Goal: Task Accomplishment & Management: Manage account settings

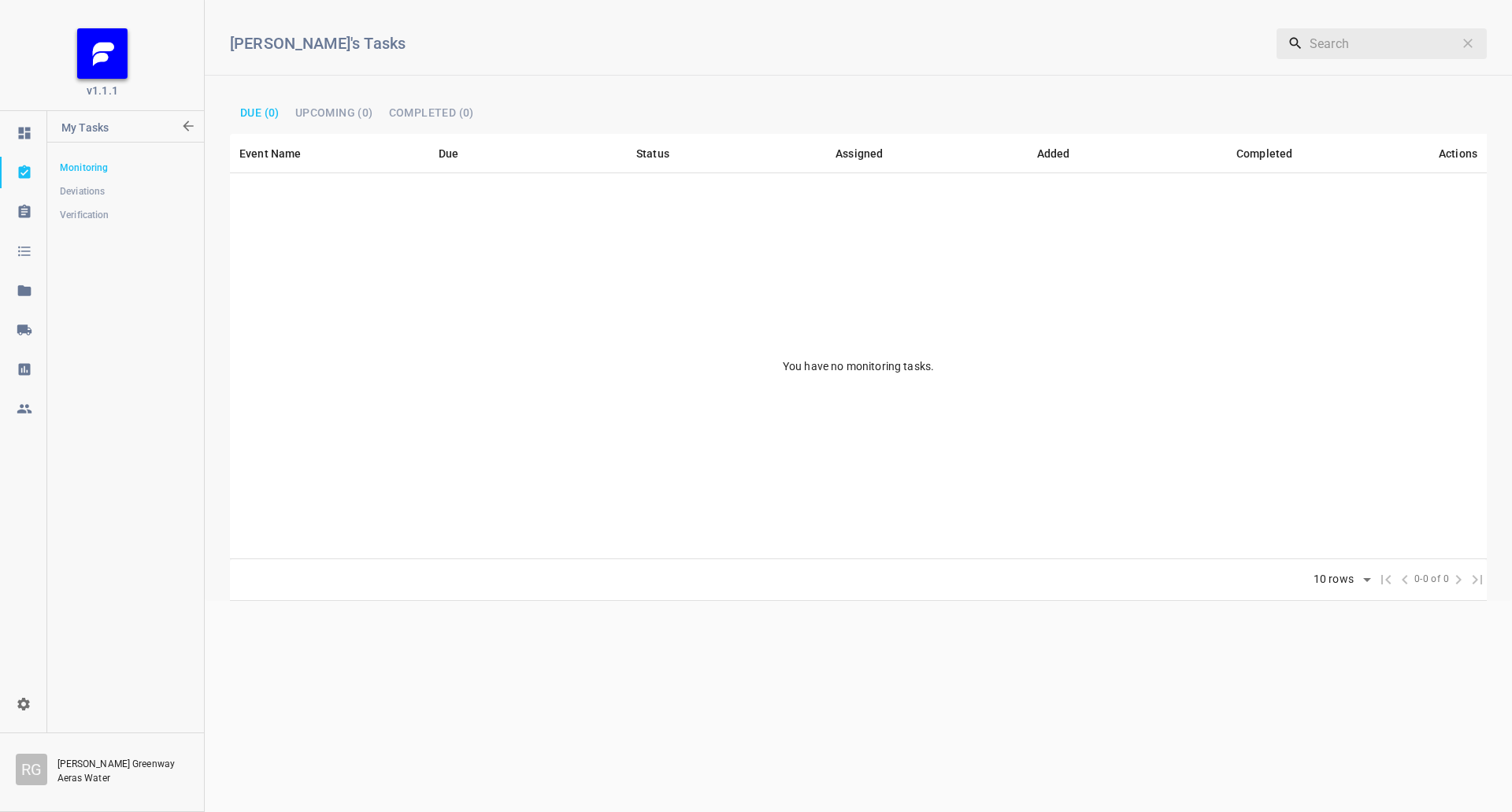
click at [37, 318] on link at bounding box center [23, 330] width 47 height 32
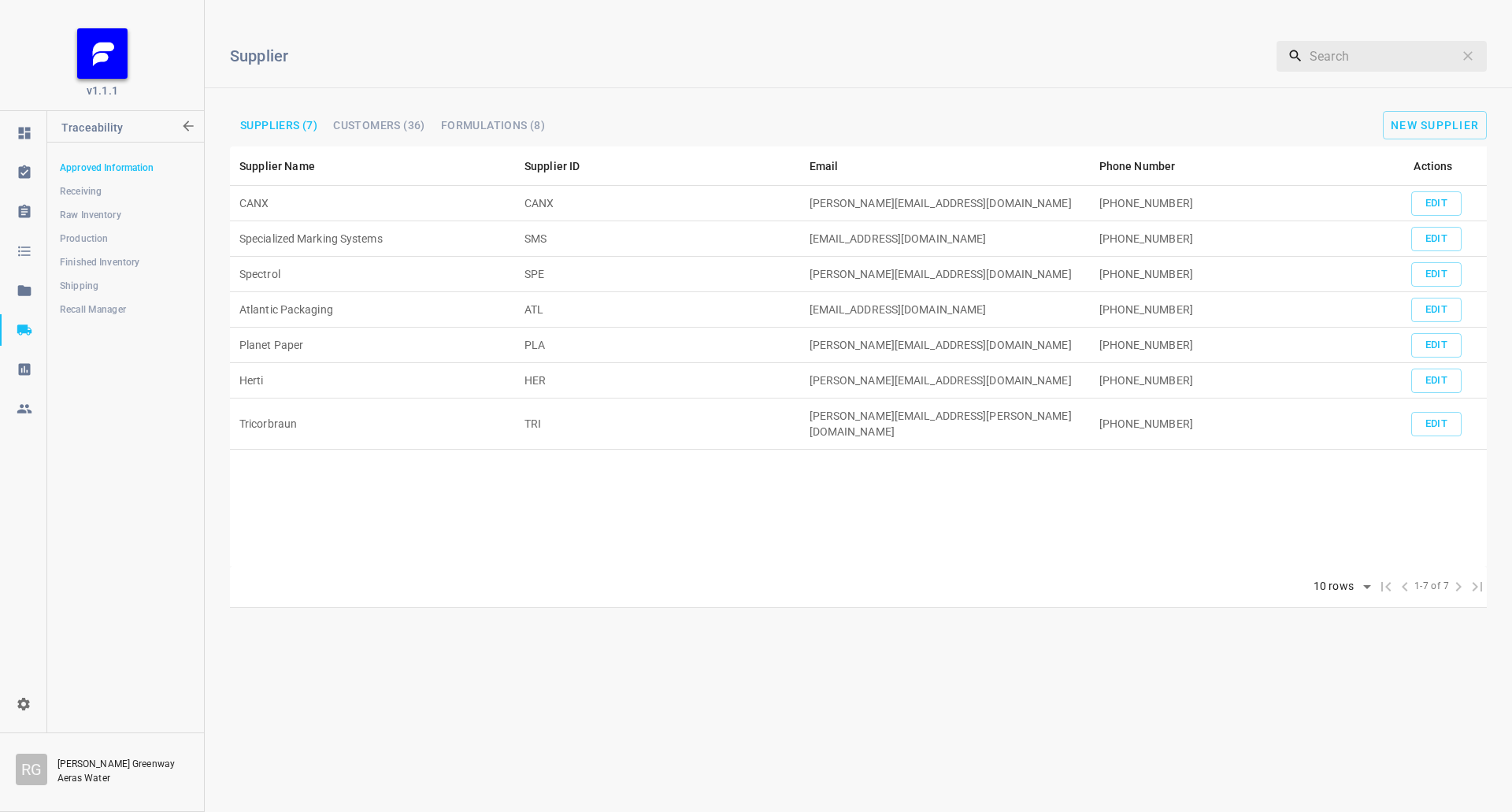
click at [120, 194] on span "Receiving" at bounding box center [125, 192] width 131 height 16
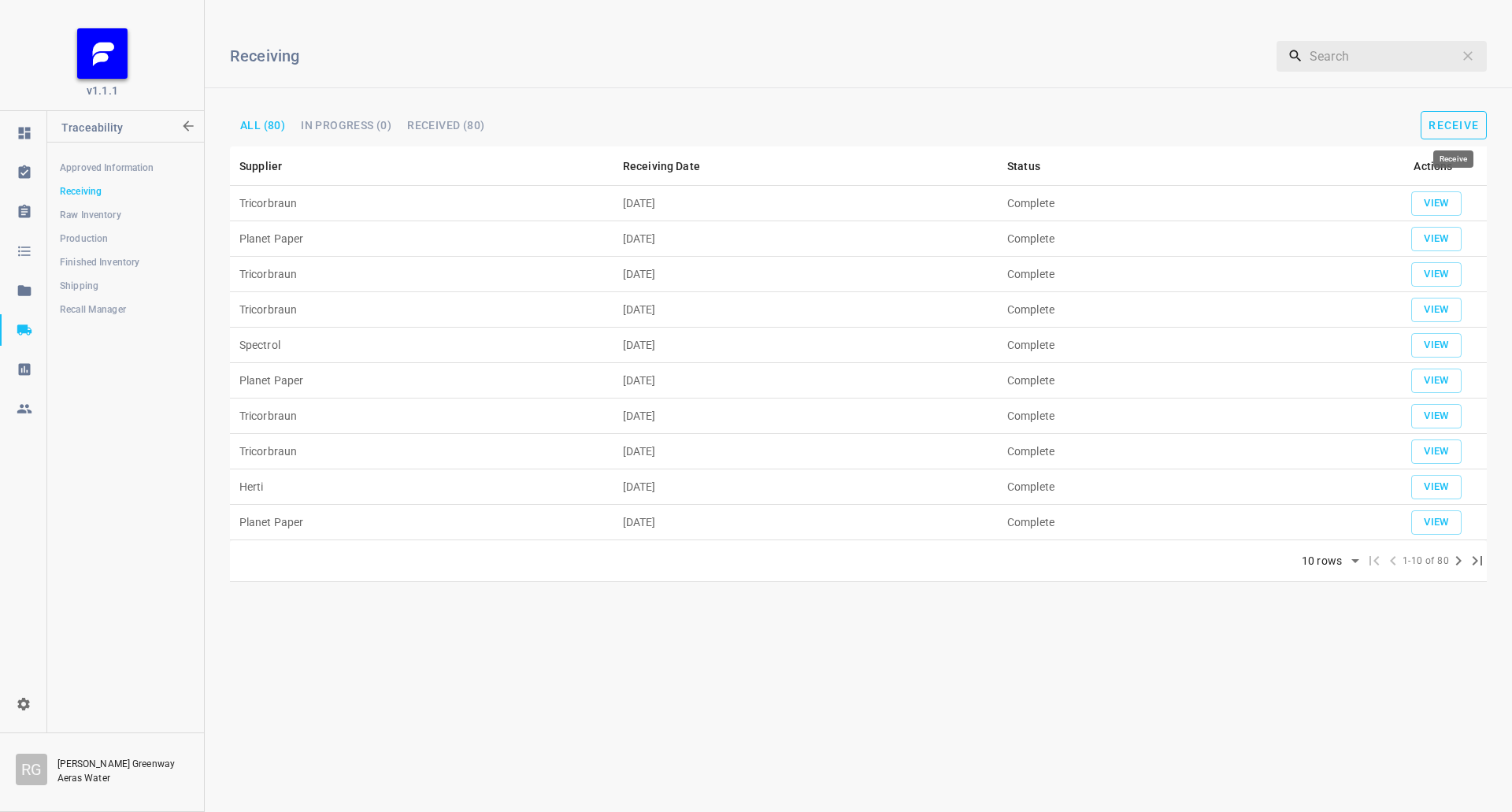
click at [1430, 137] on button "Receive" at bounding box center [1453, 125] width 66 height 28
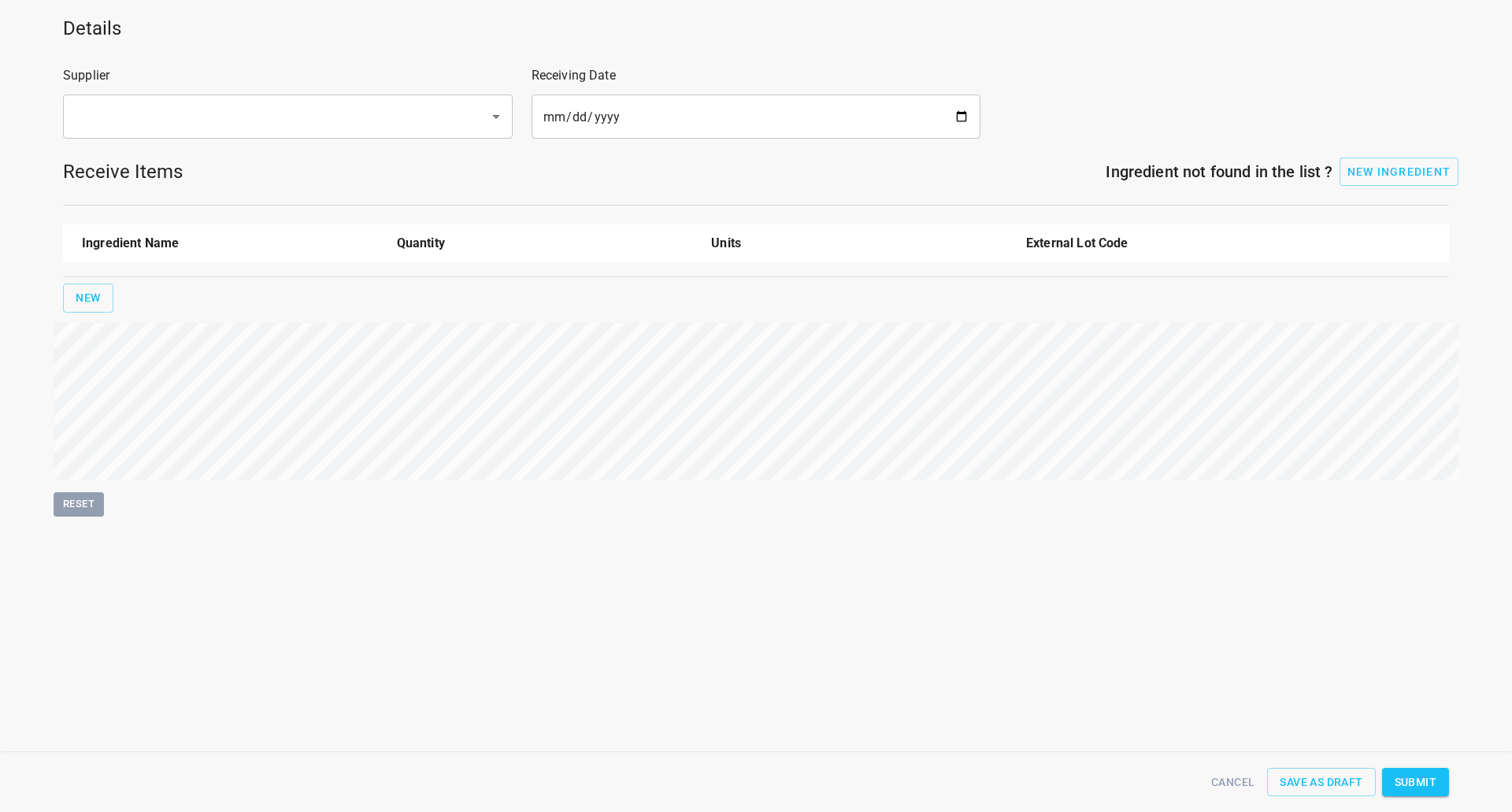
click at [171, 106] on input "text" at bounding box center [265, 117] width 391 height 30
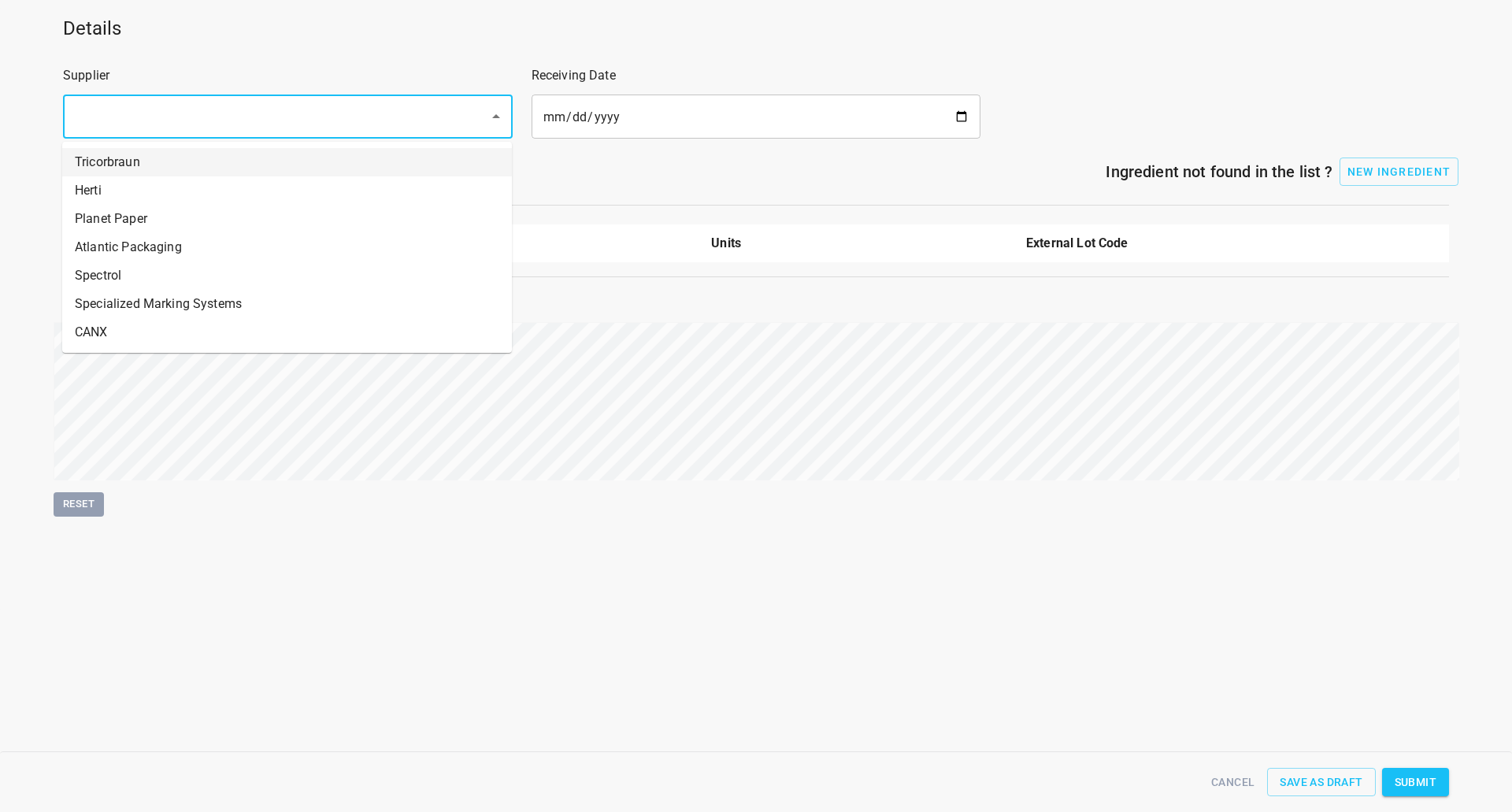
click at [179, 150] on li "Tricorbraun" at bounding box center [287, 162] width 450 height 28
type input "Tricorbraun"
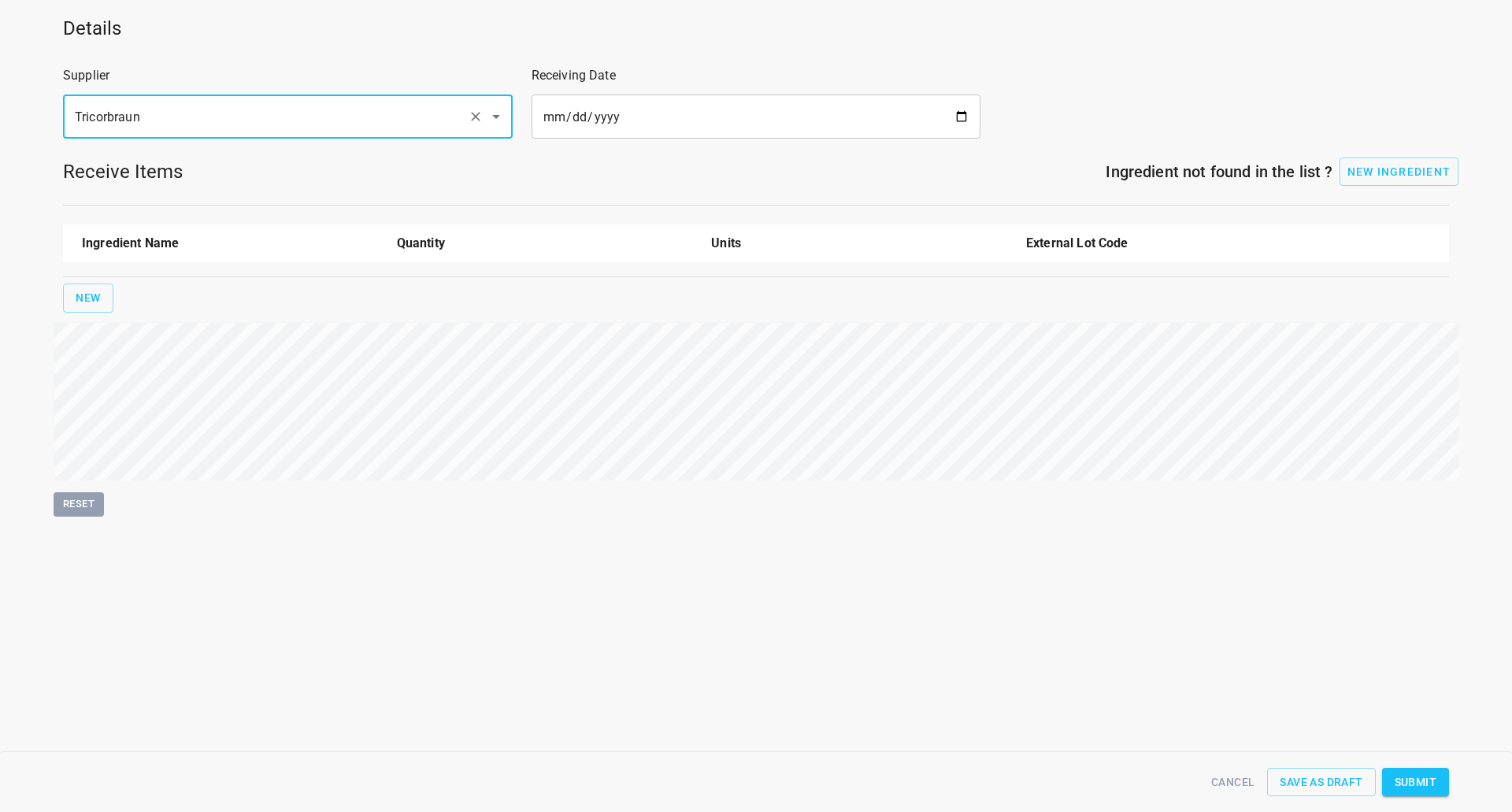
drag, startPoint x: 772, startPoint y: 121, endPoint x: 857, endPoint y: 119, distance: 85.0
click at [771, 121] on input "date" at bounding box center [757, 117] width 450 height 44
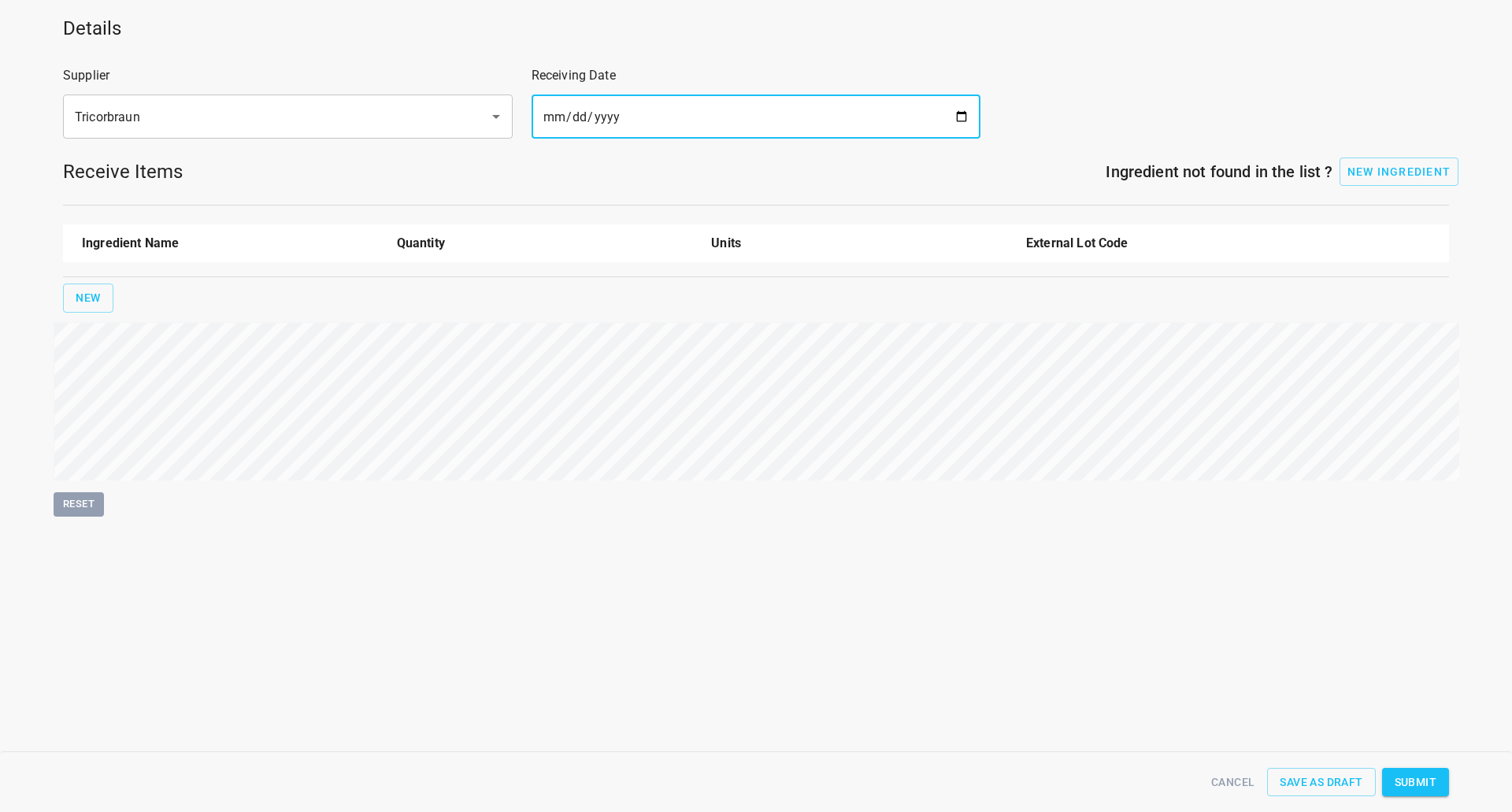
click at [972, 112] on input "date" at bounding box center [757, 117] width 450 height 44
click at [956, 112] on input "date" at bounding box center [757, 117] width 450 height 44
type input "[DATE]"
click at [76, 294] on span "New" at bounding box center [88, 298] width 25 height 19
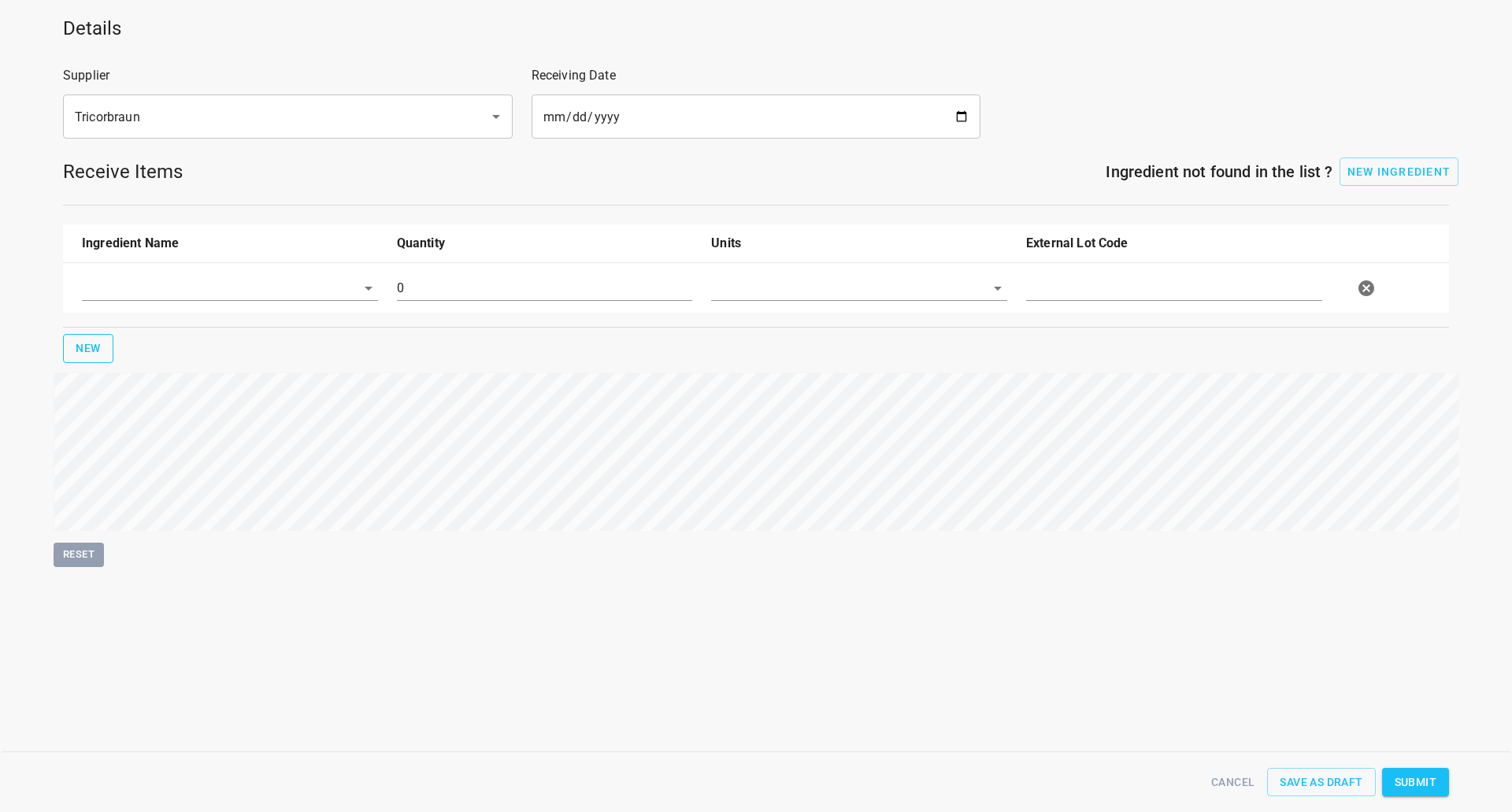
click at [132, 287] on input "text" at bounding box center [207, 288] width 252 height 25
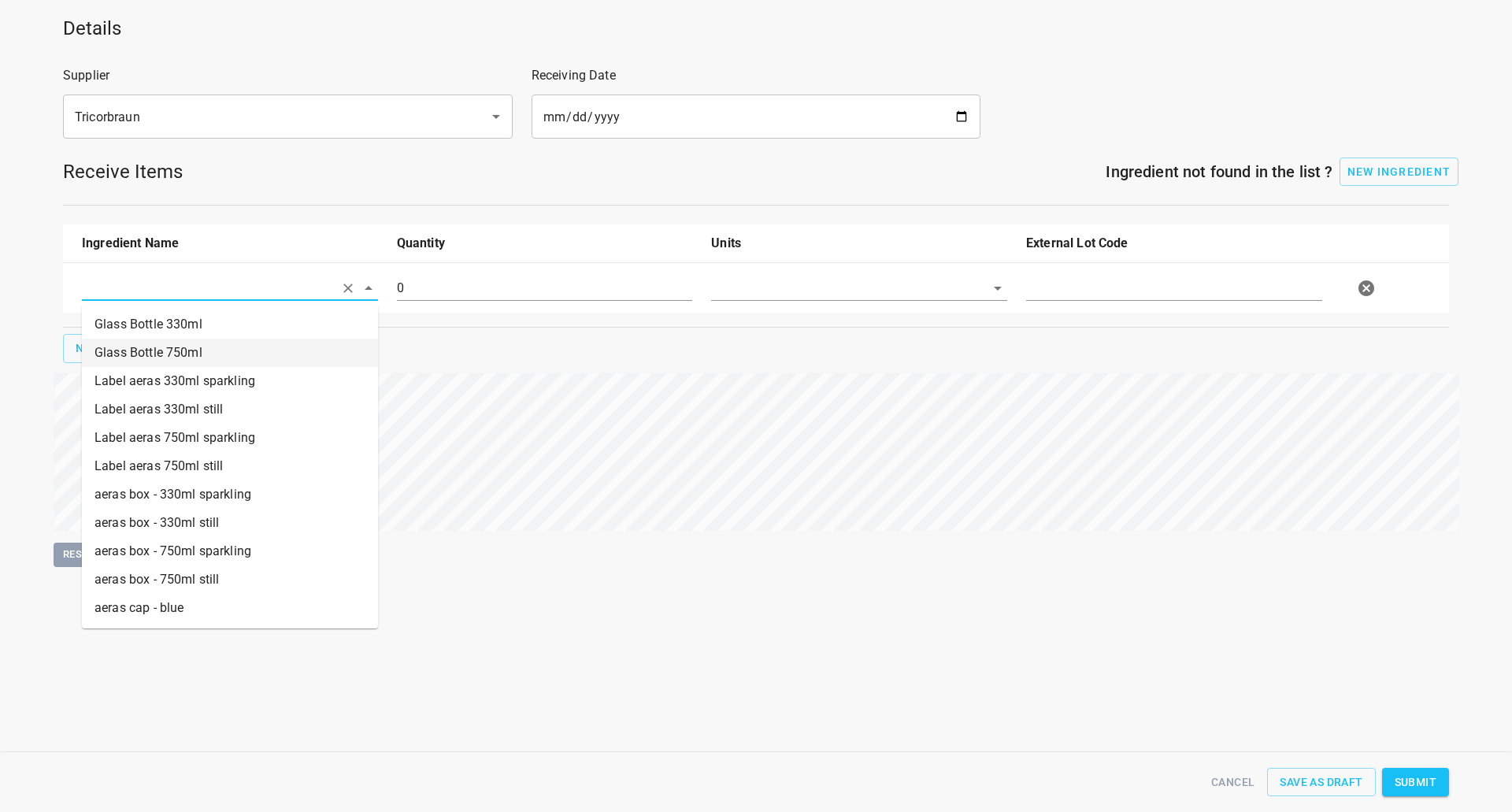
click at [174, 352] on li "Glass Bottle 750ml" at bounding box center [229, 352] width 296 height 28
type input "Glass Bottle 750ml"
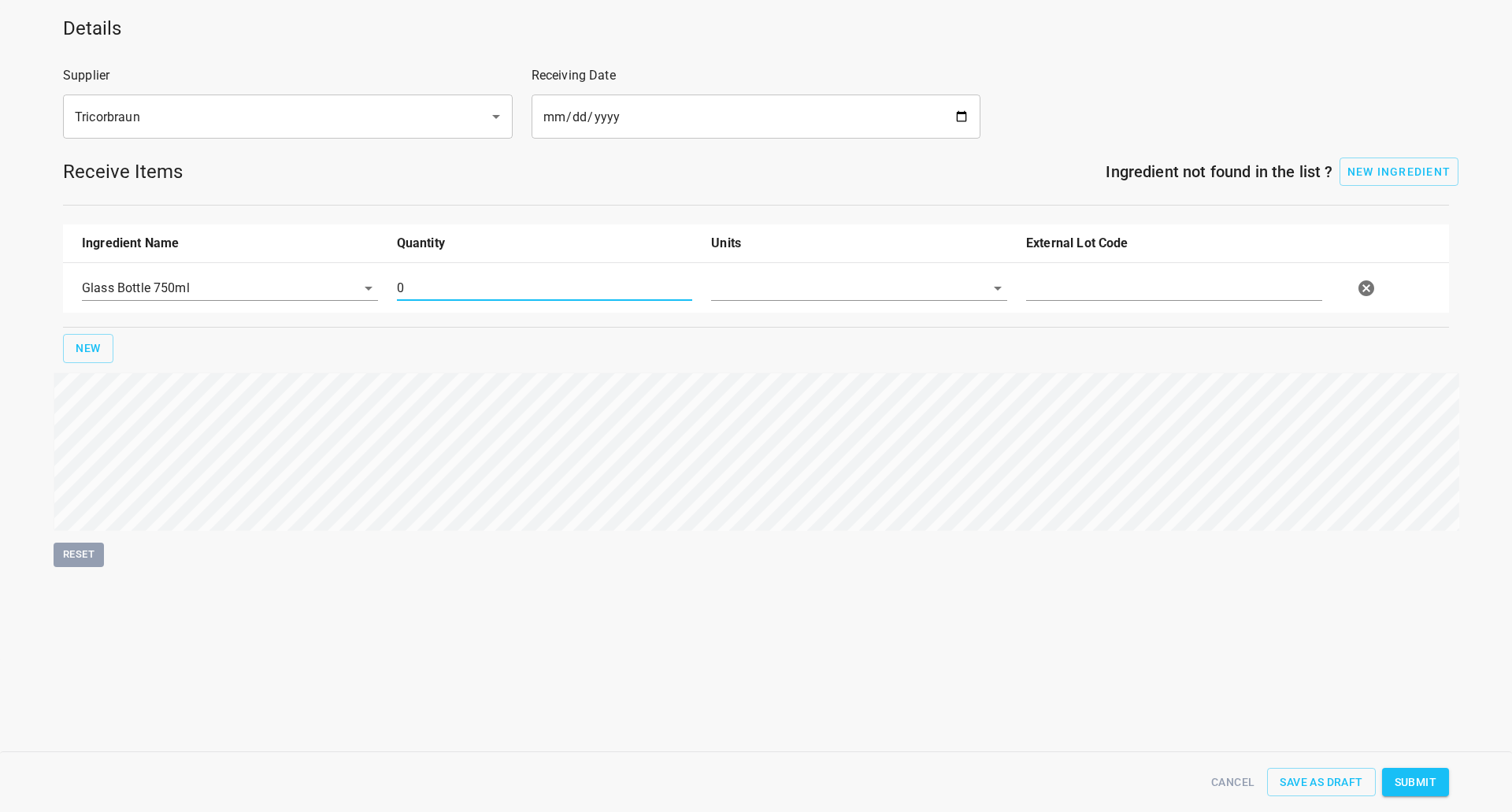
click at [498, 284] on input "0" at bounding box center [545, 288] width 296 height 25
click at [498, 284] on input "0" at bounding box center [545, 288] width 296 height 25
type input "58716"
click at [844, 284] on input "text" at bounding box center [837, 288] width 252 height 25
click at [873, 330] on li "[PERSON_NAME]" at bounding box center [859, 324] width 296 height 28
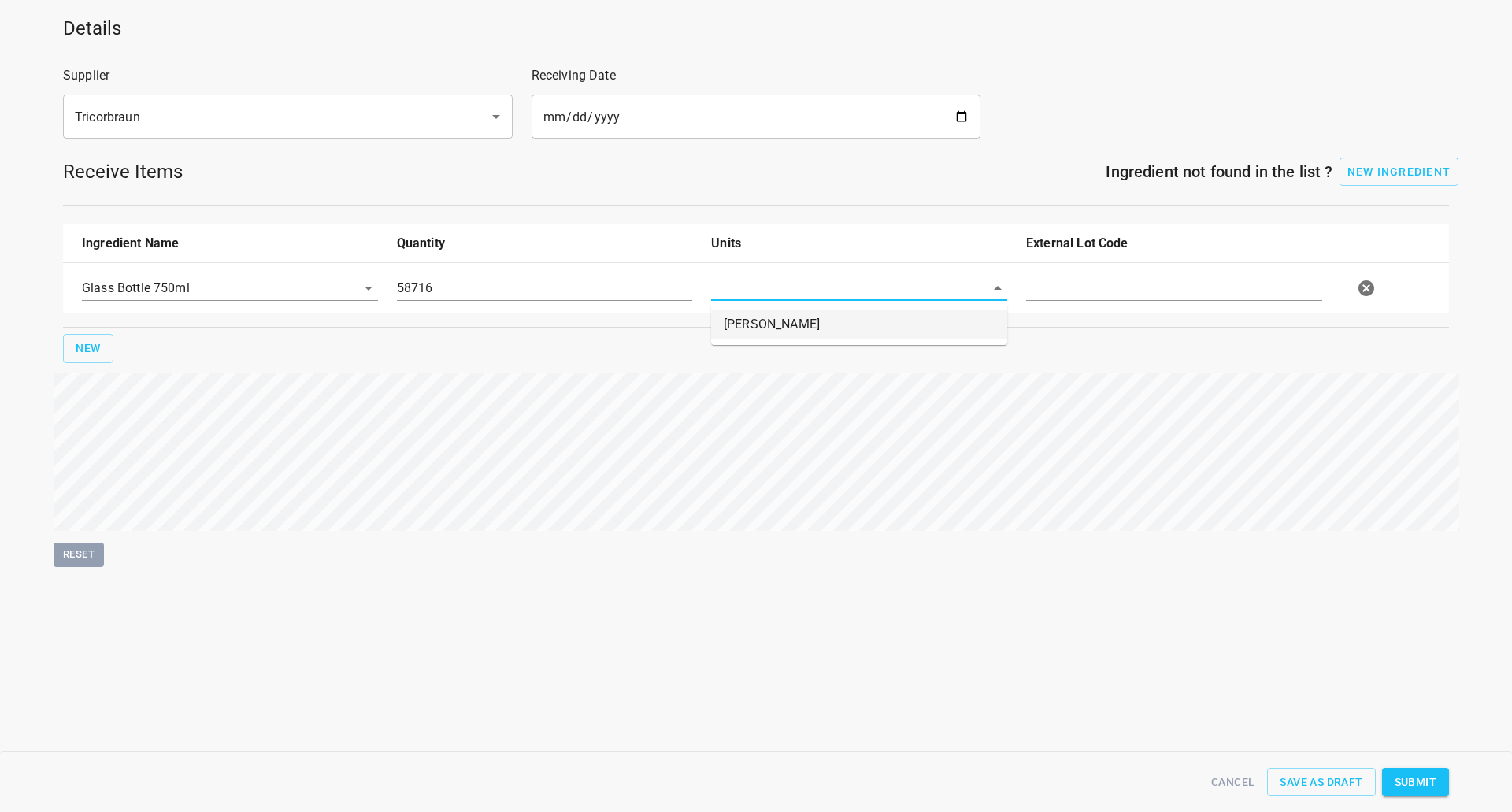
type input "[PERSON_NAME]"
click at [1079, 305] on div at bounding box center [1174, 294] width 315 height 57
click at [1080, 302] on div at bounding box center [1174, 294] width 315 height 57
click at [1080, 281] on input "text" at bounding box center [1174, 288] width 296 height 25
type input "24-Sep returns"
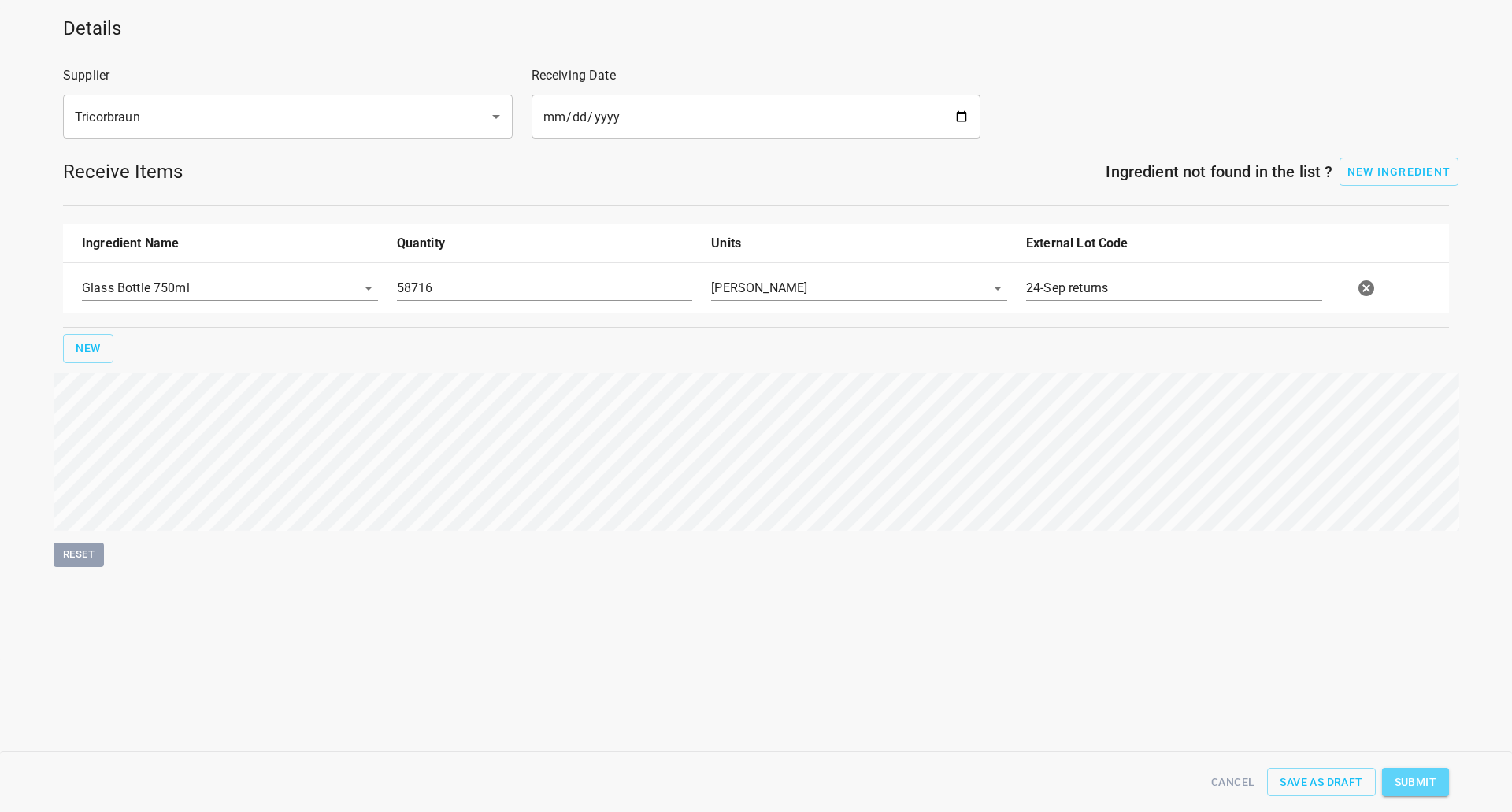
click at [1401, 785] on span "Submit" at bounding box center [1415, 782] width 41 height 19
type input "58716.000000000000000"
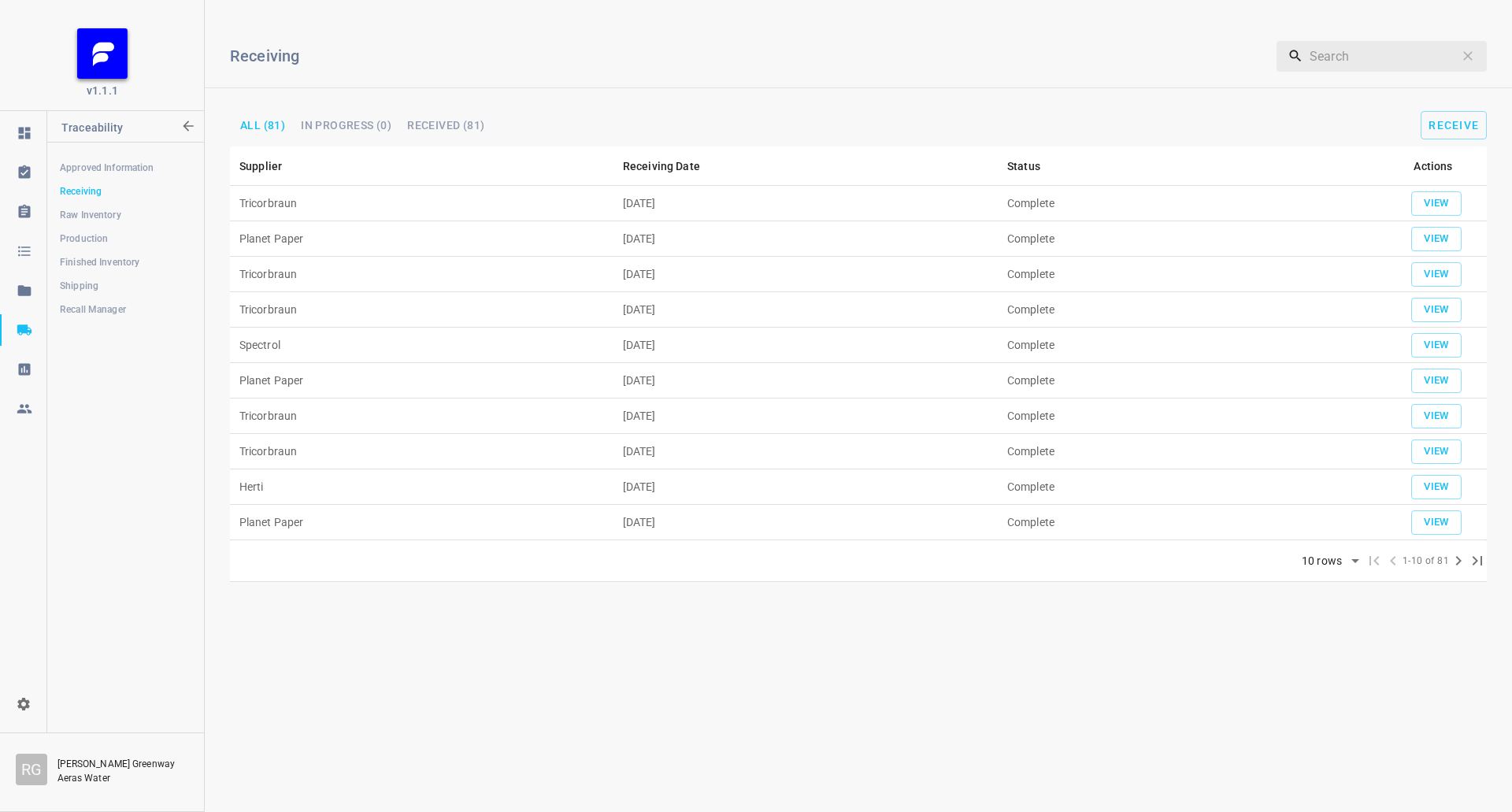
click at [72, 285] on span "Shipping" at bounding box center [125, 286] width 131 height 16
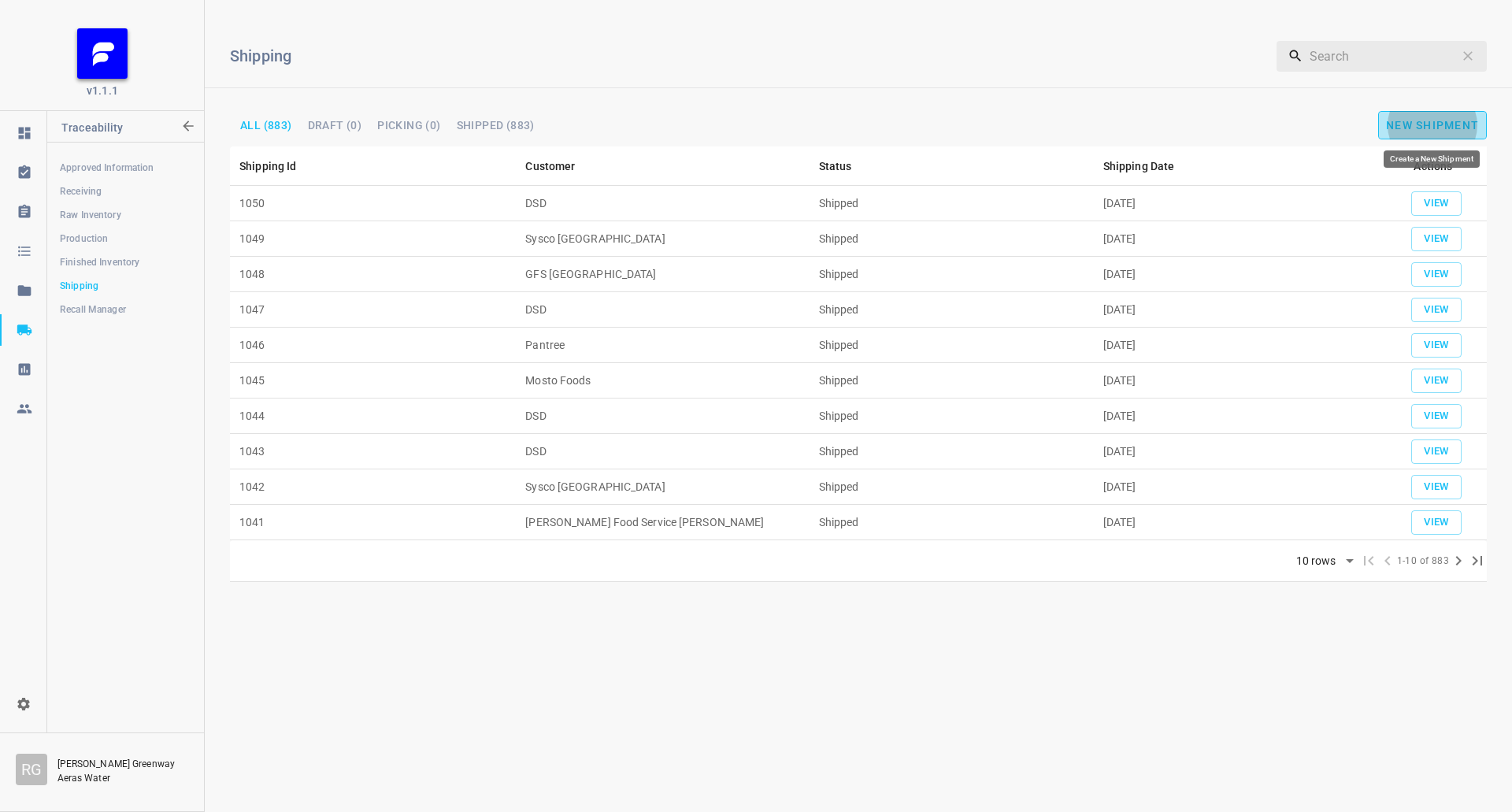
click at [1428, 130] on span "New Shipment" at bounding box center [1433, 125] width 93 height 12
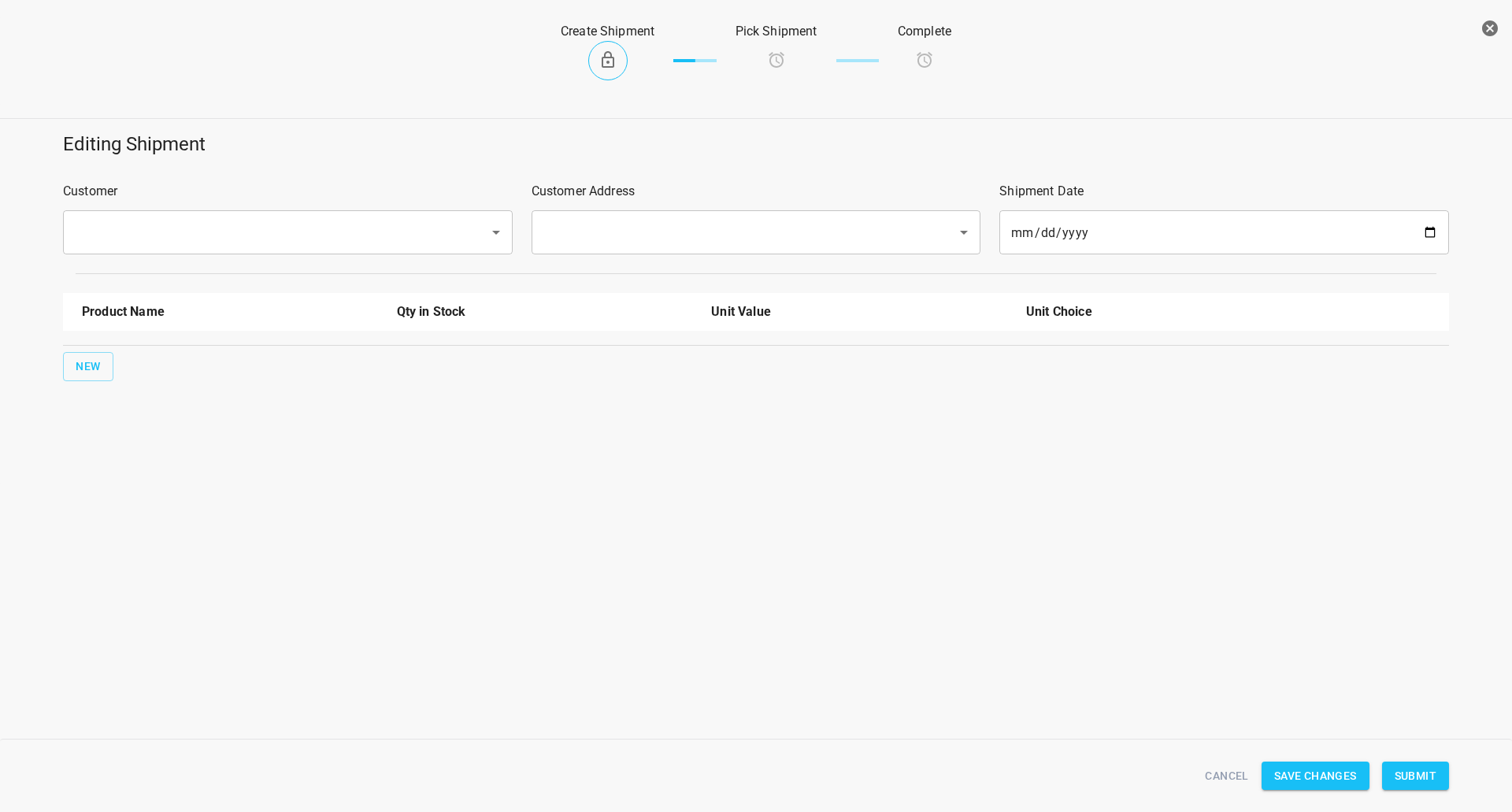
click at [246, 247] on input "text" at bounding box center [265, 232] width 391 height 30
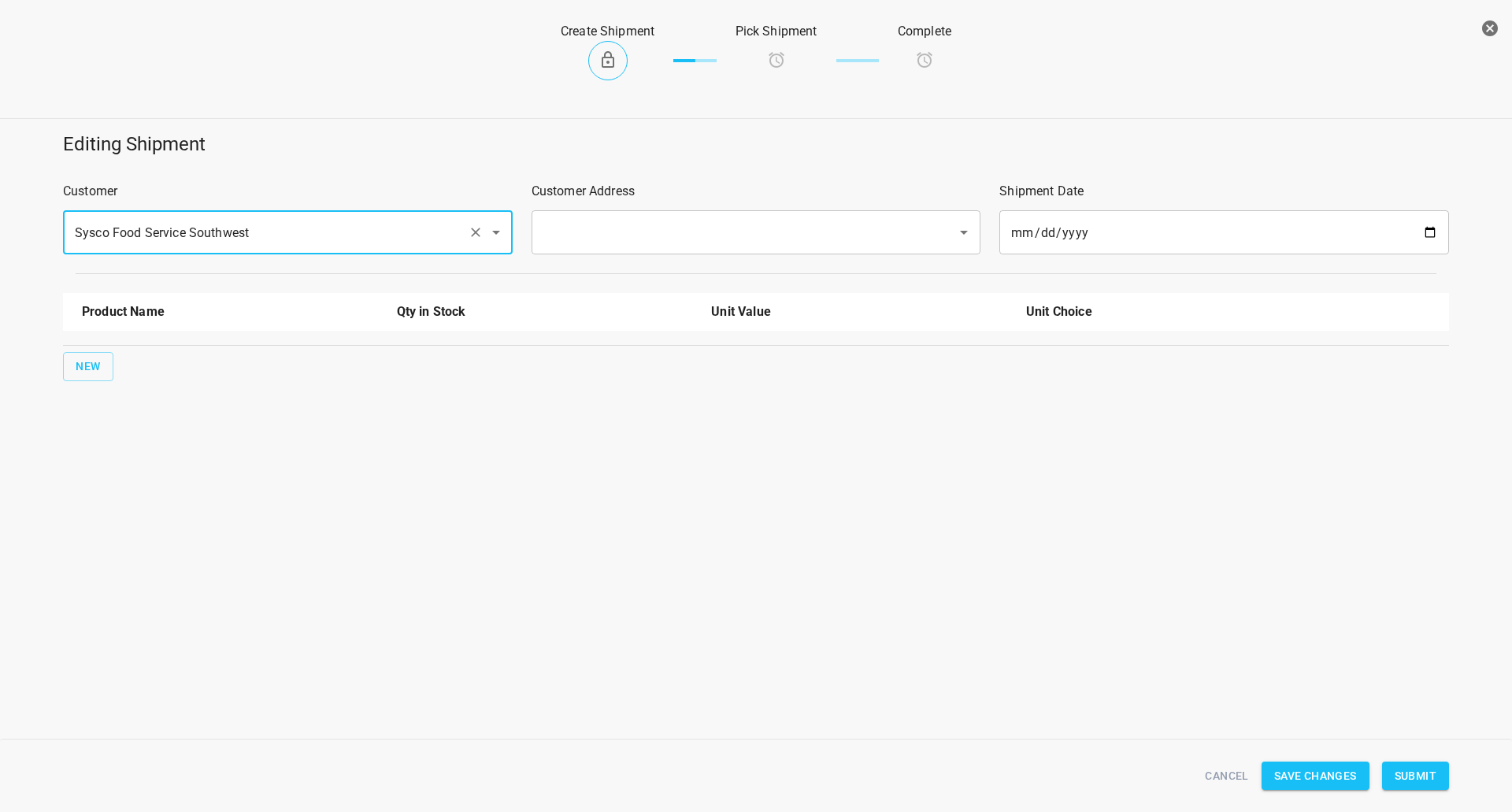
type input "Sysco Food Service Southwest"
click at [614, 222] on input "text" at bounding box center [734, 232] width 391 height 30
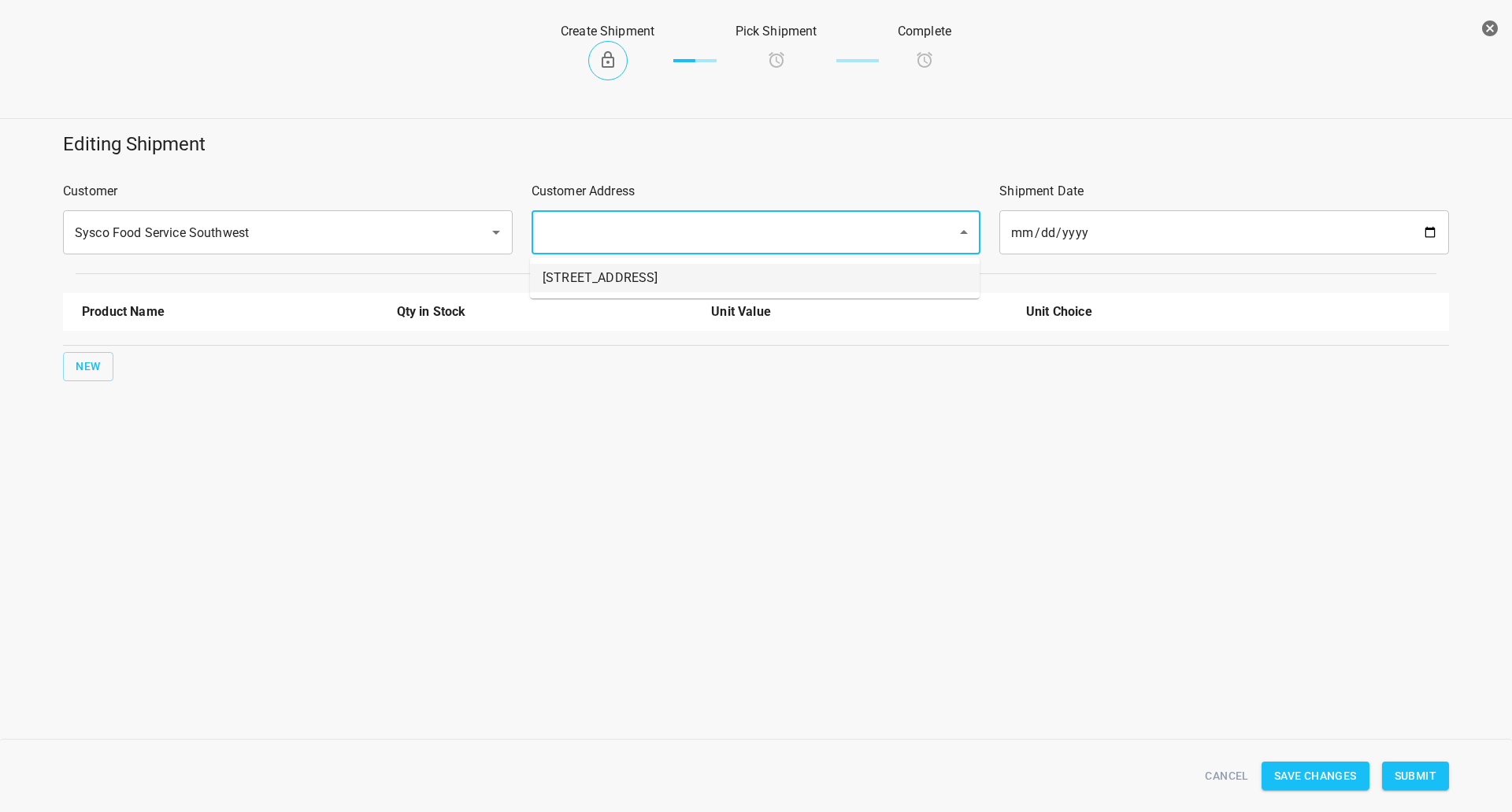
click at [584, 279] on li "[STREET_ADDRESS]" at bounding box center [755, 278] width 450 height 28
type input "[STREET_ADDRESS]"
click at [102, 365] on button "New" at bounding box center [88, 366] width 50 height 29
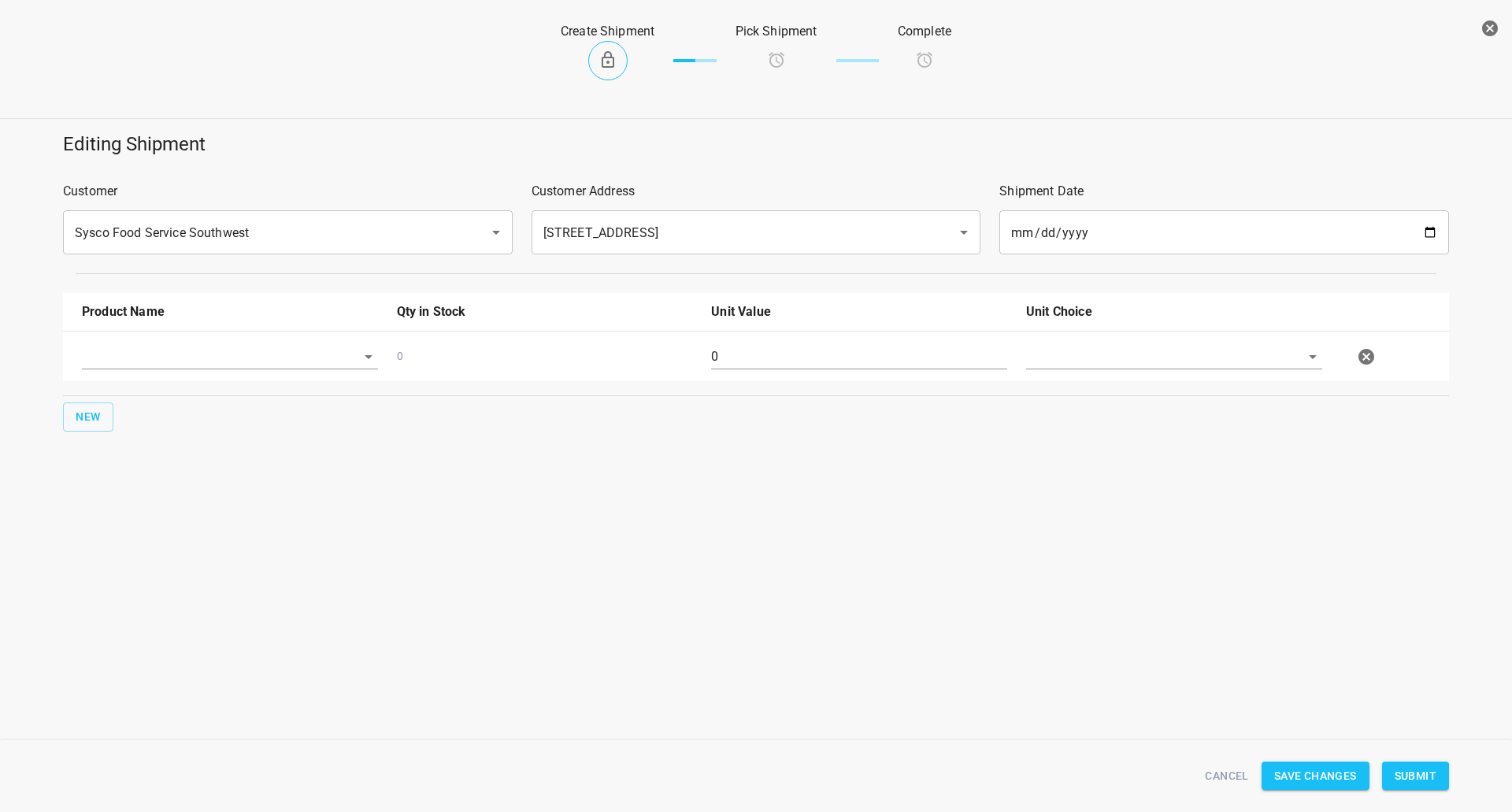
click at [139, 372] on div at bounding box center [229, 363] width 315 height 57
click at [166, 367] on input "text" at bounding box center [207, 357] width 252 height 25
click at [183, 449] on li "330ml Sparkling" at bounding box center [229, 449] width 296 height 28
type input "330ml Sparkling"
click at [84, 426] on span "New" at bounding box center [88, 417] width 25 height 19
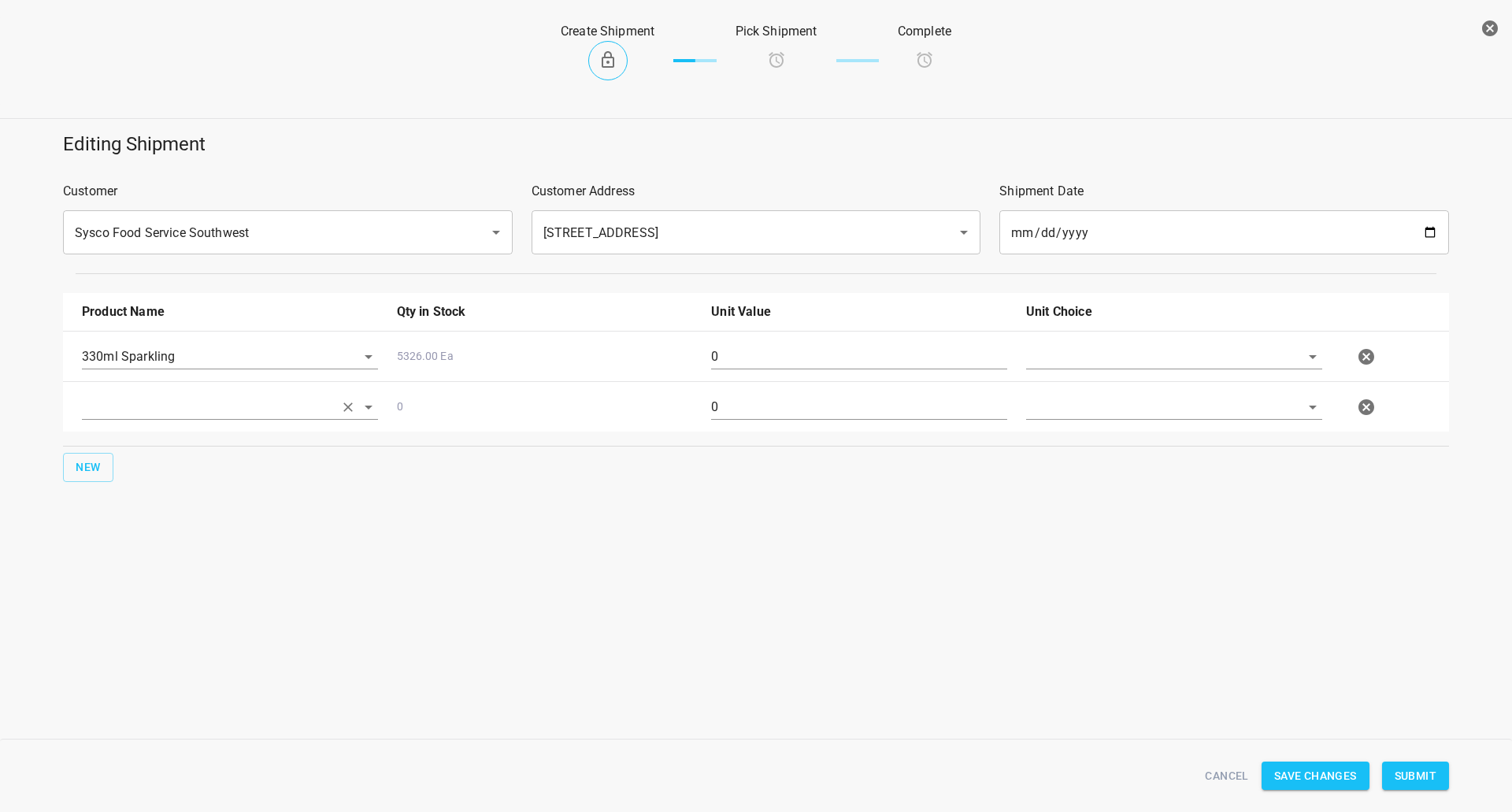
click at [154, 401] on input "text" at bounding box center [207, 407] width 252 height 25
click at [131, 567] on li "750ml Still" at bounding box center [229, 556] width 296 height 28
type input "750ml Still"
click at [86, 475] on span "New" at bounding box center [88, 468] width 25 height 19
click at [126, 466] on input "text" at bounding box center [207, 457] width 252 height 25
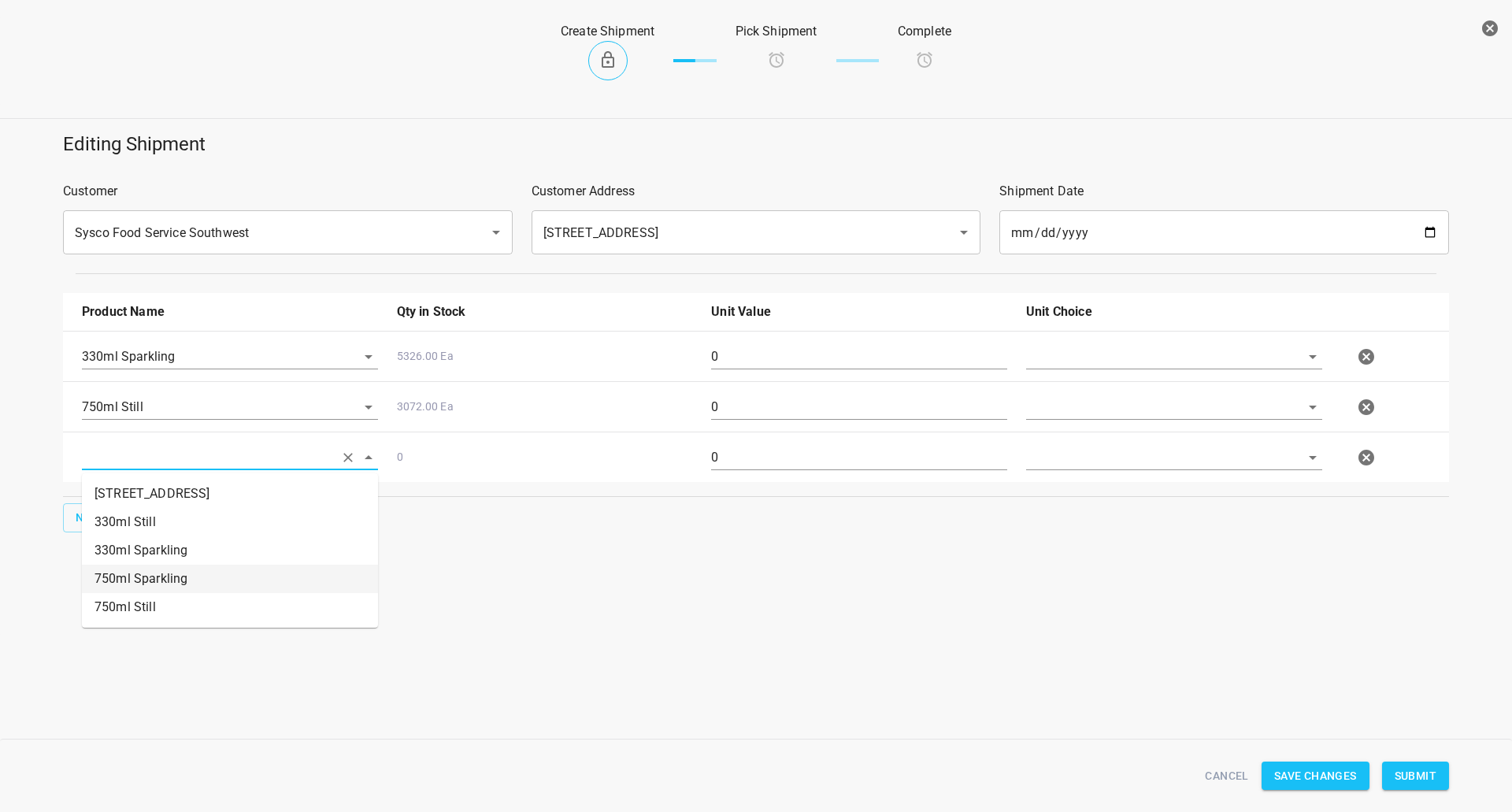
click at [201, 578] on li "750ml Sparkling" at bounding box center [229, 578] width 296 height 28
type input "750ml Sparkling"
click at [1138, 363] on input "text" at bounding box center [1152, 357] width 252 height 25
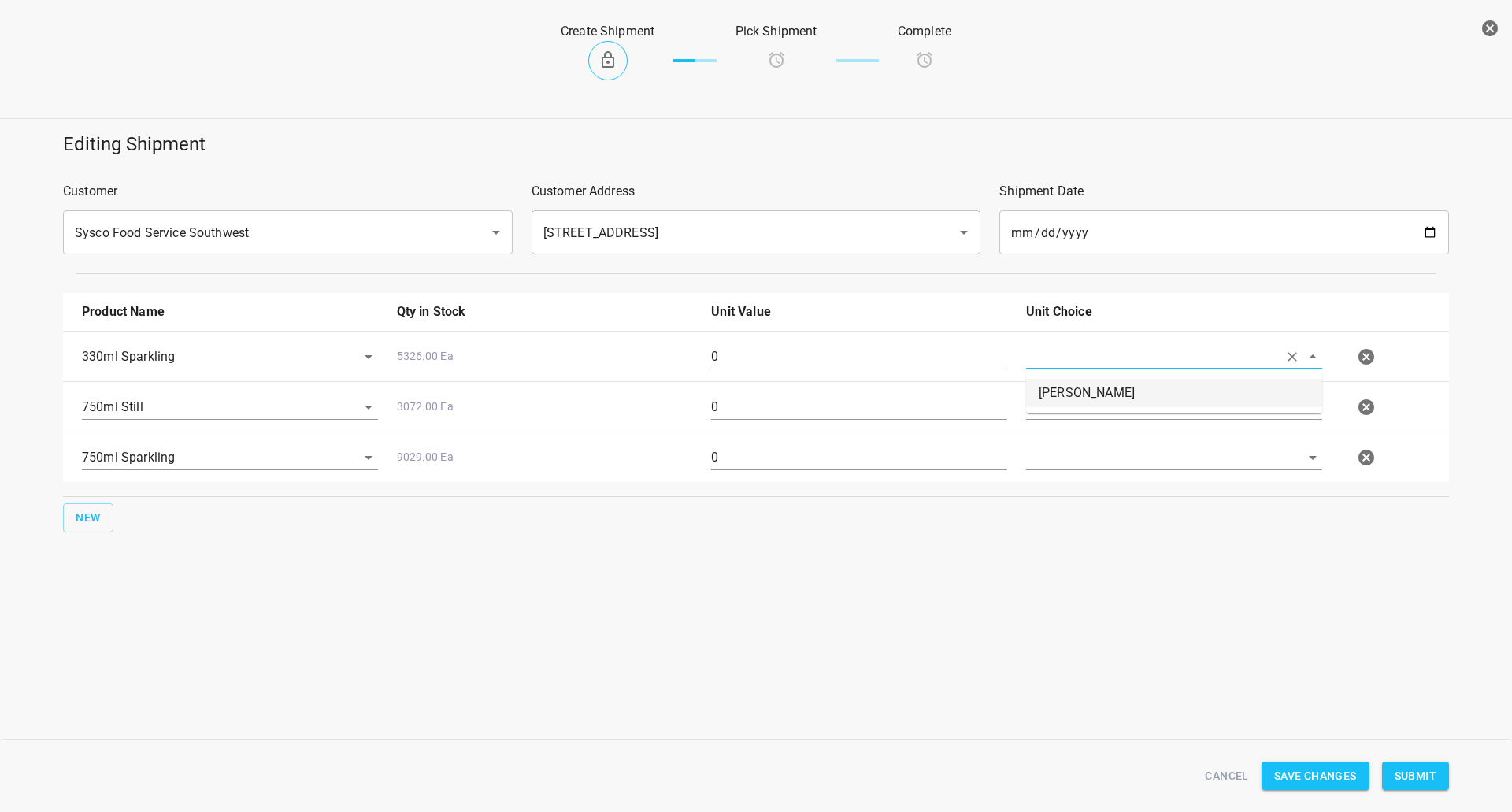
click at [1127, 388] on li "[PERSON_NAME]" at bounding box center [1174, 393] width 296 height 28
type input "[PERSON_NAME]"
click at [1124, 396] on input "text" at bounding box center [1152, 407] width 252 height 25
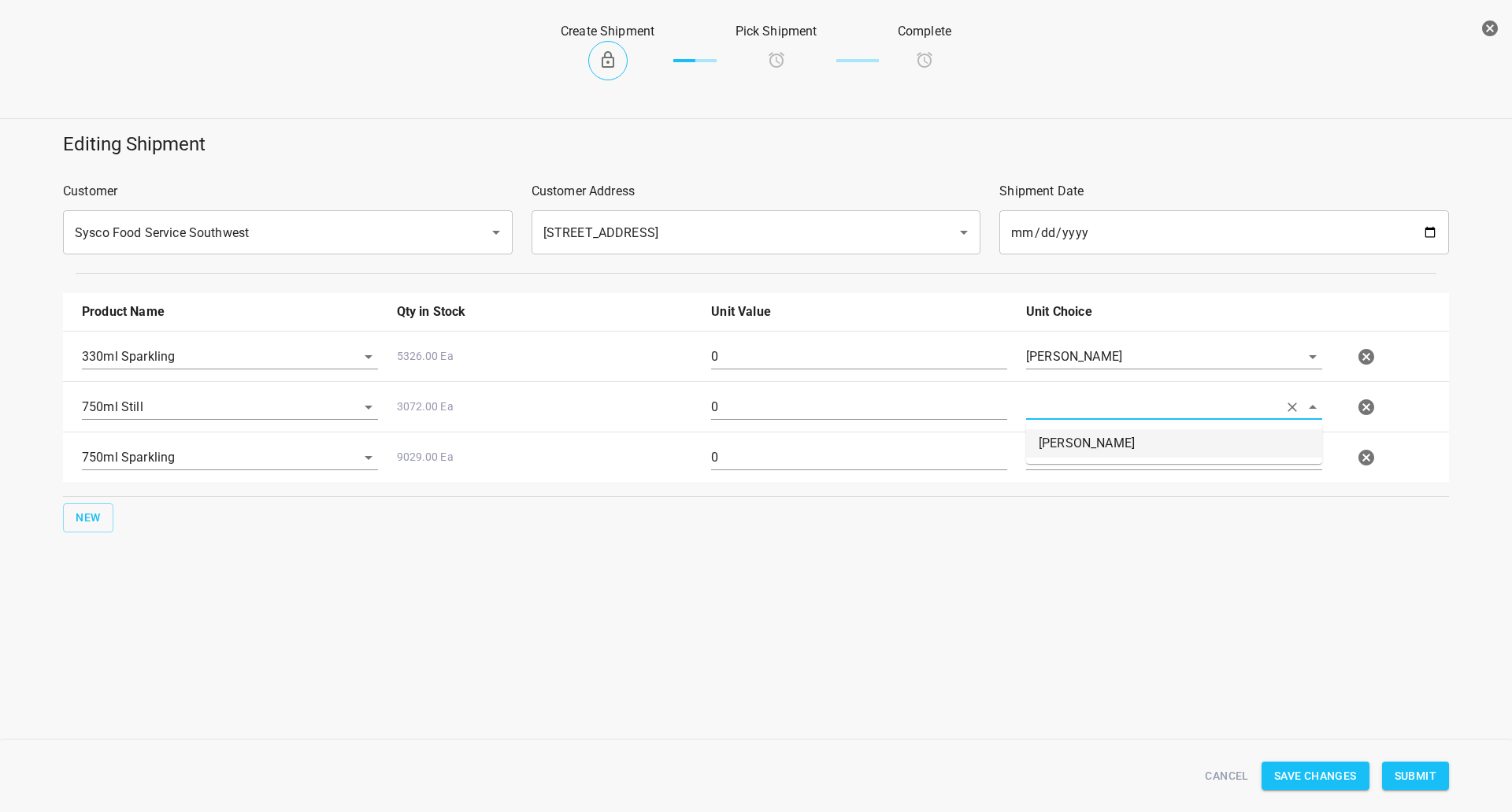
click at [1129, 440] on li "[PERSON_NAME]" at bounding box center [1174, 443] width 296 height 28
type input "[PERSON_NAME]"
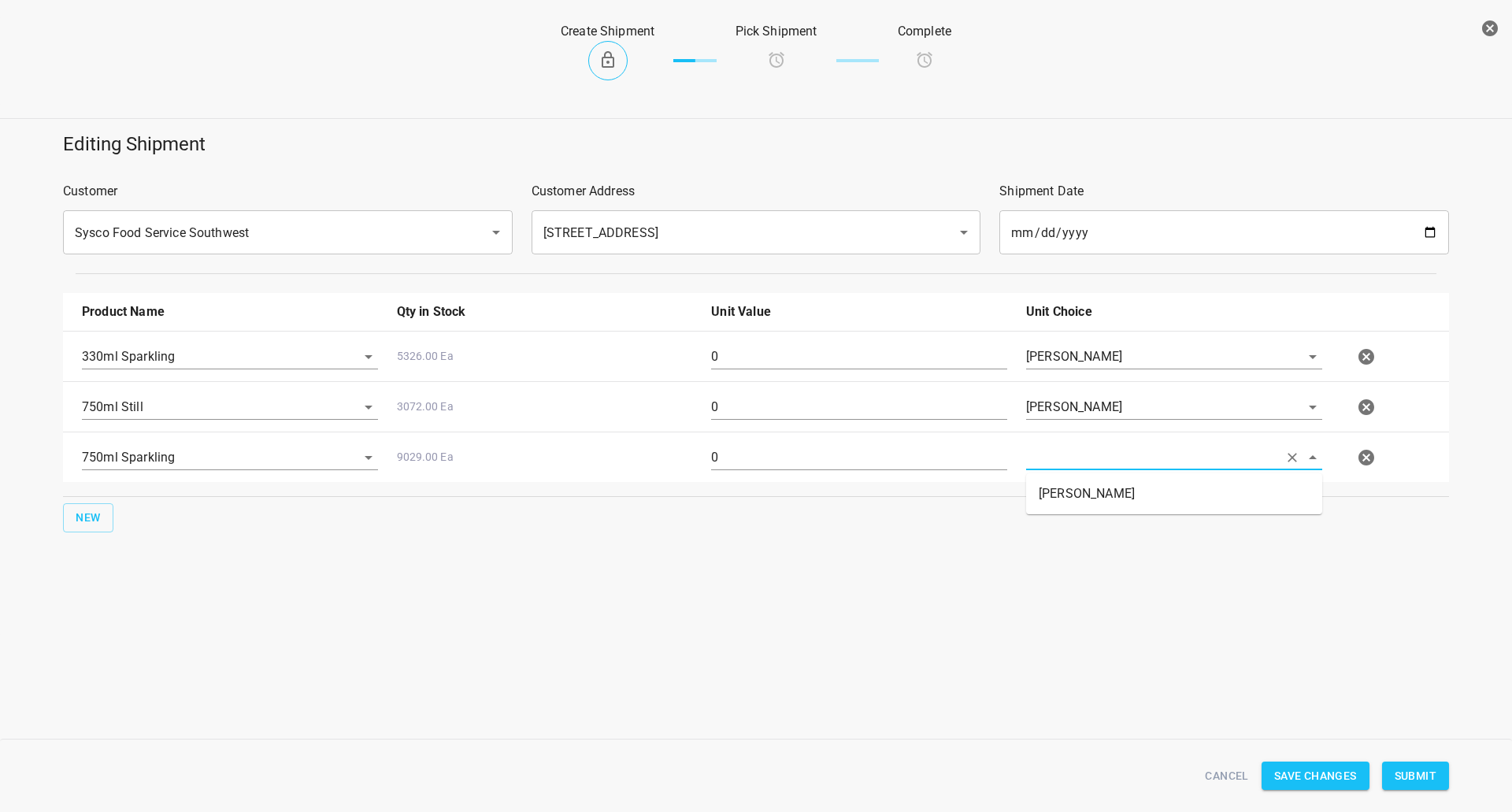
click at [1123, 454] on input "text" at bounding box center [1152, 457] width 252 height 25
click at [1103, 487] on li "[PERSON_NAME]" at bounding box center [1174, 494] width 296 height 28
type input "[PERSON_NAME]"
click at [912, 344] on input "0" at bounding box center [859, 357] width 296 height 25
click at [912, 345] on input "0" at bounding box center [859, 357] width 296 height 25
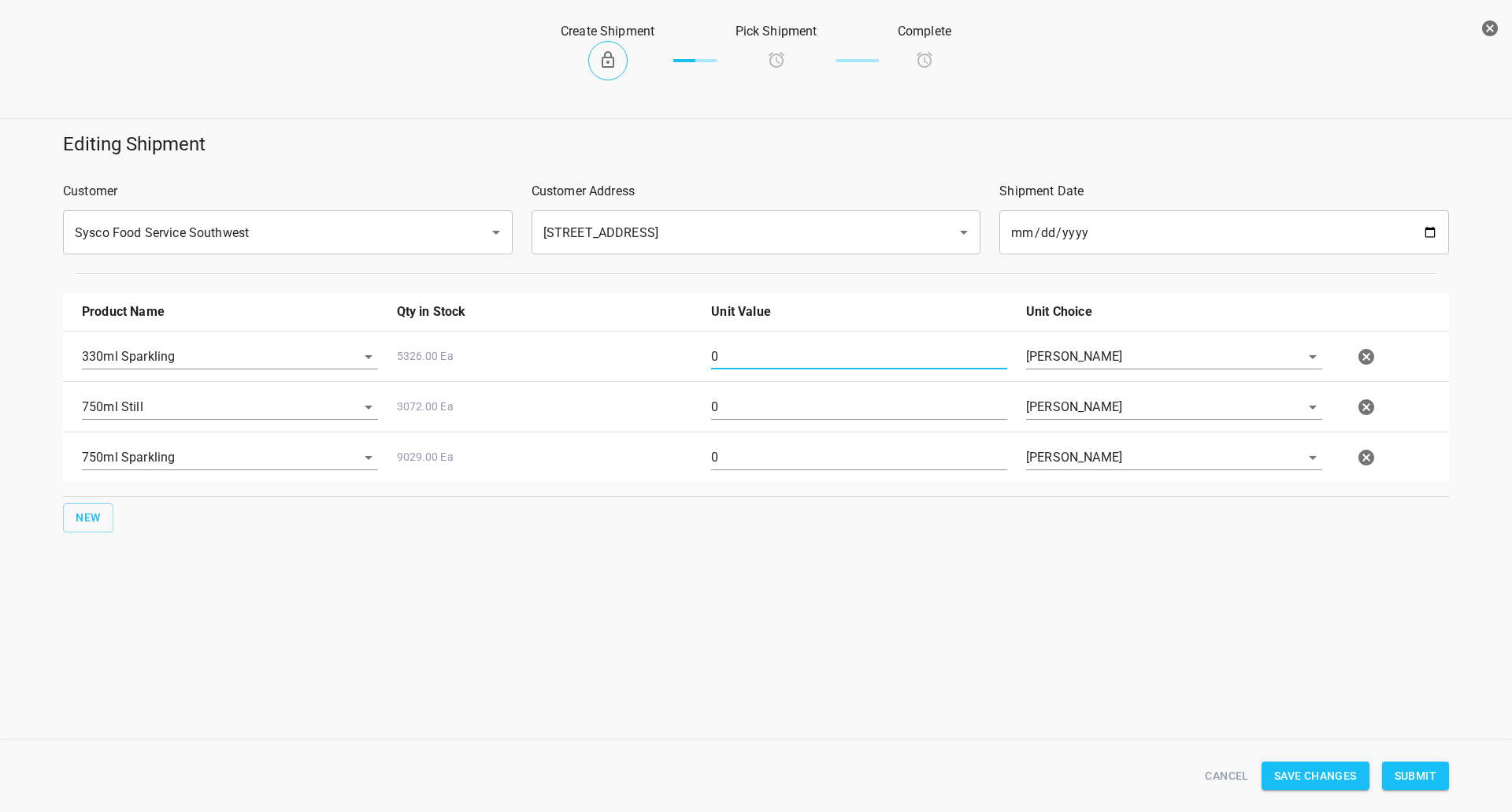
click at [912, 345] on input "0" at bounding box center [859, 357] width 296 height 25
type input "36"
click at [758, 409] on input "0" at bounding box center [859, 407] width 296 height 25
type input "80"
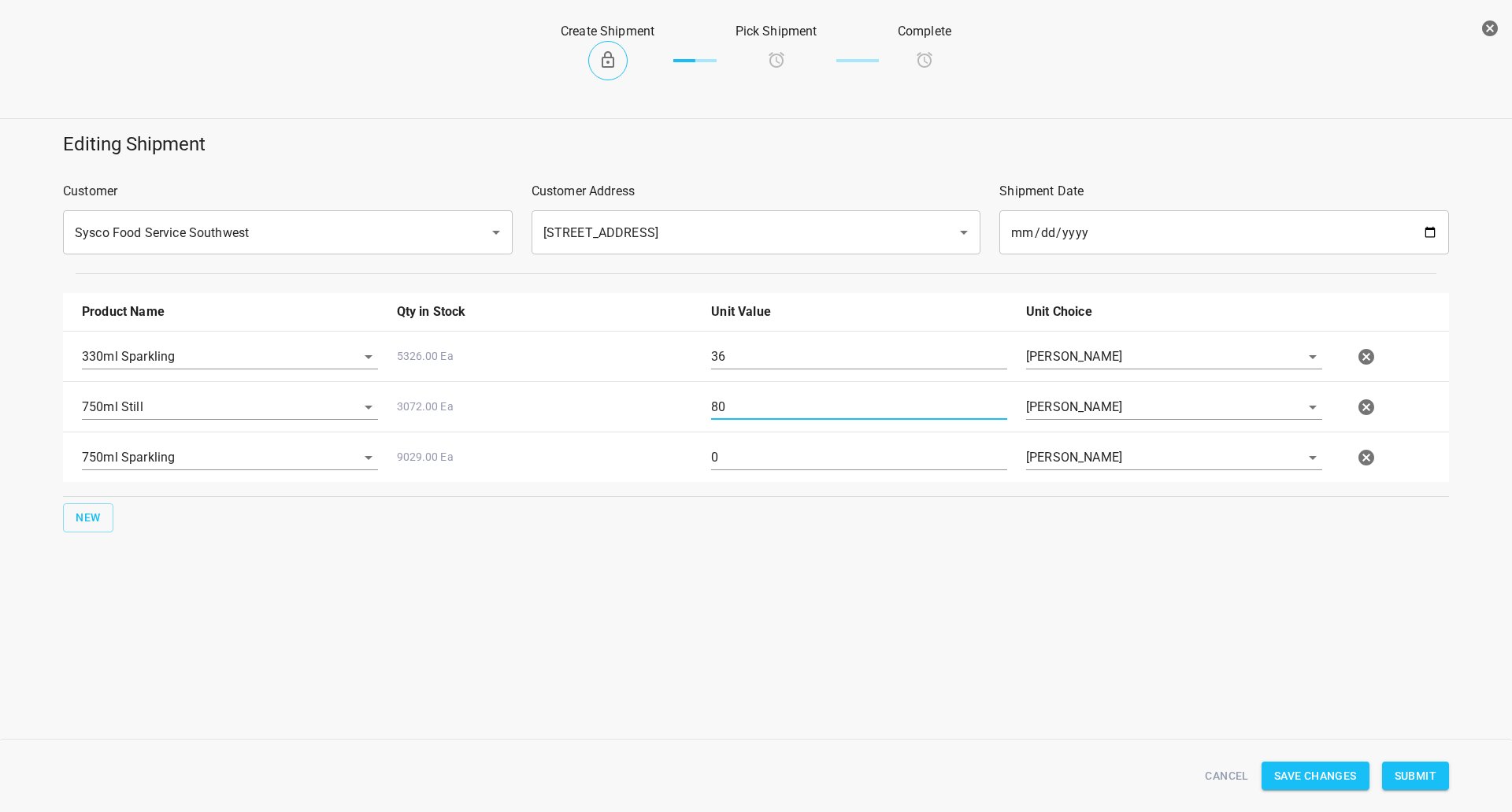
click at [738, 454] on input "0" at bounding box center [859, 457] width 296 height 25
type input "80"
click at [1433, 779] on span "Submit" at bounding box center [1415, 776] width 41 height 19
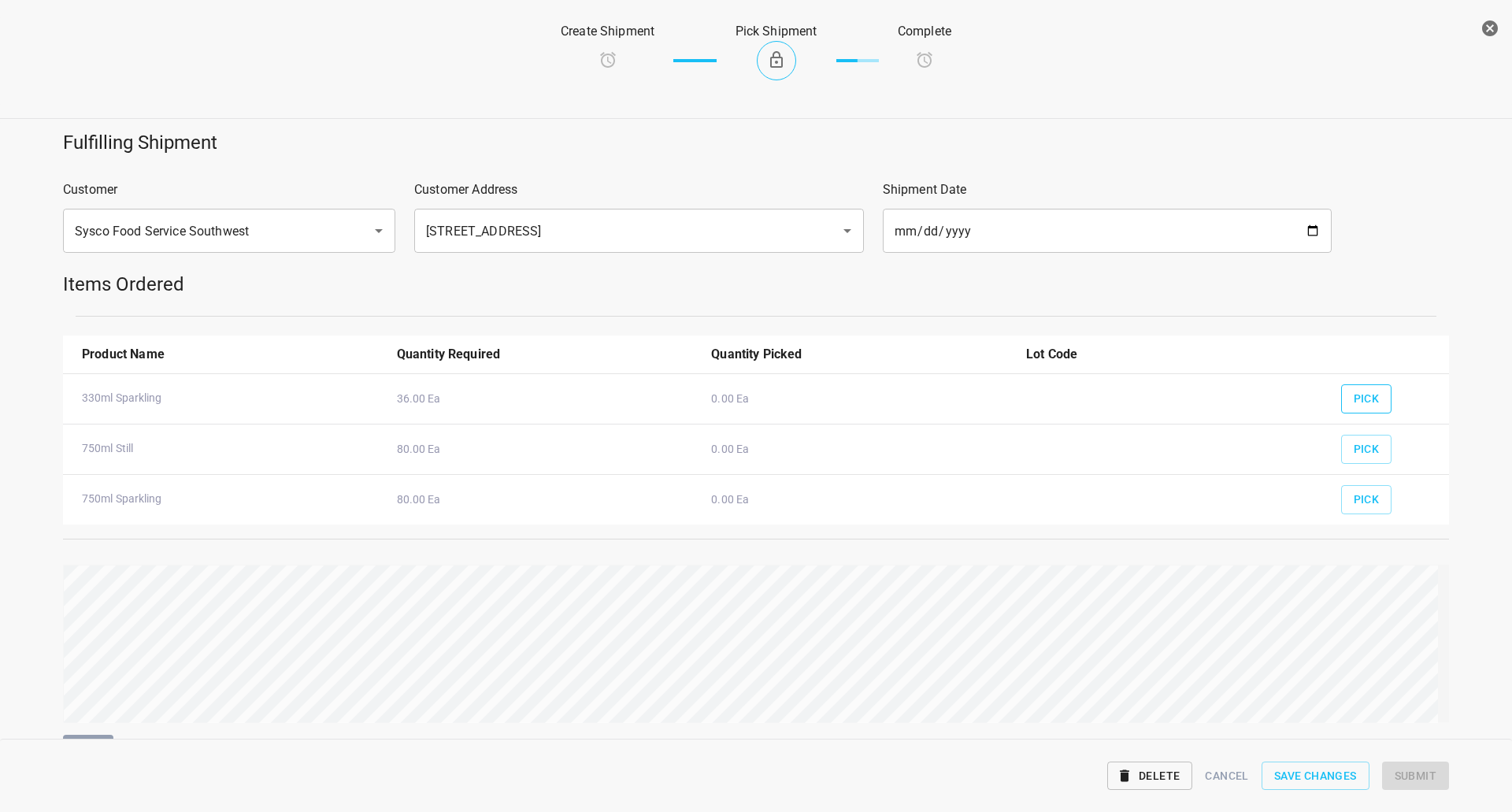
click at [1354, 390] on span "Pick" at bounding box center [1367, 399] width 26 height 19
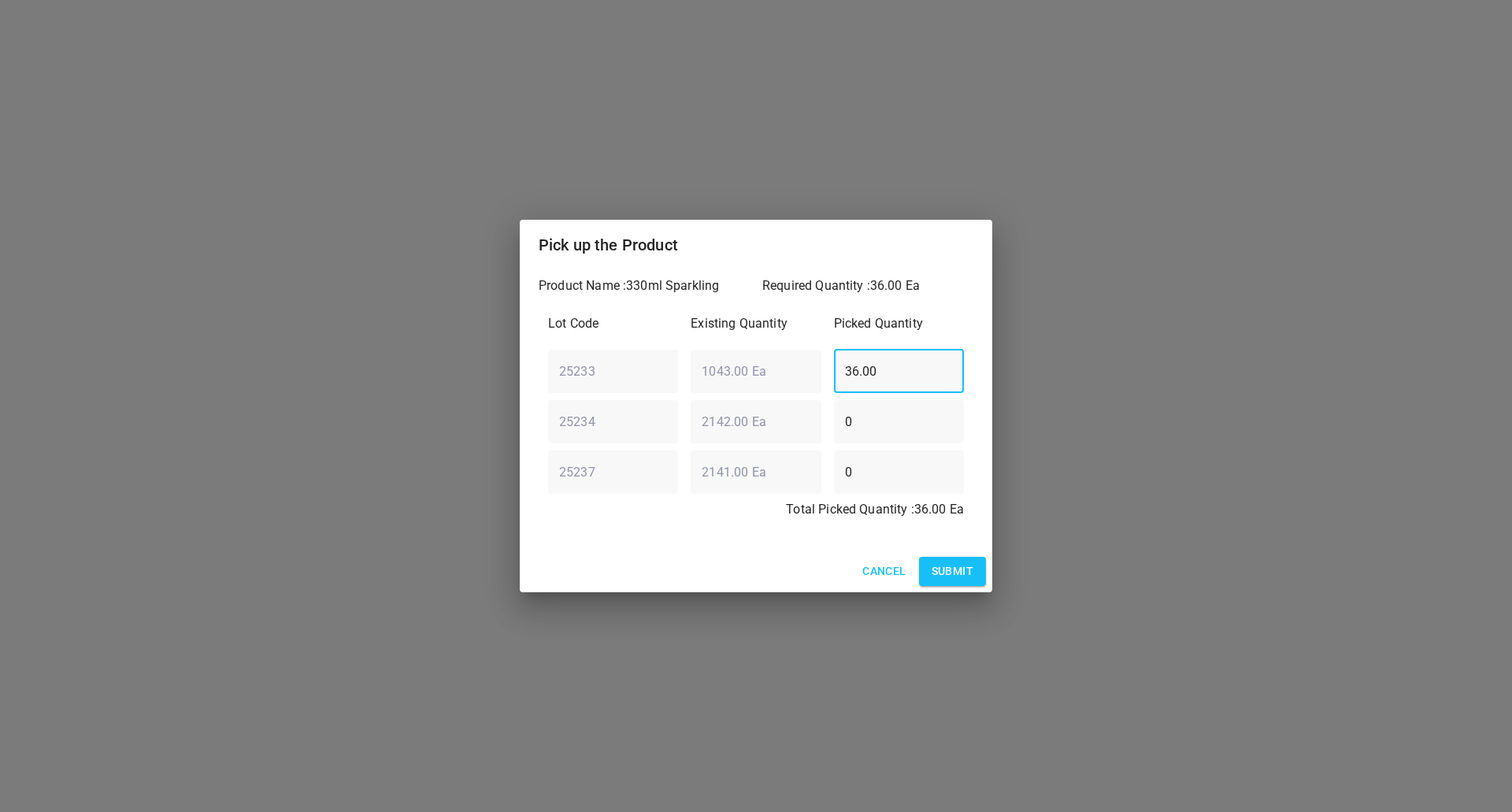
drag, startPoint x: 875, startPoint y: 360, endPoint x: 796, endPoint y: 341, distance: 81.3
click at [798, 345] on div "25233 ​ 1043.00 Ea ​ 36.00 ​" at bounding box center [755, 371] width 428 height 57
type input "35"
click at [749, 481] on div "25237 ​ 2141.00 Ea ​ 0 ​" at bounding box center [755, 471] width 428 height 57
type input "1"
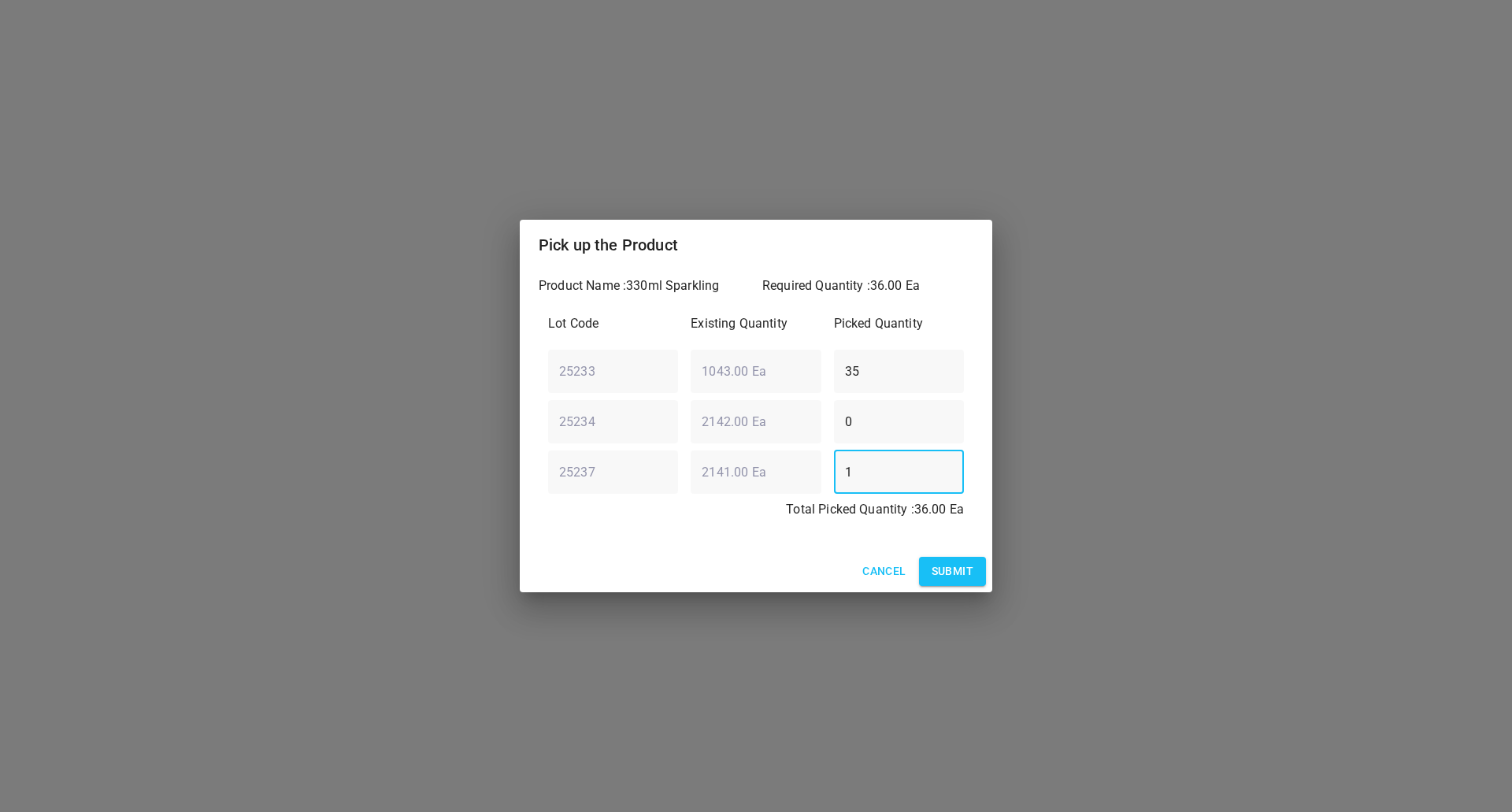
click at [979, 571] on button "Submit" at bounding box center [953, 570] width 67 height 29
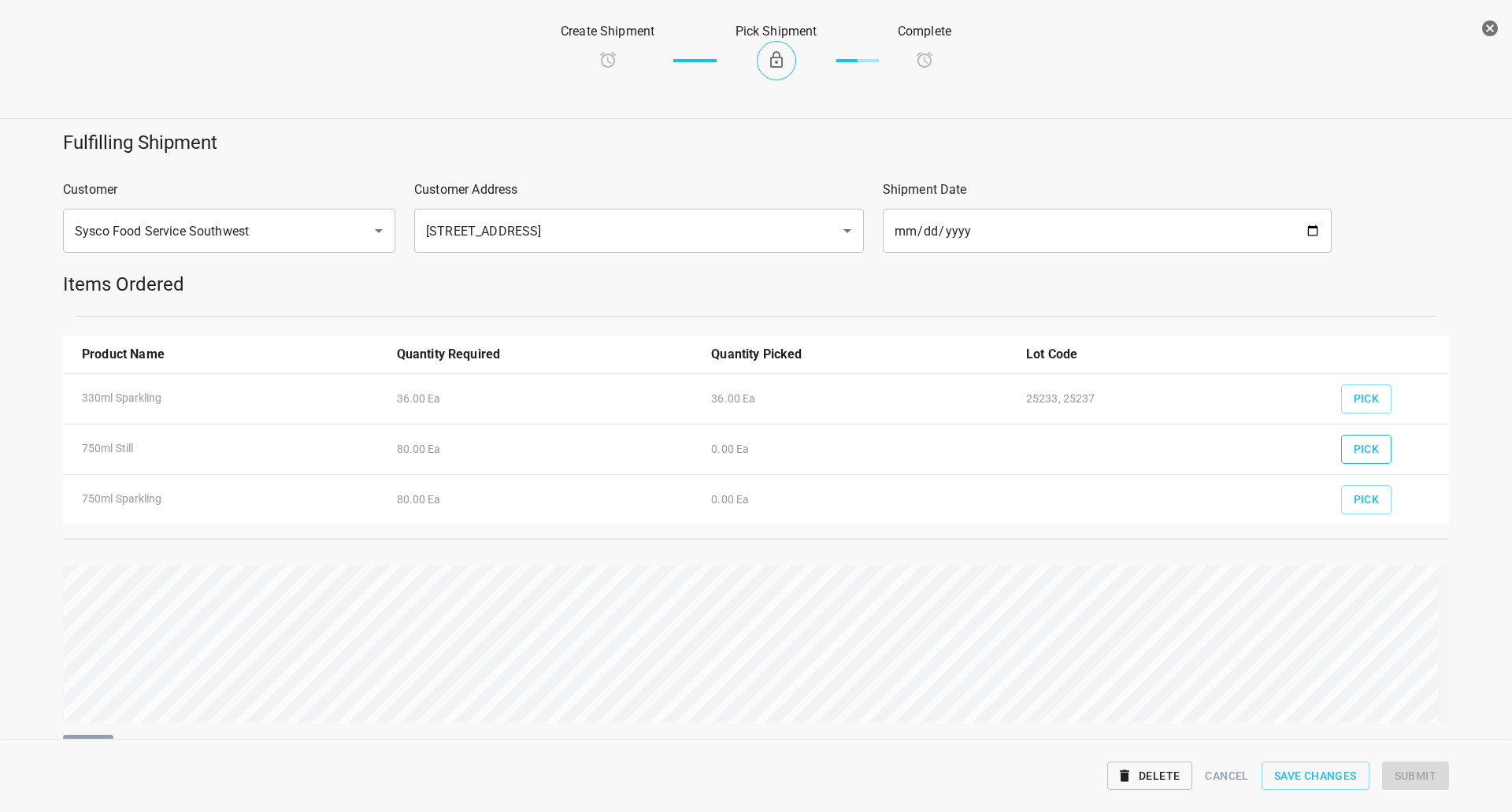
click at [1359, 444] on span "Pick" at bounding box center [1367, 449] width 26 height 19
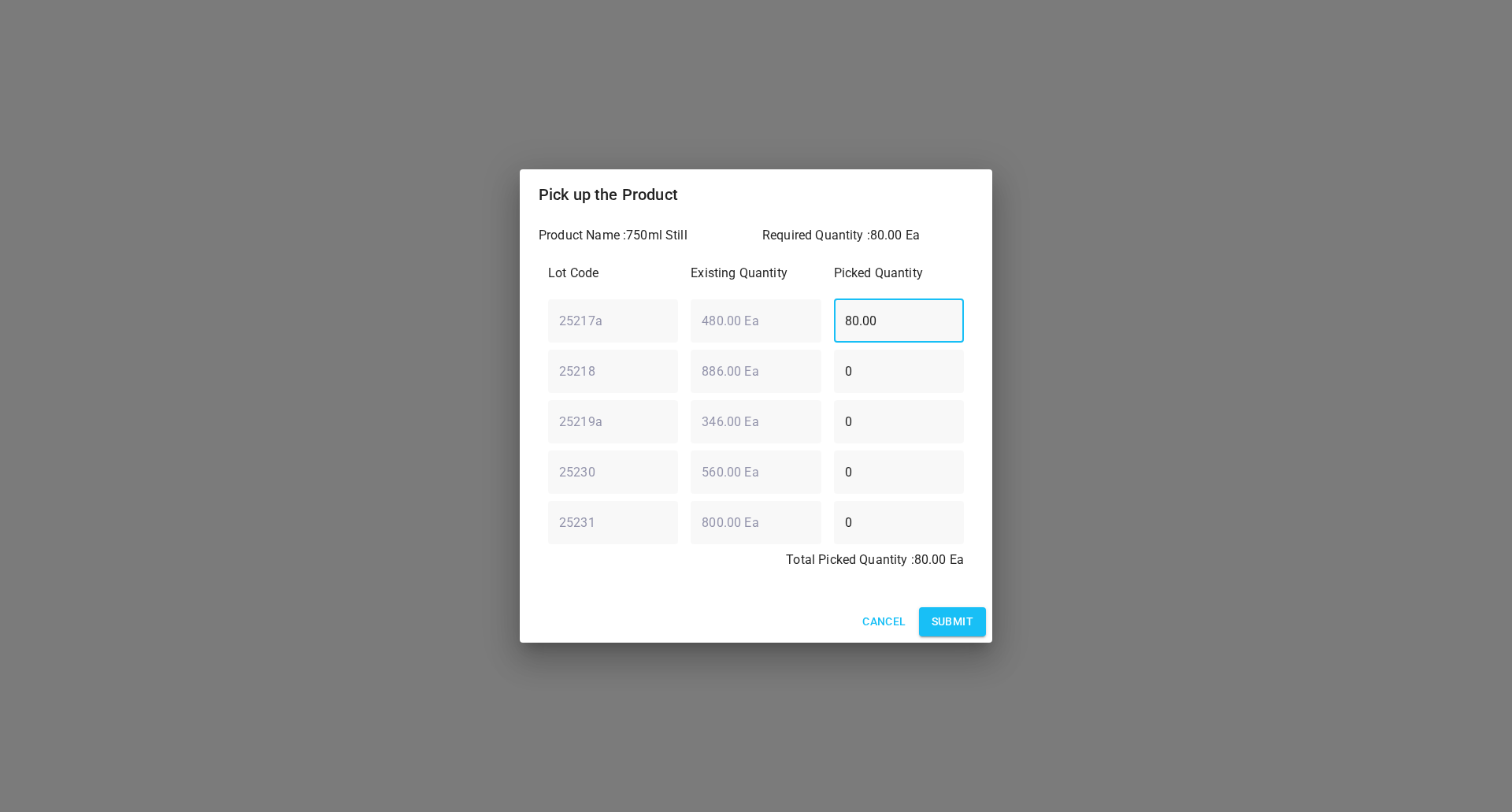
drag, startPoint x: 936, startPoint y: 303, endPoint x: 668, endPoint y: 239, distance: 275.5
click at [668, 239] on div "Product Name : 750ml Still Required Quantity : 80.00 Ea Lot Code Existing Quant…" at bounding box center [756, 410] width 473 height 381
type input "0"
click at [632, 467] on div "25230 ​ 560.00 Ea ​ 0 ​" at bounding box center [755, 471] width 428 height 57
type input "80"
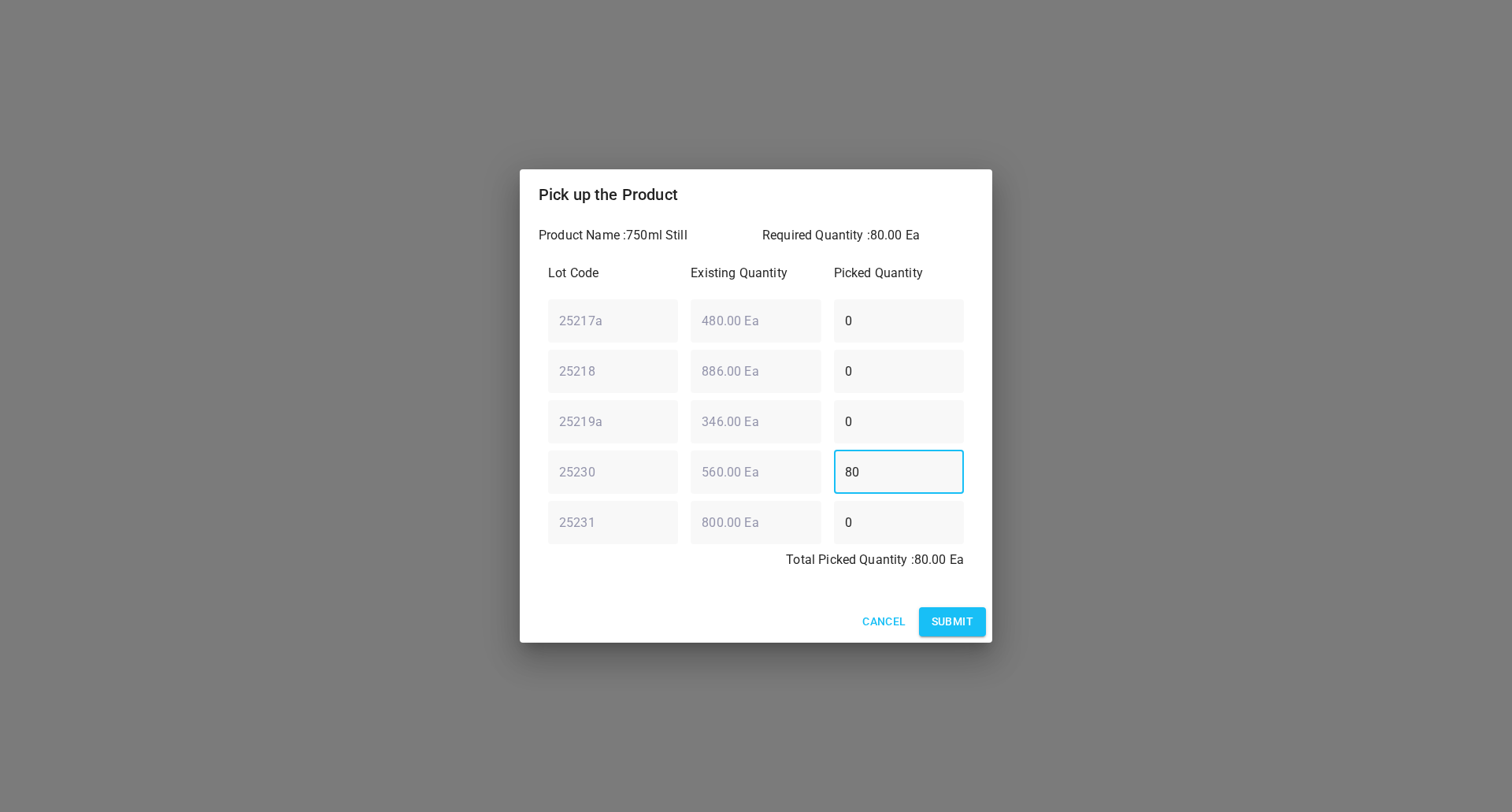
click at [959, 622] on span "Submit" at bounding box center [952, 621] width 41 height 19
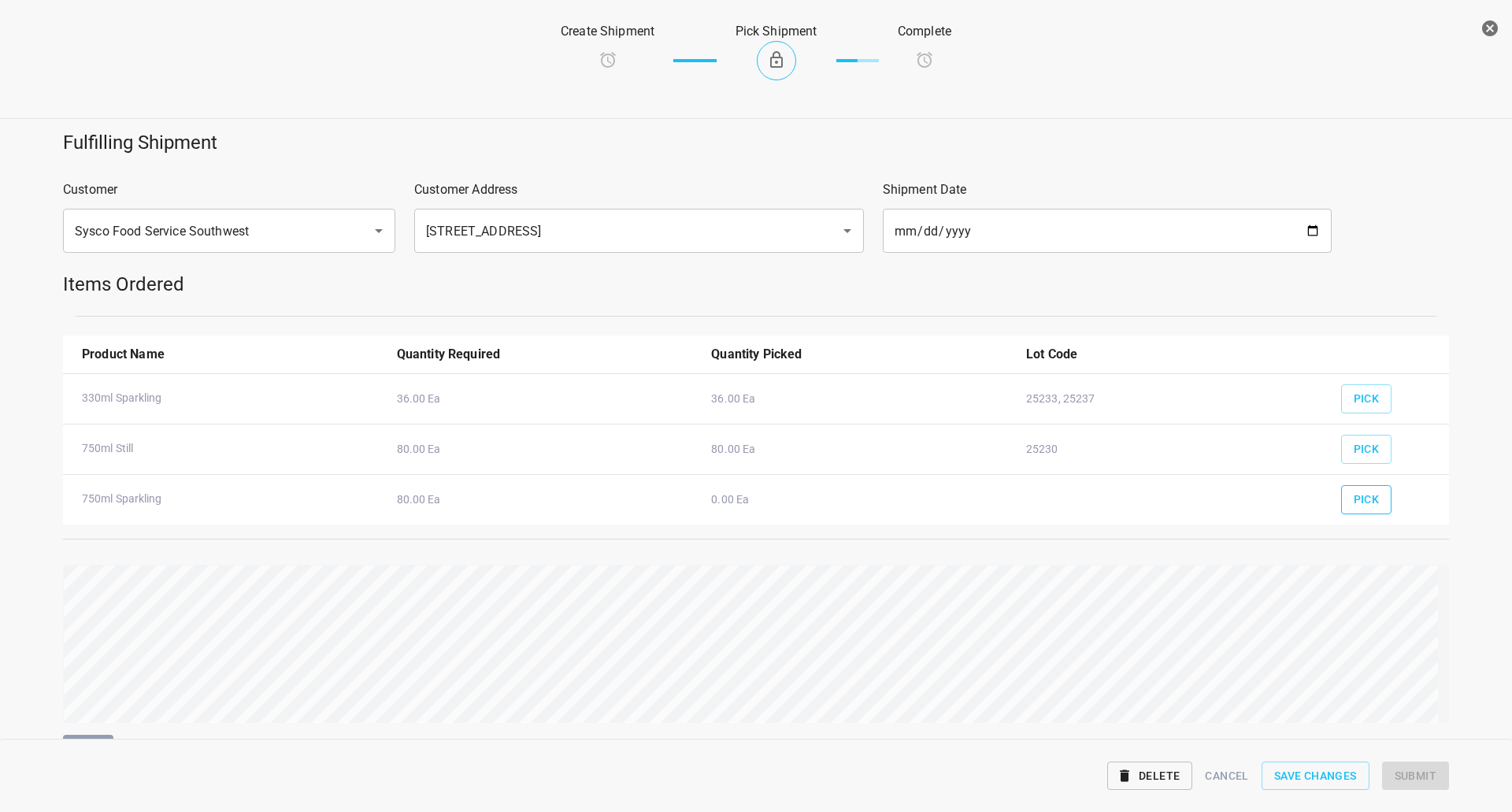
click at [1379, 493] on button "Pick" at bounding box center [1367, 499] width 51 height 29
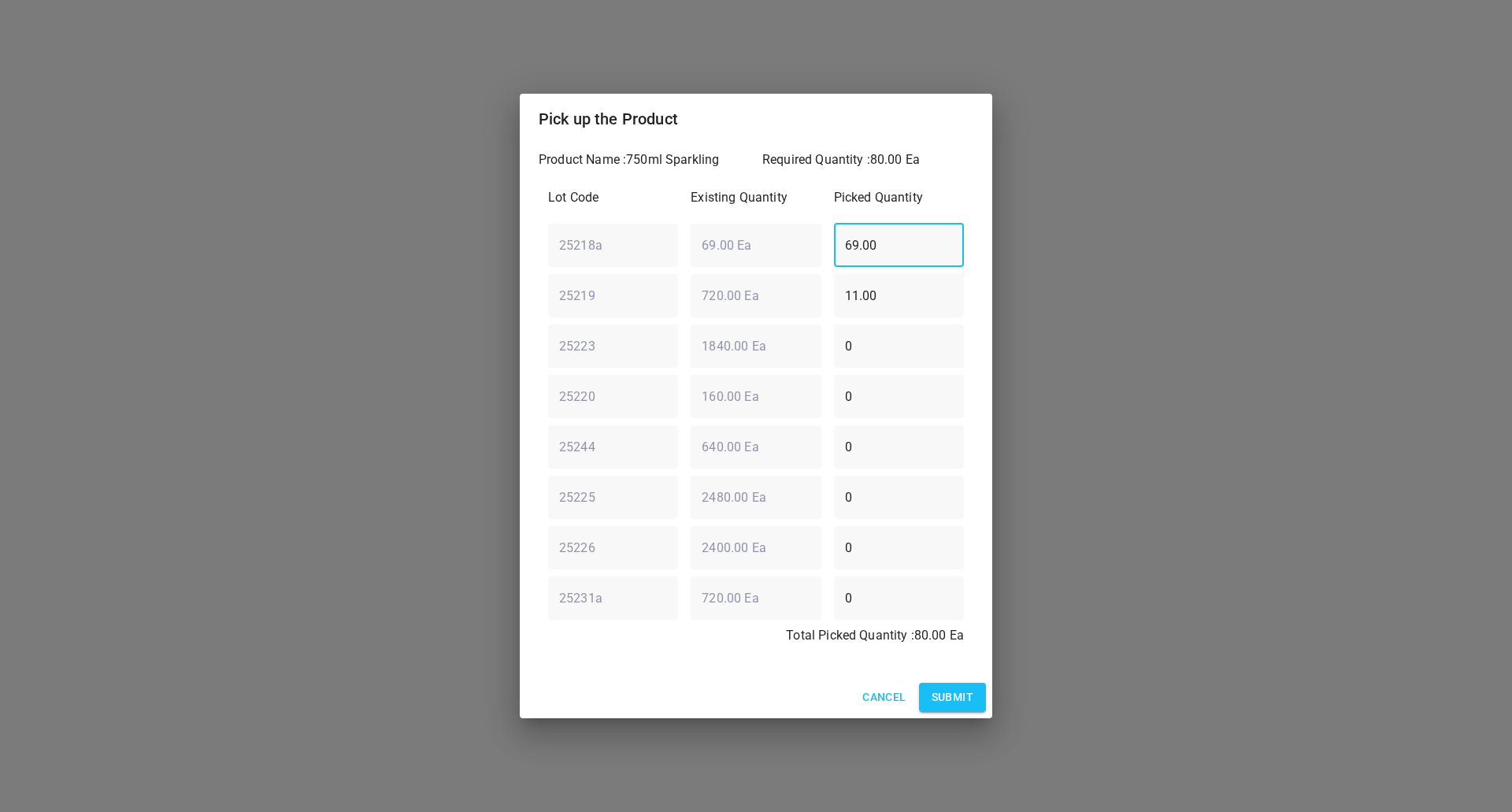
drag, startPoint x: 823, startPoint y: 221, endPoint x: 851, endPoint y: 261, distance: 48.8
click at [809, 222] on div "25218a ​ 69.00 Ea ​ 69.00 ​" at bounding box center [755, 244] width 428 height 57
type input "0"
click at [749, 298] on div "25219 ​ 720.00 Ea ​ 11.00 ​" at bounding box center [755, 295] width 428 height 57
type input "0"
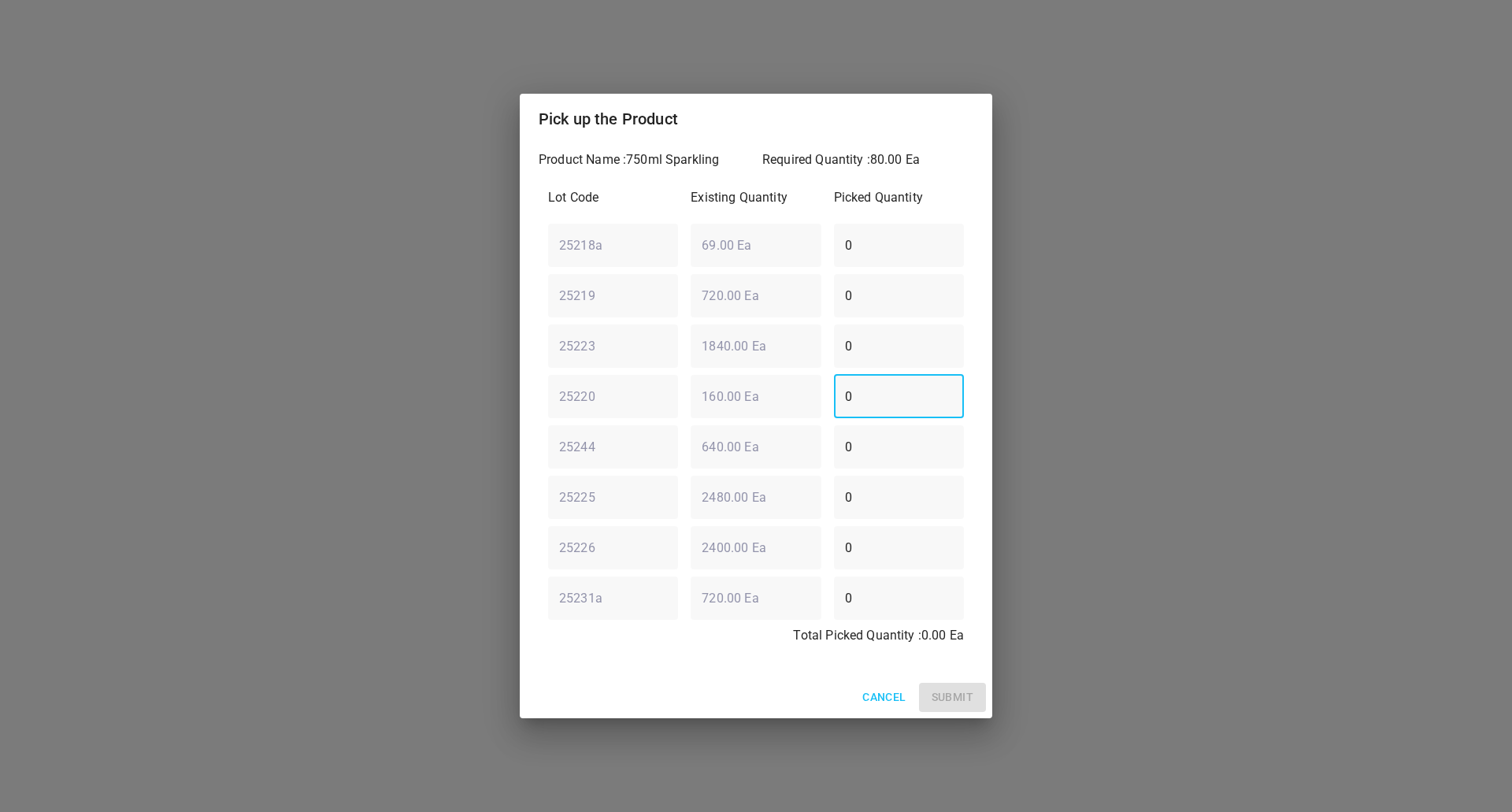
click at [751, 366] on div "Lot Code Existing Quantity Picked Quantity 25218a ​ 69.00 Ea ​ 0 ​ 25219 ​ 720.…" at bounding box center [756, 421] width 435 height 485
type input "80"
click at [970, 700] on span "Submit" at bounding box center [952, 697] width 41 height 19
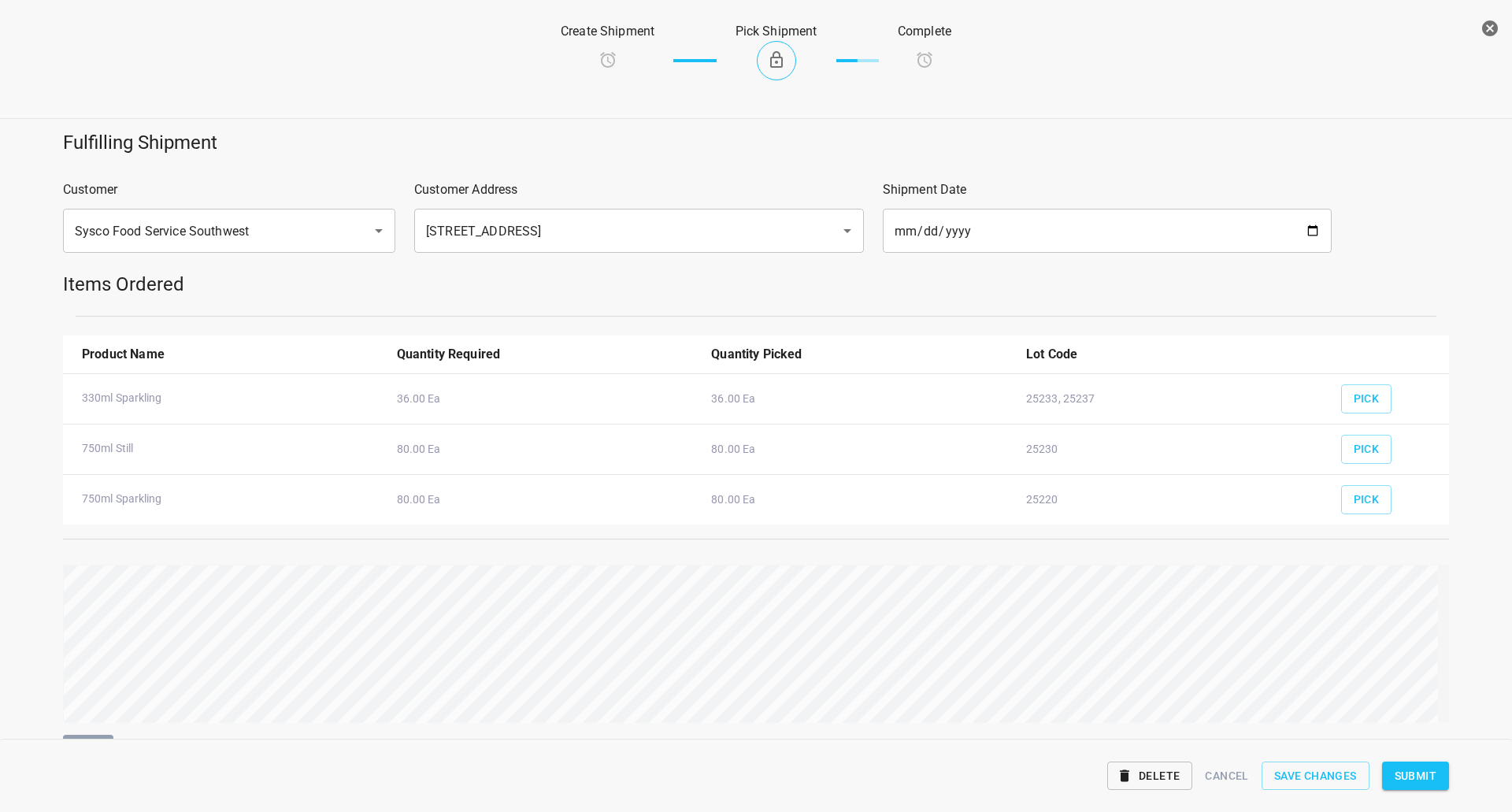
click at [1419, 773] on span "Submit" at bounding box center [1415, 776] width 41 height 19
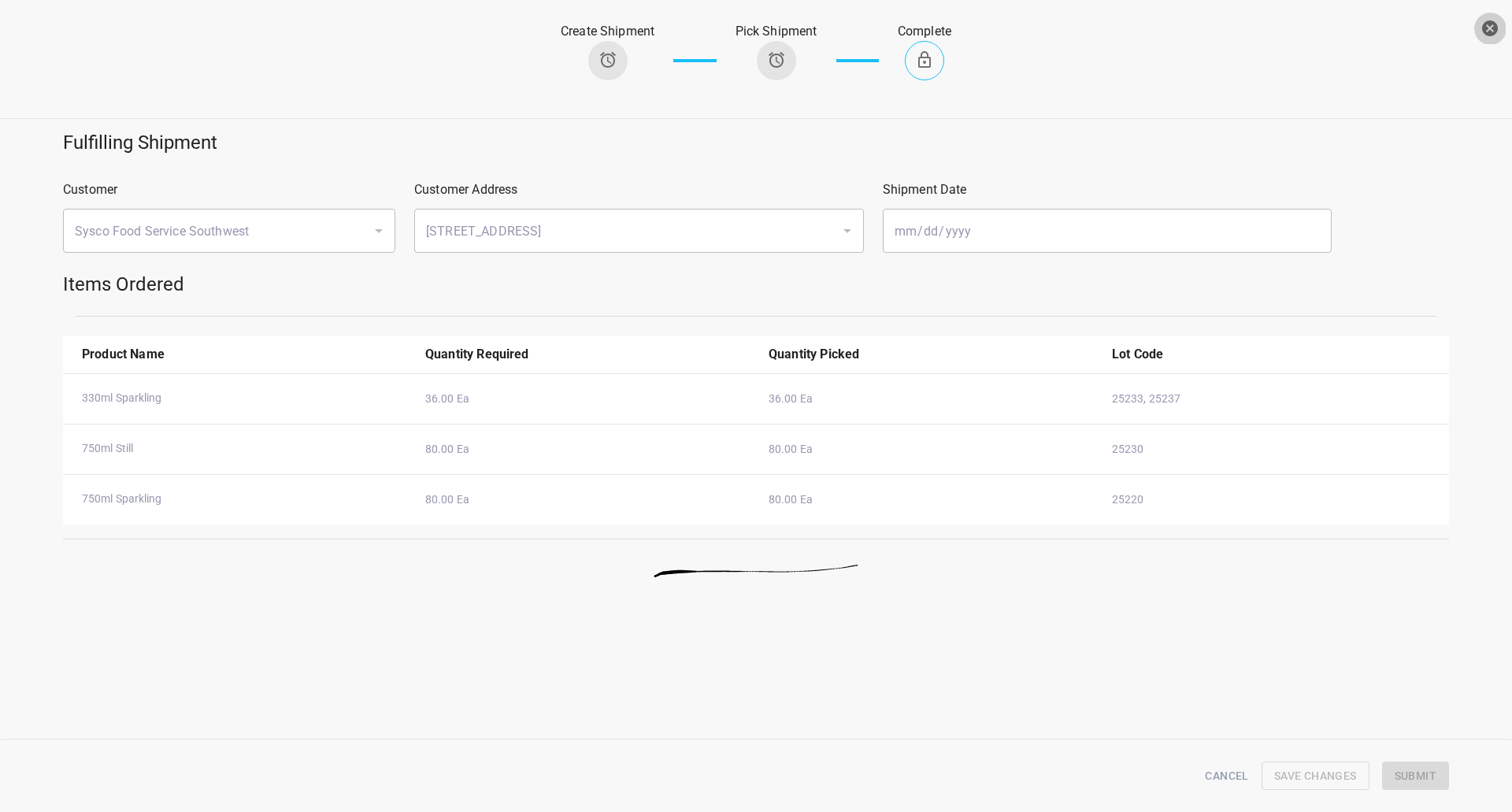
click at [1495, 26] on icon "button" at bounding box center [1490, 28] width 16 height 16
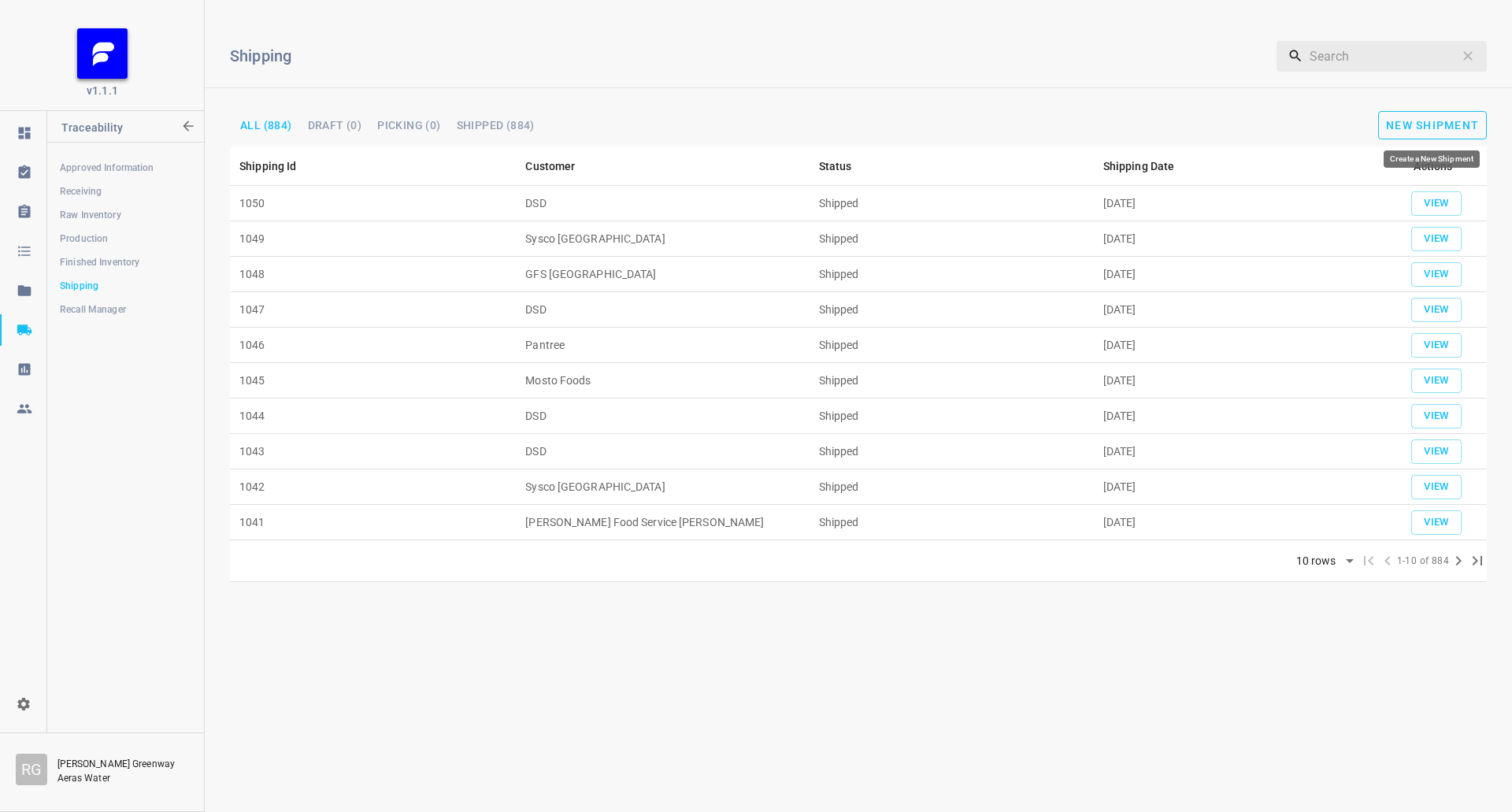
click at [1411, 113] on button "New Shipment" at bounding box center [1433, 125] width 109 height 28
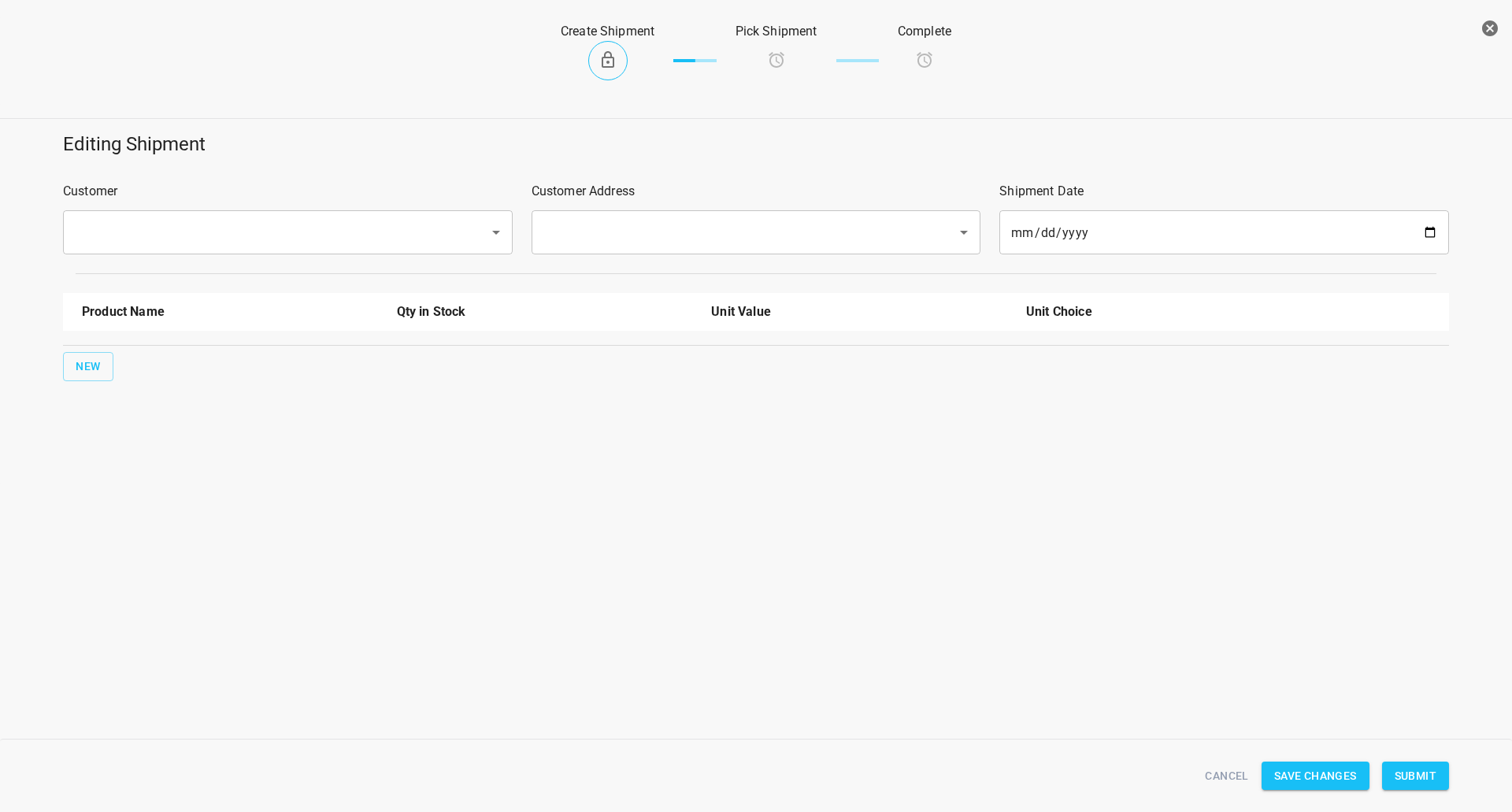
click at [151, 205] on div "Customer ​" at bounding box center [287, 218] width 469 height 91
click at [152, 223] on input "text" at bounding box center [265, 232] width 391 height 30
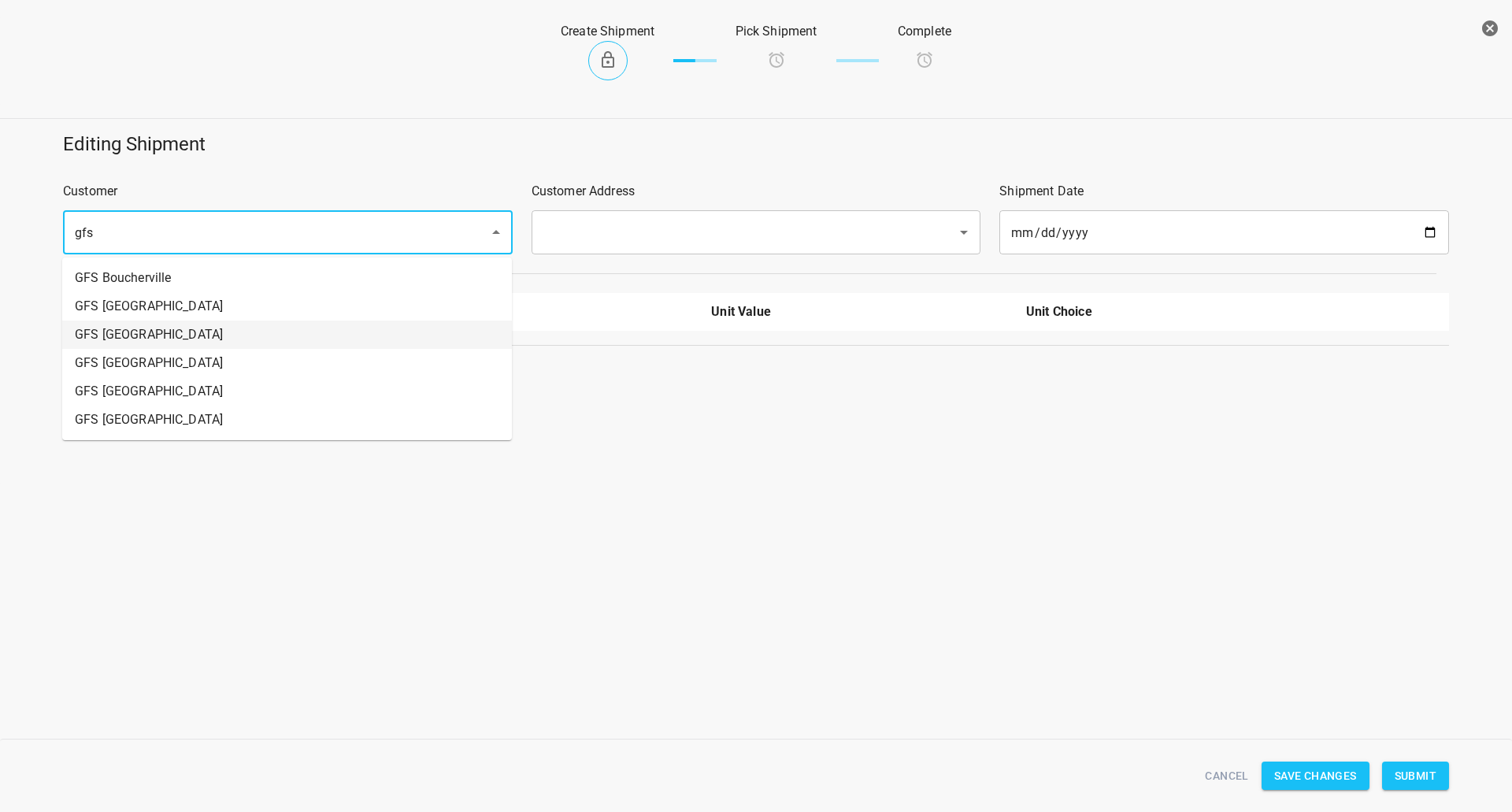
click at [181, 338] on li "GFS [GEOGRAPHIC_DATA]" at bounding box center [287, 335] width 450 height 28
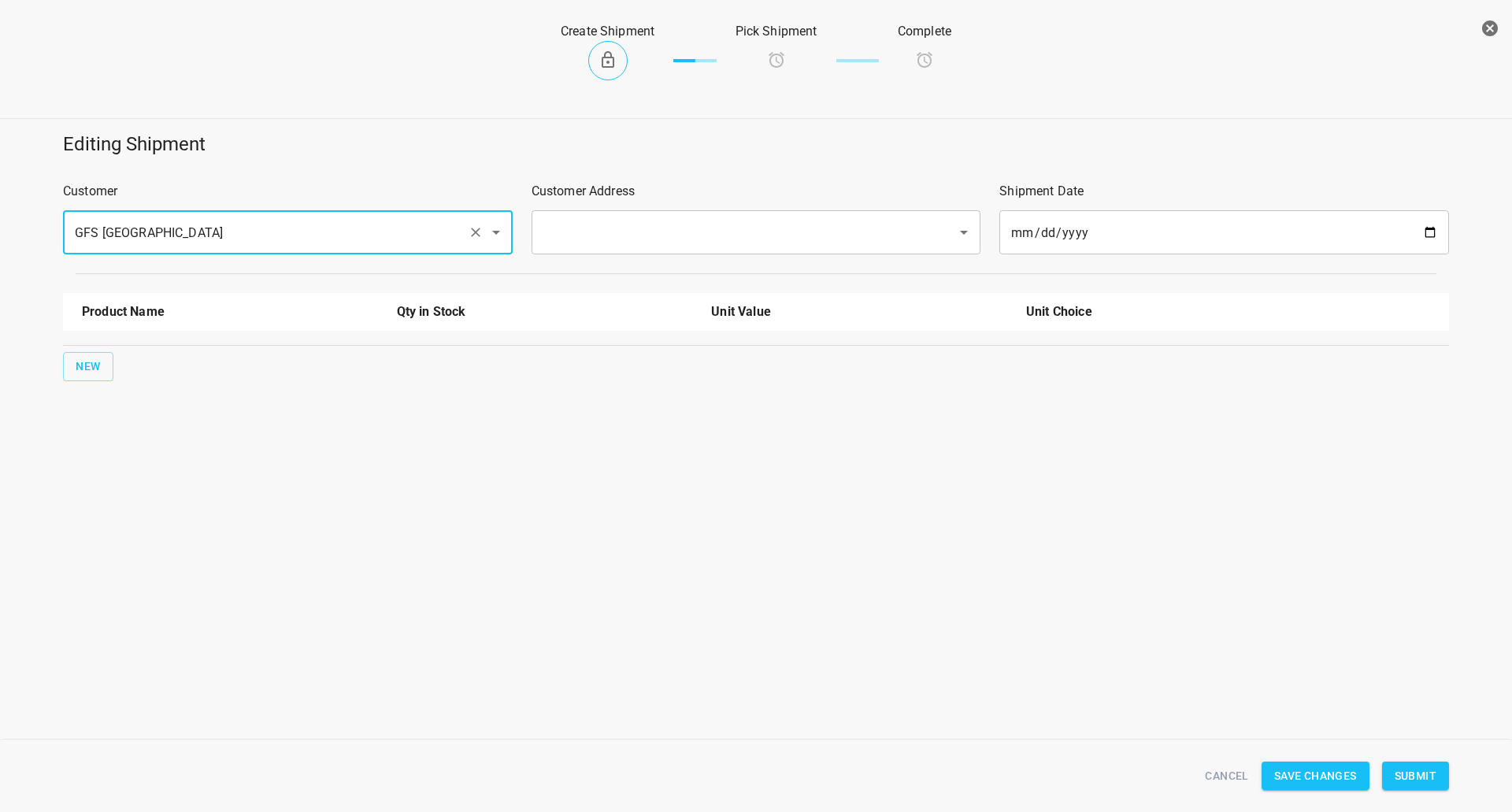
type input "GFS [GEOGRAPHIC_DATA]"
click at [601, 229] on input "text" at bounding box center [734, 232] width 391 height 30
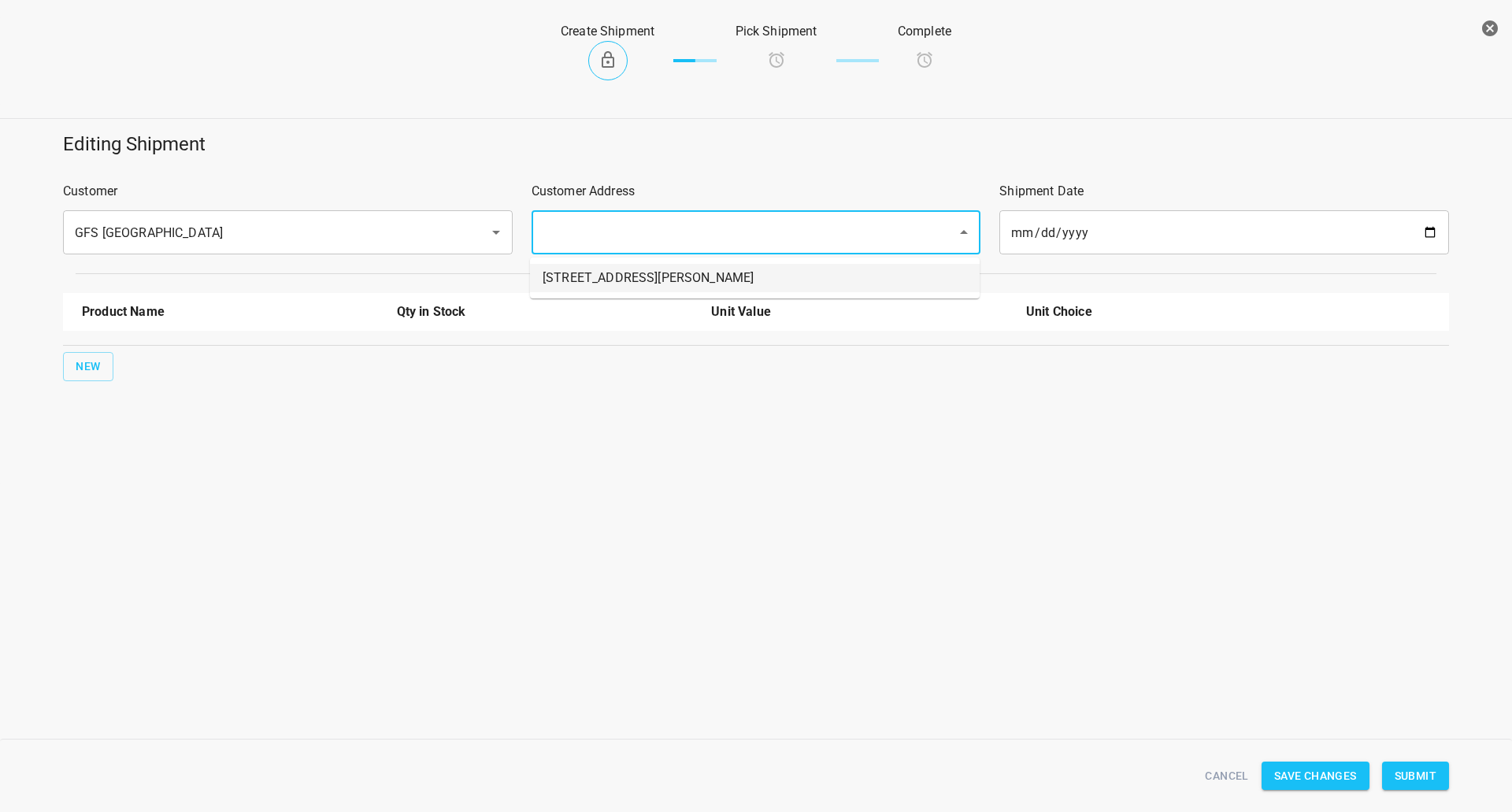
drag, startPoint x: 589, startPoint y: 277, endPoint x: 0, endPoint y: 331, distance: 591.5
click at [571, 282] on li "[STREET_ADDRESS][PERSON_NAME]" at bounding box center [755, 278] width 450 height 28
type input "[STREET_ADDRESS][PERSON_NAME]"
click at [47, 390] on div "Editing Shipment Customer GFS Vancouver ​ Customer Address [STREET_ADDRESS][PER…" at bounding box center [756, 257] width 1531 height 269
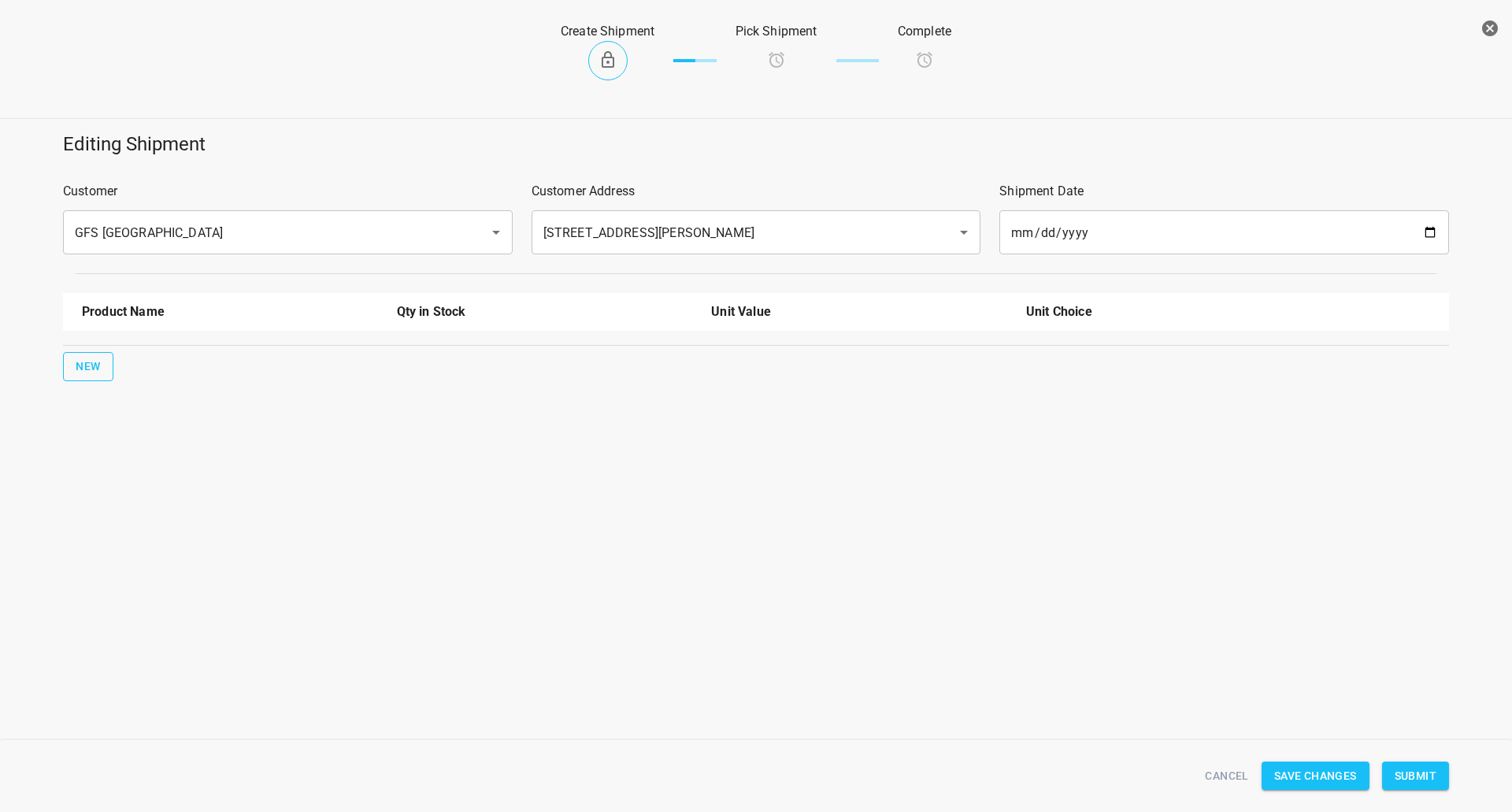
click at [92, 366] on span "New" at bounding box center [88, 366] width 25 height 19
click at [125, 353] on input "text" at bounding box center [207, 357] width 252 height 25
click at [140, 434] on li "330ml Still" at bounding box center [229, 421] width 296 height 28
type input "330ml Still"
click at [91, 410] on span "New" at bounding box center [88, 417] width 25 height 19
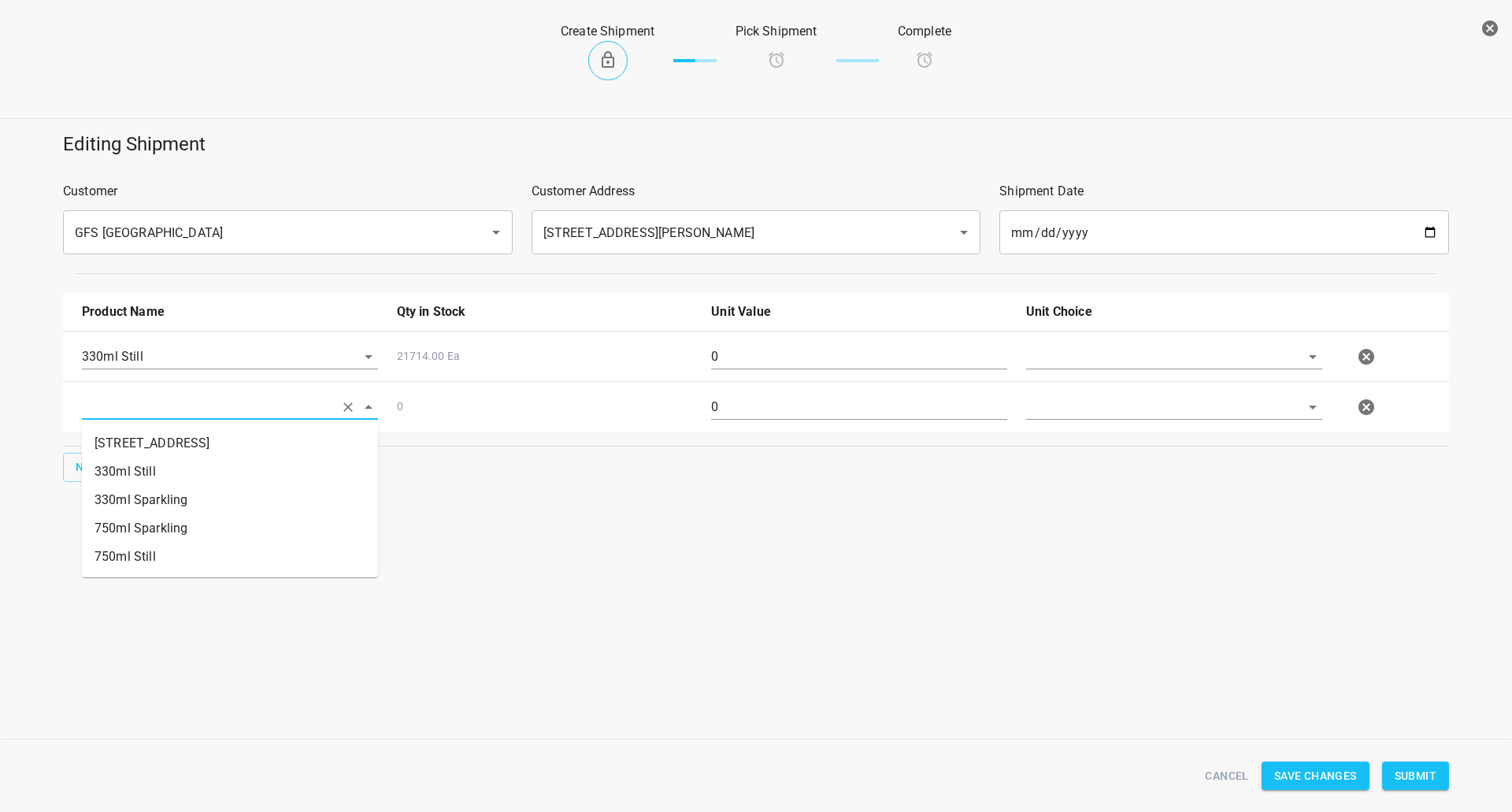
click at [159, 404] on input "text" at bounding box center [207, 407] width 252 height 25
drag, startPoint x: 155, startPoint y: 552, endPoint x: 936, endPoint y: 500, distance: 782.7
click at [158, 555] on li "750ml Still" at bounding box center [229, 556] width 296 height 28
type input "750ml Still"
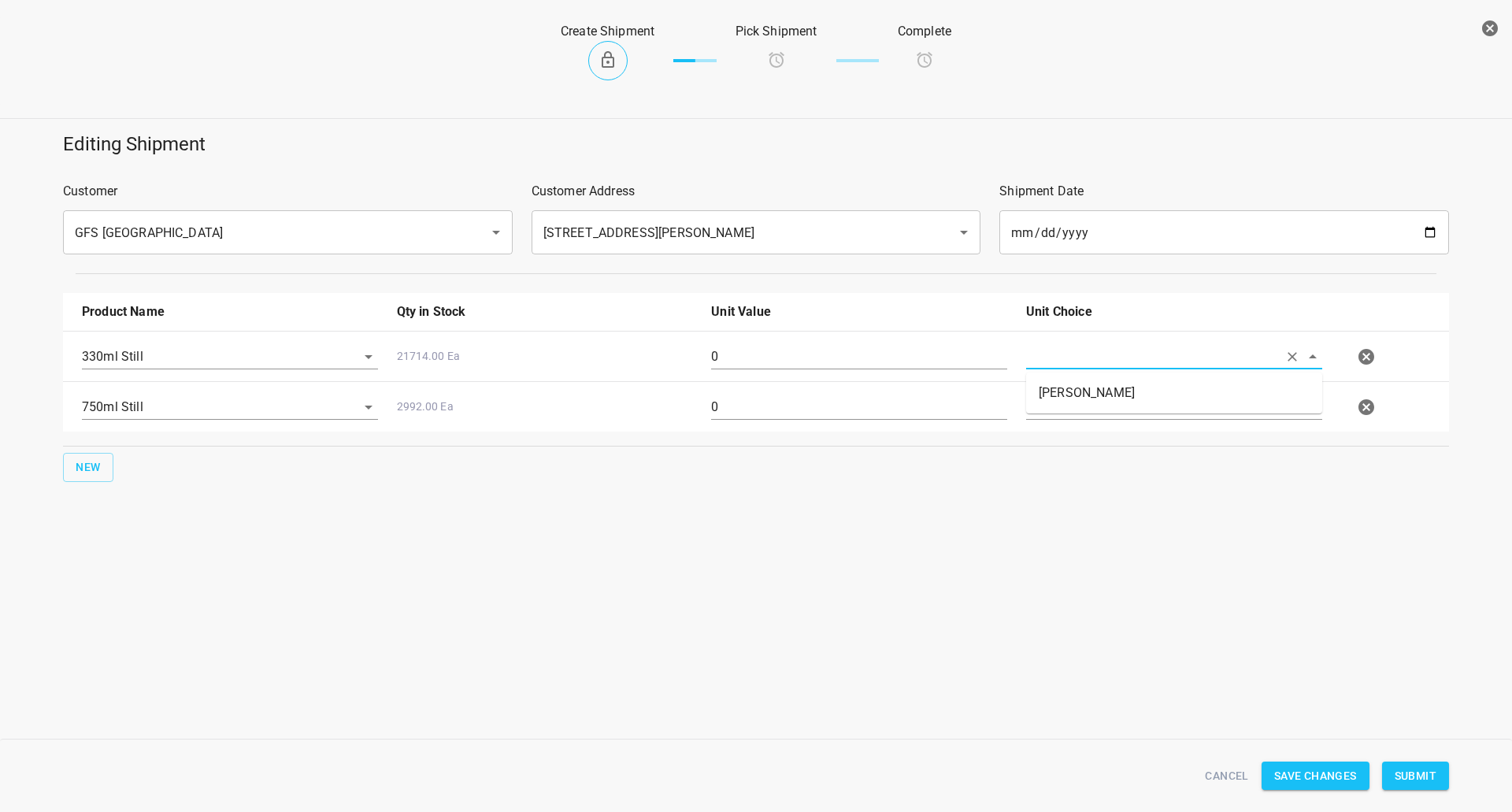
click at [1079, 361] on input "text" at bounding box center [1152, 357] width 252 height 25
click at [1072, 404] on li "[PERSON_NAME]" at bounding box center [1174, 393] width 296 height 28
type input "[PERSON_NAME]"
click at [1071, 412] on input "text" at bounding box center [1152, 407] width 252 height 25
drag, startPoint x: 1071, startPoint y: 415, endPoint x: 947, endPoint y: 413, distance: 124.0
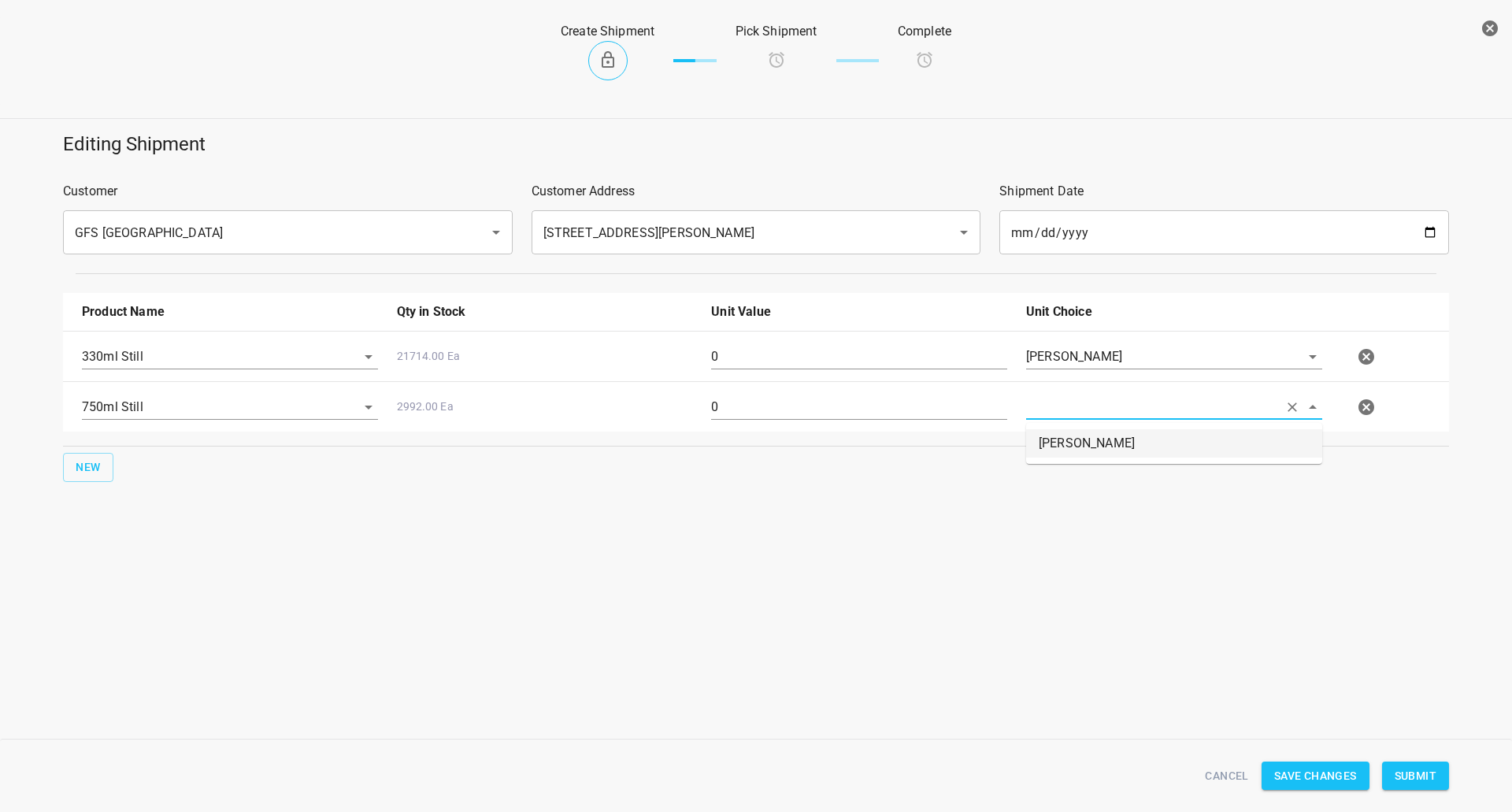
click at [1071, 435] on li "[PERSON_NAME]" at bounding box center [1174, 443] width 296 height 28
type input "[PERSON_NAME]"
click at [720, 341] on div "0" at bounding box center [859, 363] width 315 height 57
click at [731, 355] on input "0" at bounding box center [859, 357] width 296 height 25
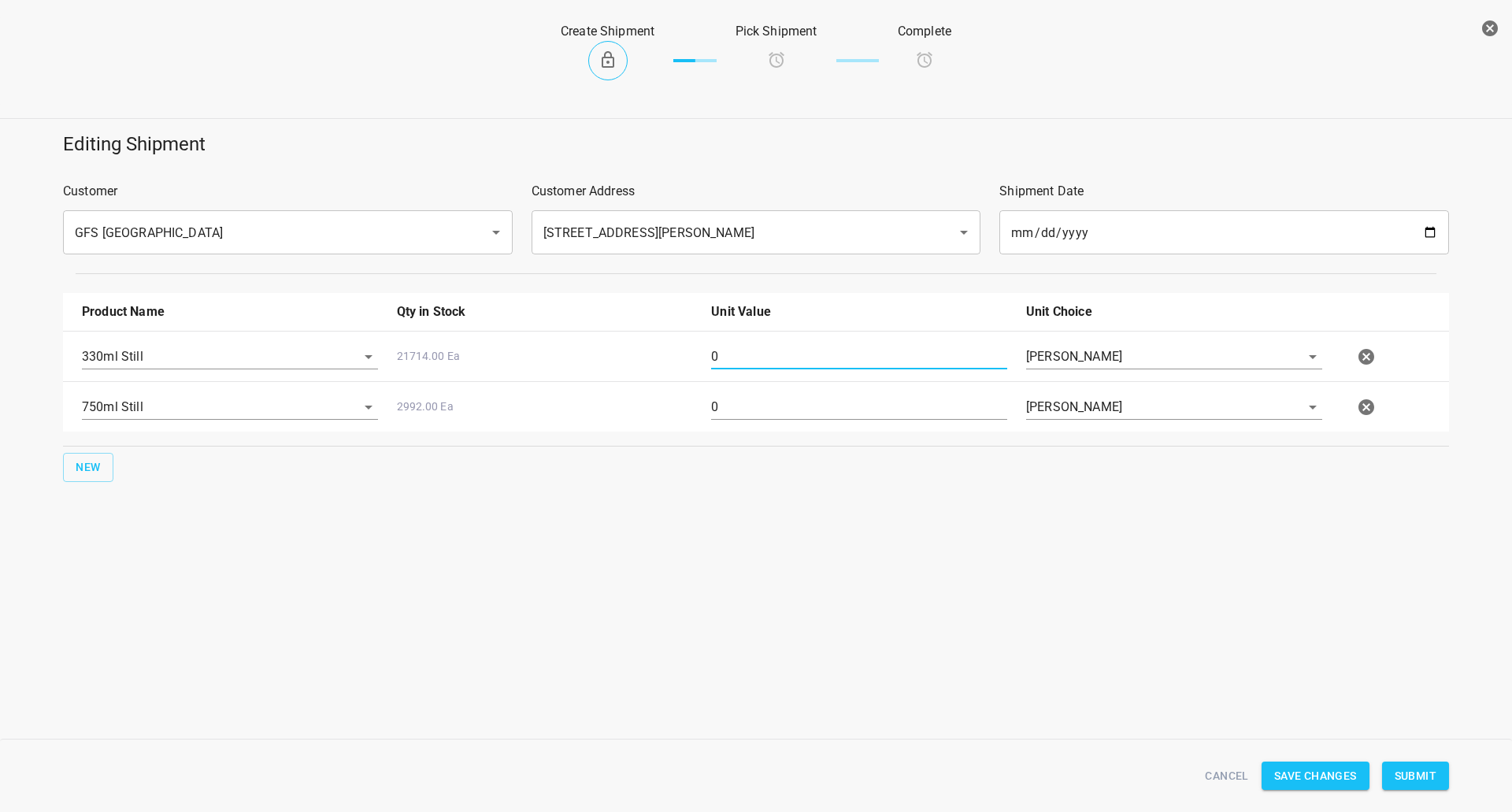
click at [731, 355] on input "0" at bounding box center [859, 357] width 296 height 25
type input "252"
click at [759, 385] on div "0" at bounding box center [859, 413] width 315 height 57
drag, startPoint x: 759, startPoint y: 385, endPoint x: 761, endPoint y: 402, distance: 17.1
click at [760, 389] on div "0" at bounding box center [859, 413] width 315 height 57
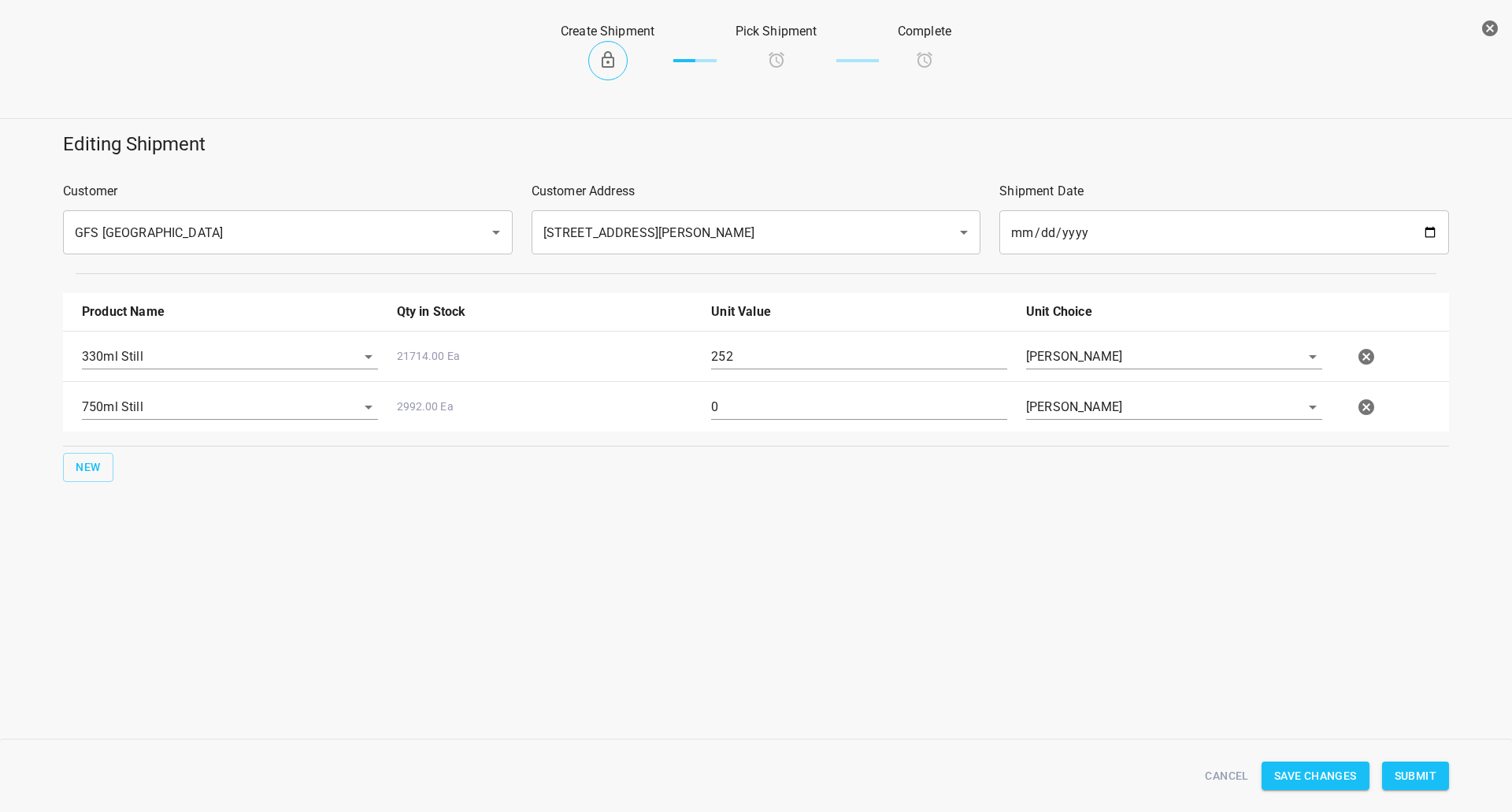
click at [761, 402] on input "0" at bounding box center [859, 407] width 296 height 25
type input "160"
drag, startPoint x: 1437, startPoint y: 774, endPoint x: 1391, endPoint y: 703, distance: 84.6
click at [1437, 774] on button "Submit" at bounding box center [1415, 775] width 67 height 29
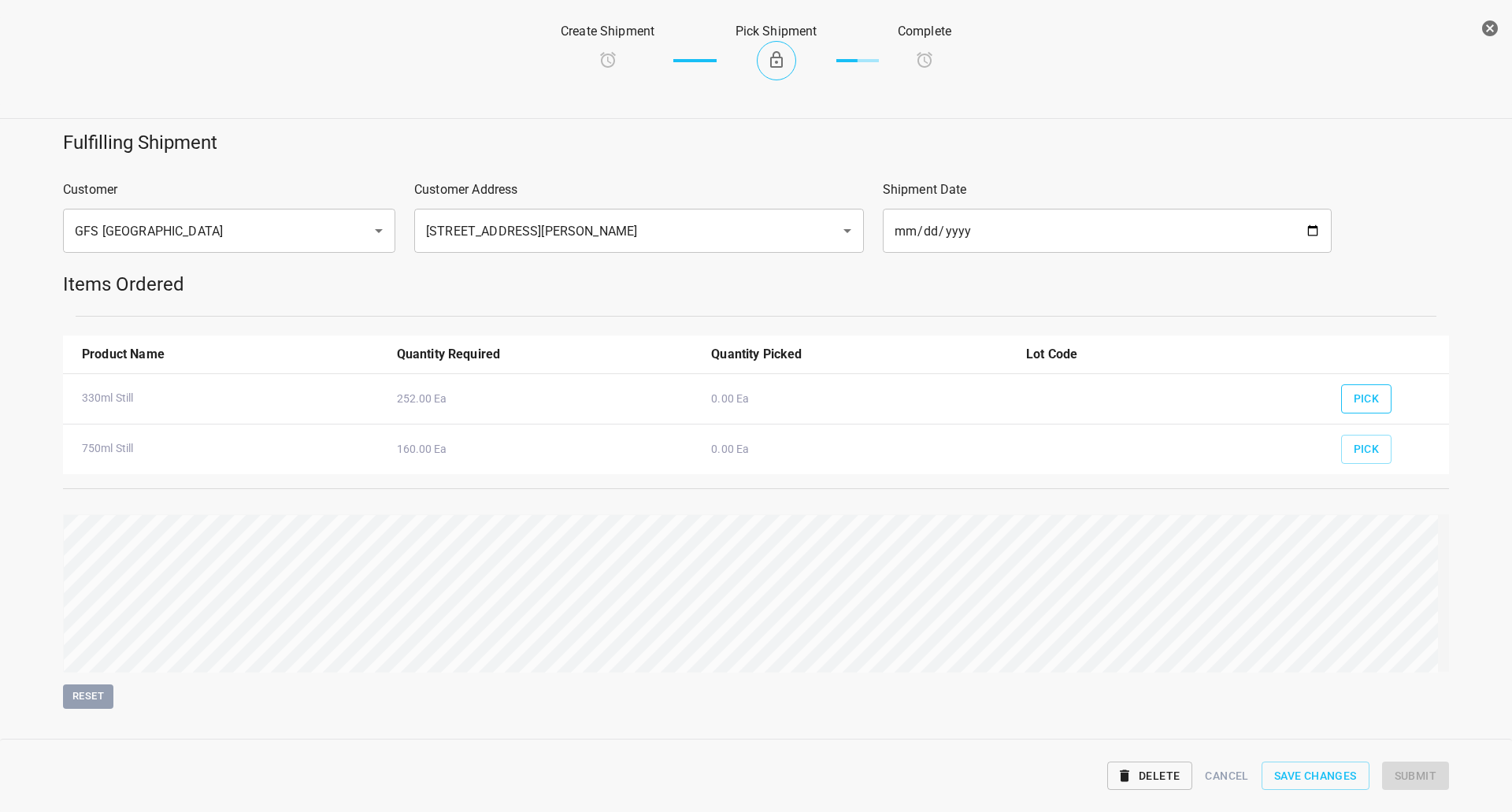
click at [1357, 393] on span "Pick" at bounding box center [1367, 399] width 26 height 19
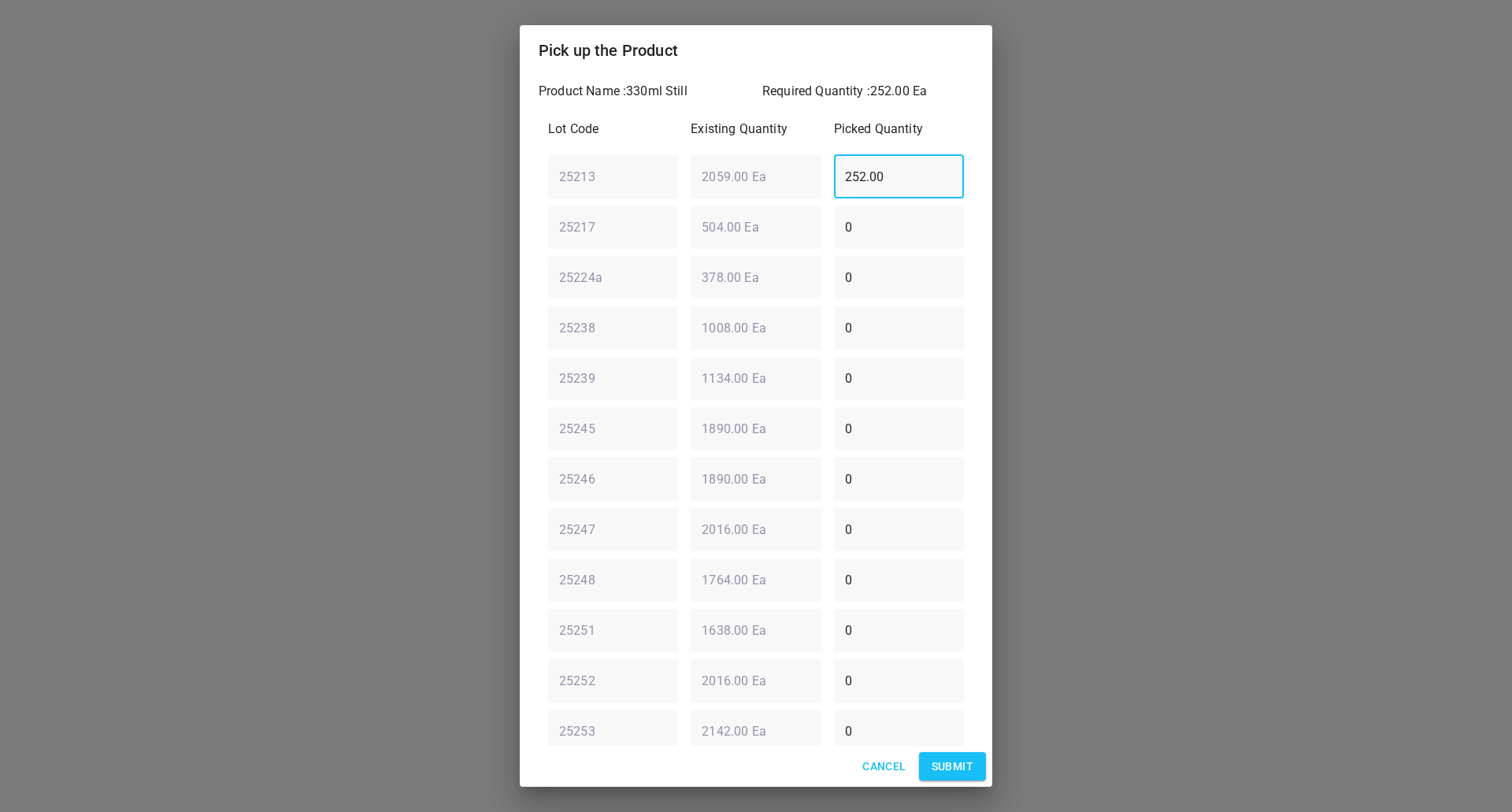
drag, startPoint x: 904, startPoint y: 167, endPoint x: 422, endPoint y: 248, distance: 488.8
click at [436, 215] on div "Pick up the Product Product Name : 330ml Still Required Quantity : 252.00 Ea Lo…" at bounding box center [756, 406] width 1512 height 812
type input "0"
click at [657, 312] on div "Lot Code Existing Quantity Picked Quantity 25213 ​ 2059.00 Ea ​ 0 ​ 25217 ​ 504…" at bounding box center [756, 504] width 435 height 787
type input "3"
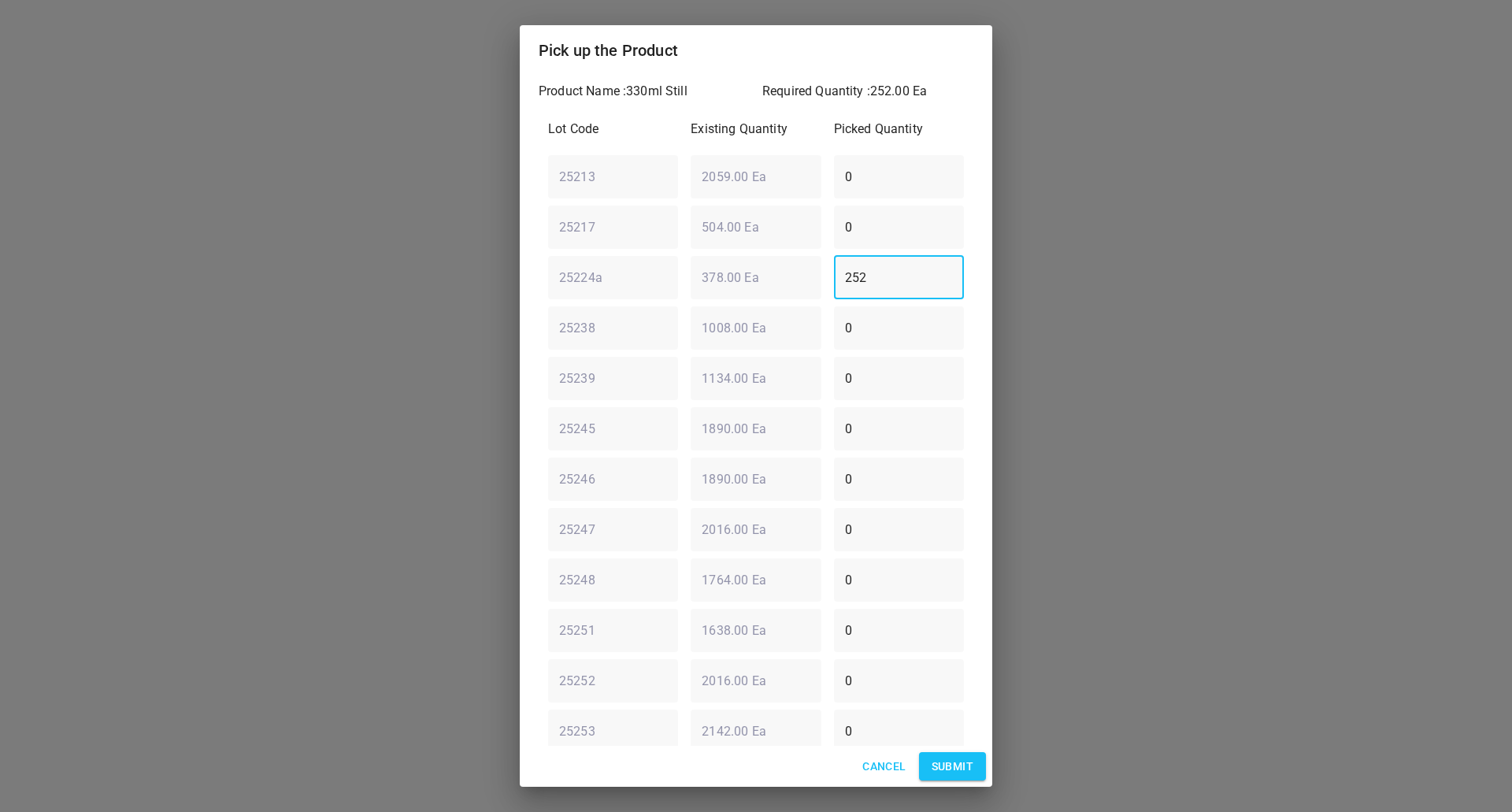
type input "252"
drag, startPoint x: 947, startPoint y: 761, endPoint x: 958, endPoint y: 738, distance: 25.5
click at [949, 762] on span "Submit" at bounding box center [952, 766] width 41 height 19
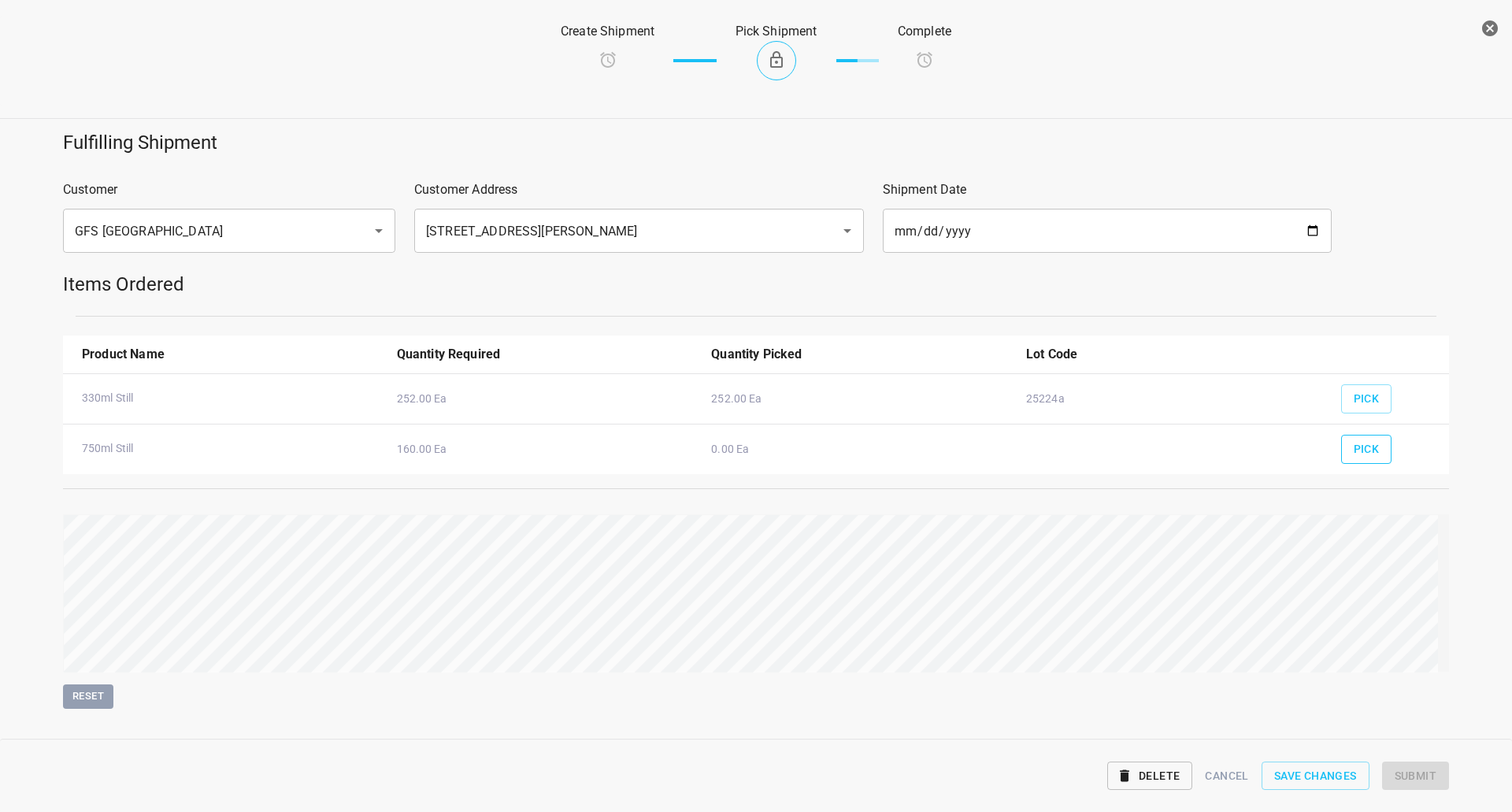
click at [1360, 455] on span "Pick" at bounding box center [1367, 449] width 26 height 19
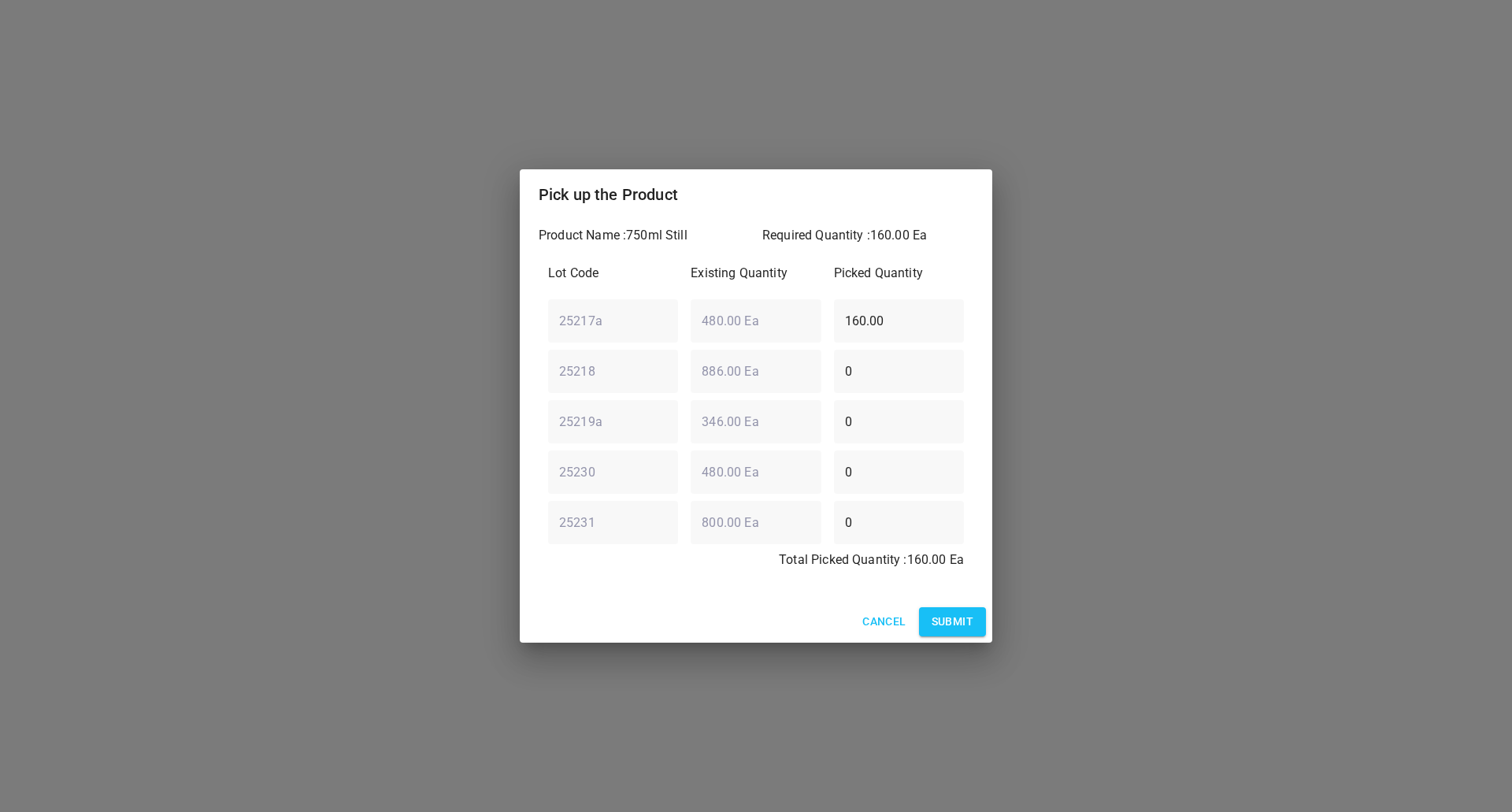
click at [632, 310] on div "25217a ​ 480.00 Ea ​ 160.00 ​" at bounding box center [755, 320] width 428 height 57
type input "0"
drag, startPoint x: 910, startPoint y: 454, endPoint x: 738, endPoint y: 446, distance: 172.2
click at [738, 446] on div "25230 ​ 480.00 Ea ​ 0 ​" at bounding box center [755, 471] width 428 height 57
type input "160"
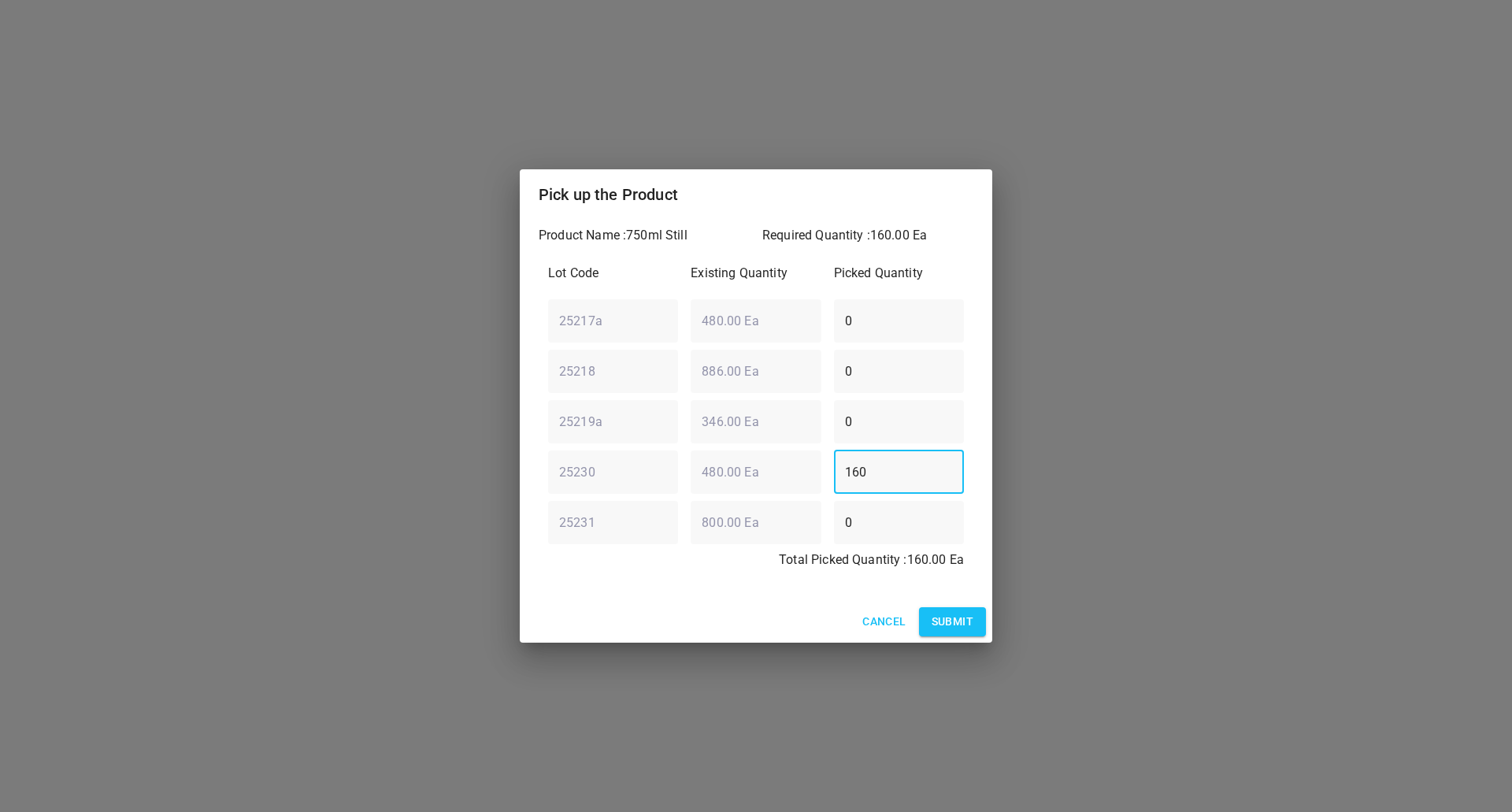
click at [949, 630] on span "Submit" at bounding box center [952, 621] width 41 height 19
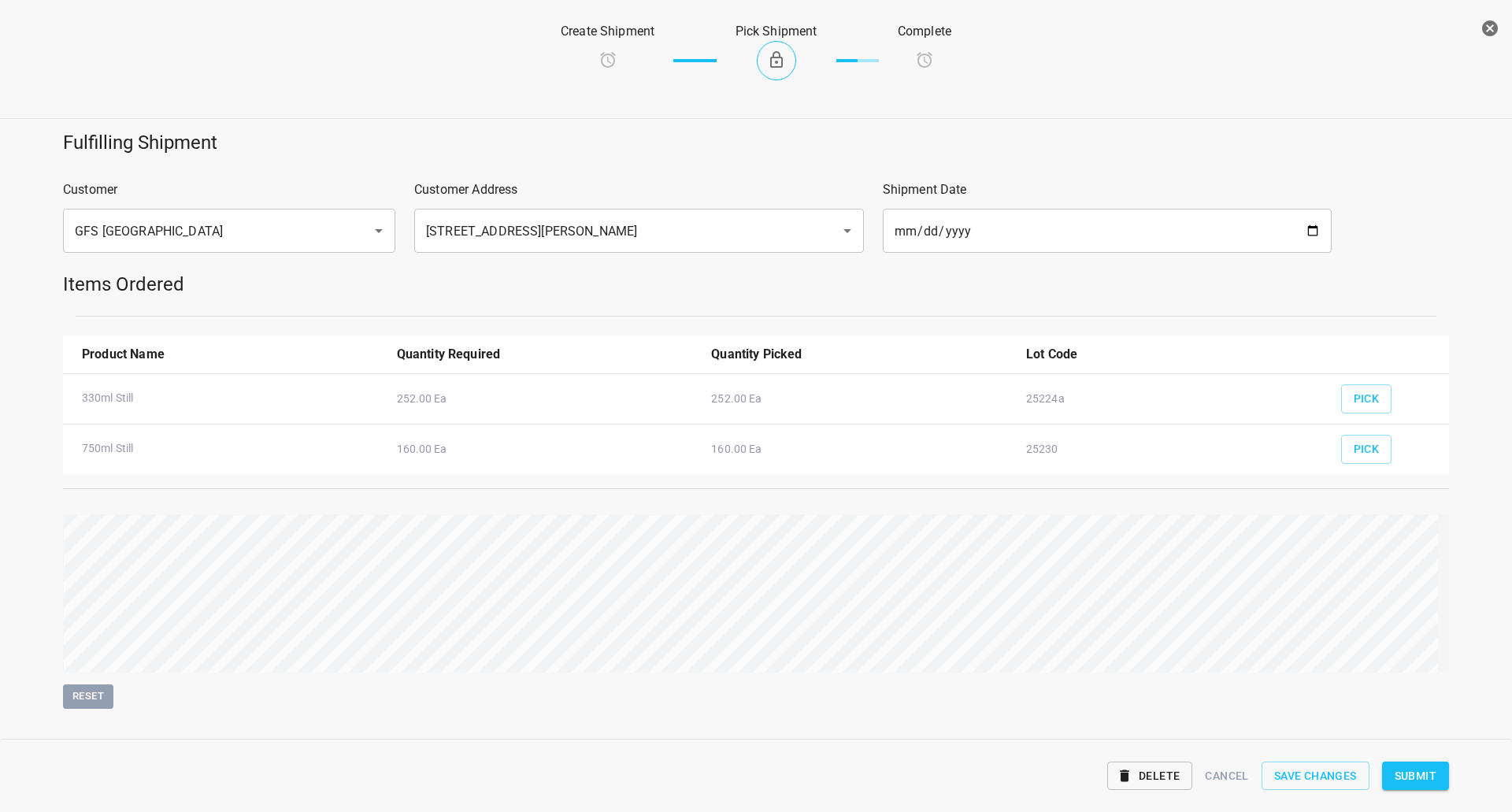
click at [1403, 778] on span "Submit" at bounding box center [1415, 776] width 41 height 19
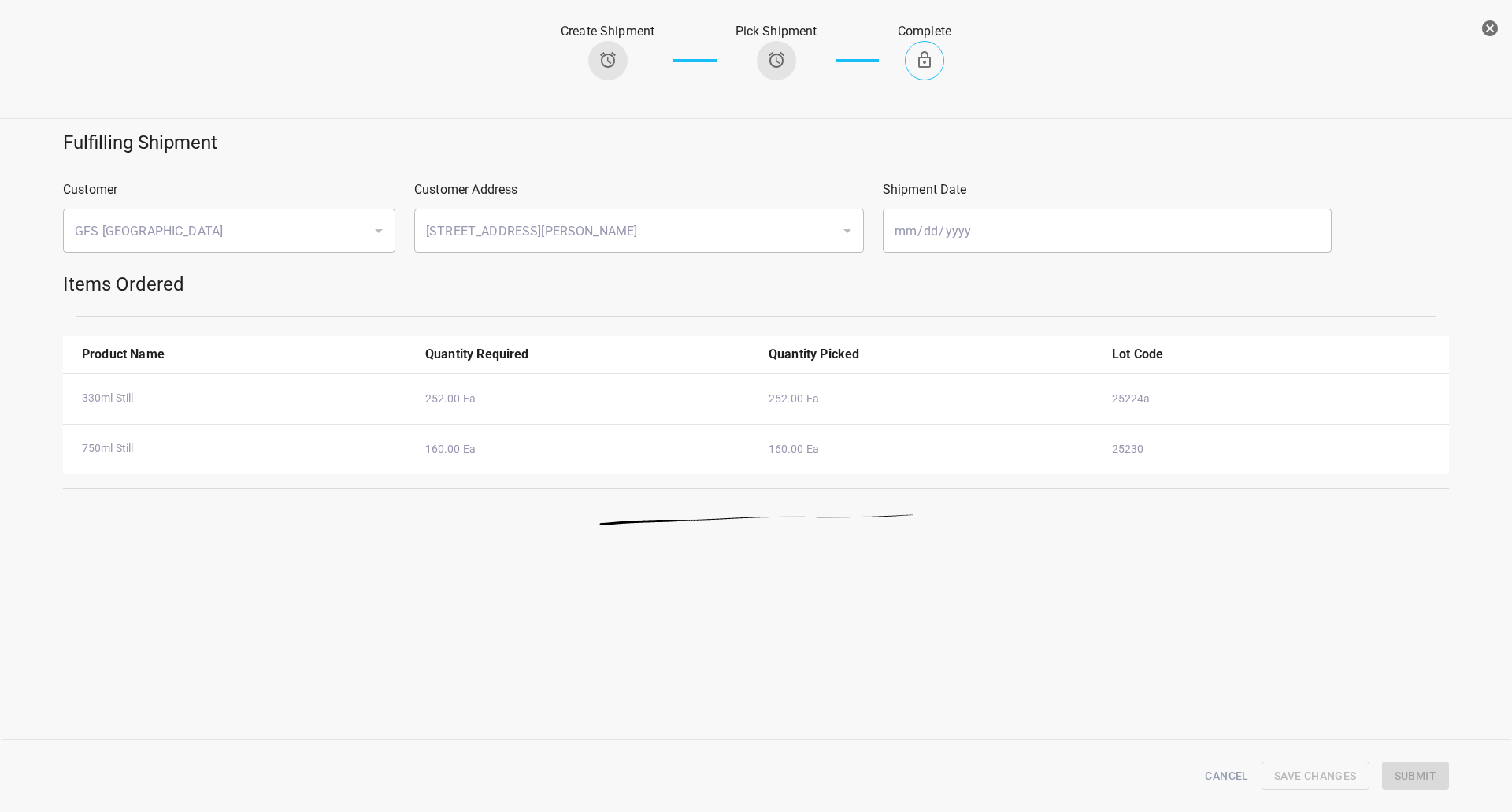
click at [1488, 33] on icon "button" at bounding box center [1490, 28] width 16 height 16
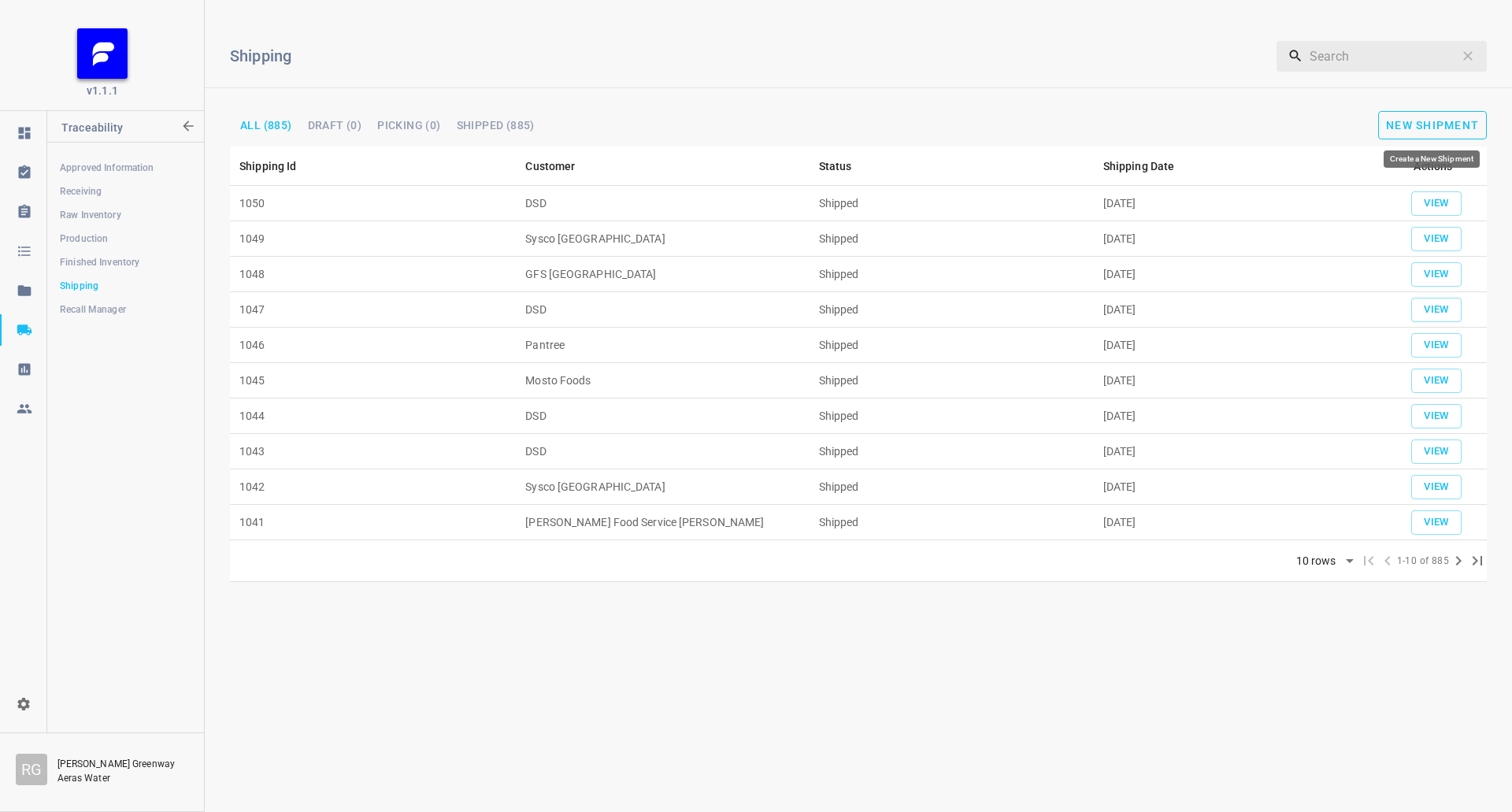
click at [1397, 124] on span "New Shipment" at bounding box center [1433, 125] width 93 height 12
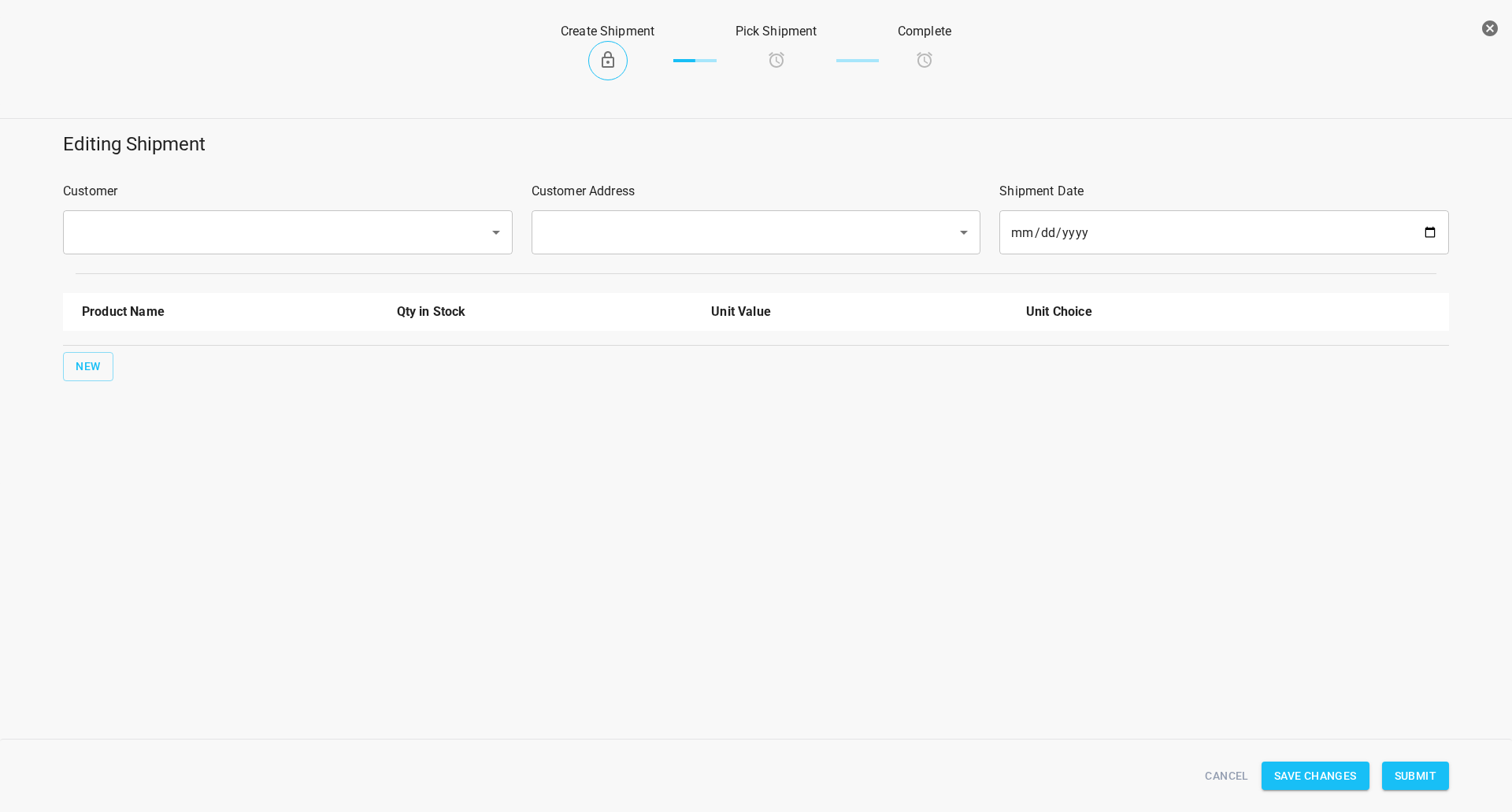
click at [229, 253] on div "​" at bounding box center [288, 232] width 450 height 44
click at [236, 242] on input "text" at bounding box center [265, 232] width 391 height 30
click at [195, 279] on li "DSD" at bounding box center [287, 278] width 450 height 28
type input "DSD"
click at [631, 228] on input "text" at bounding box center [734, 232] width 391 height 30
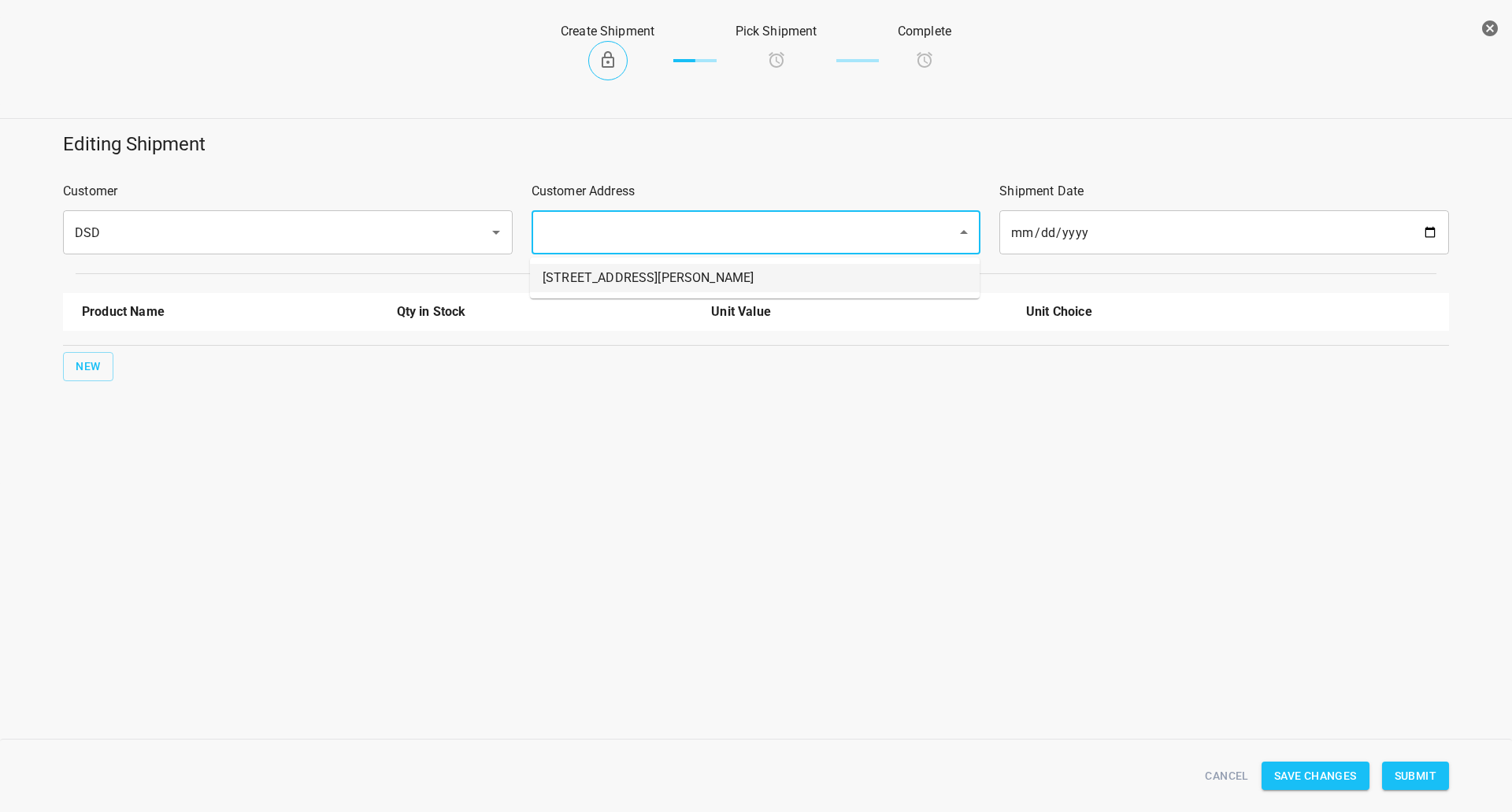
click at [578, 275] on li "[STREET_ADDRESS][PERSON_NAME]" at bounding box center [755, 278] width 450 height 28
type input "[STREET_ADDRESS][PERSON_NAME]"
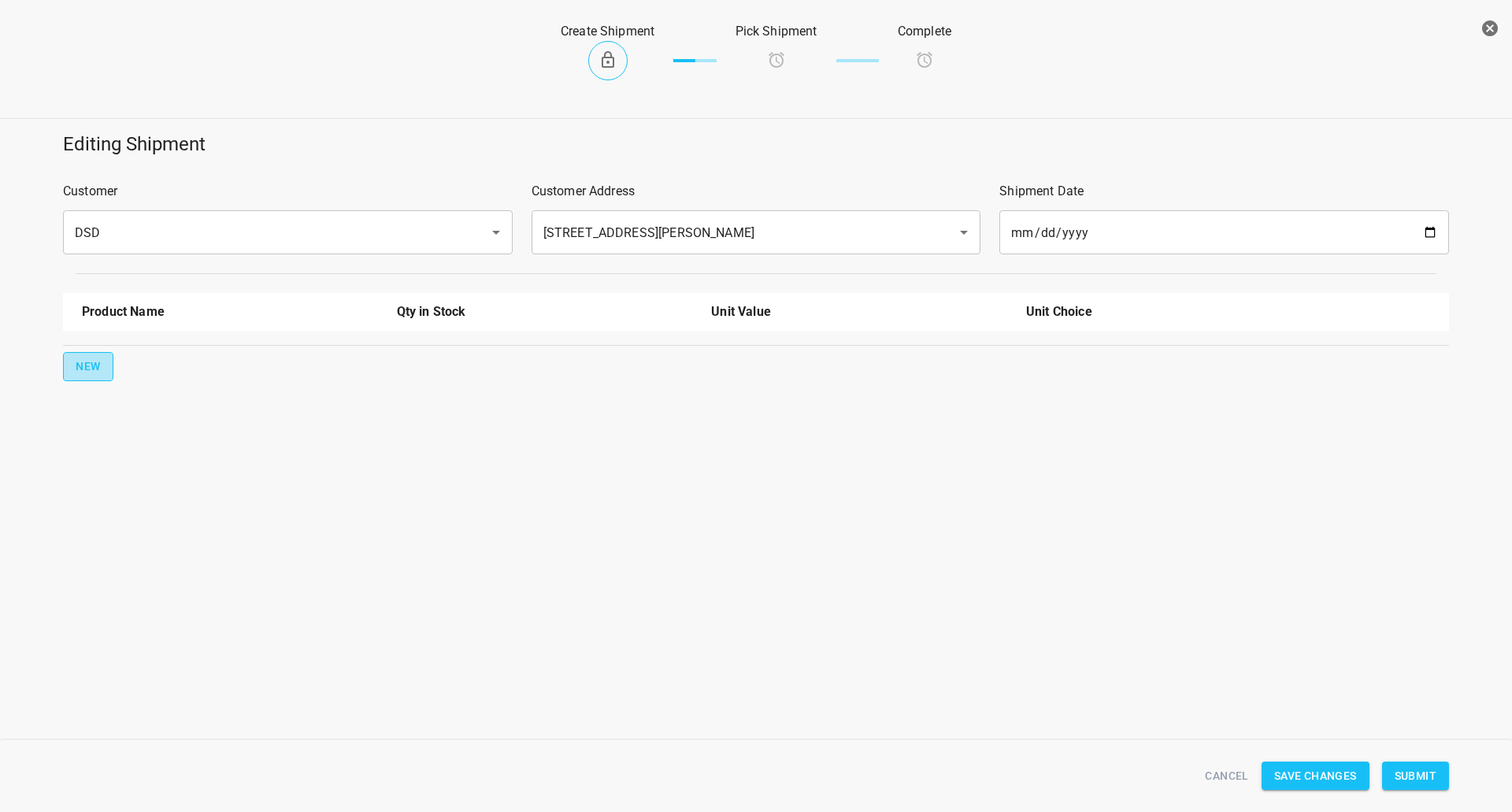
click at [71, 361] on button "New" at bounding box center [88, 366] width 50 height 29
click at [123, 354] on input "text" at bounding box center [207, 357] width 252 height 25
click at [131, 420] on li "330ml Still" at bounding box center [229, 421] width 296 height 28
type input "330ml Still"
click at [109, 421] on button "New" at bounding box center [88, 417] width 50 height 29
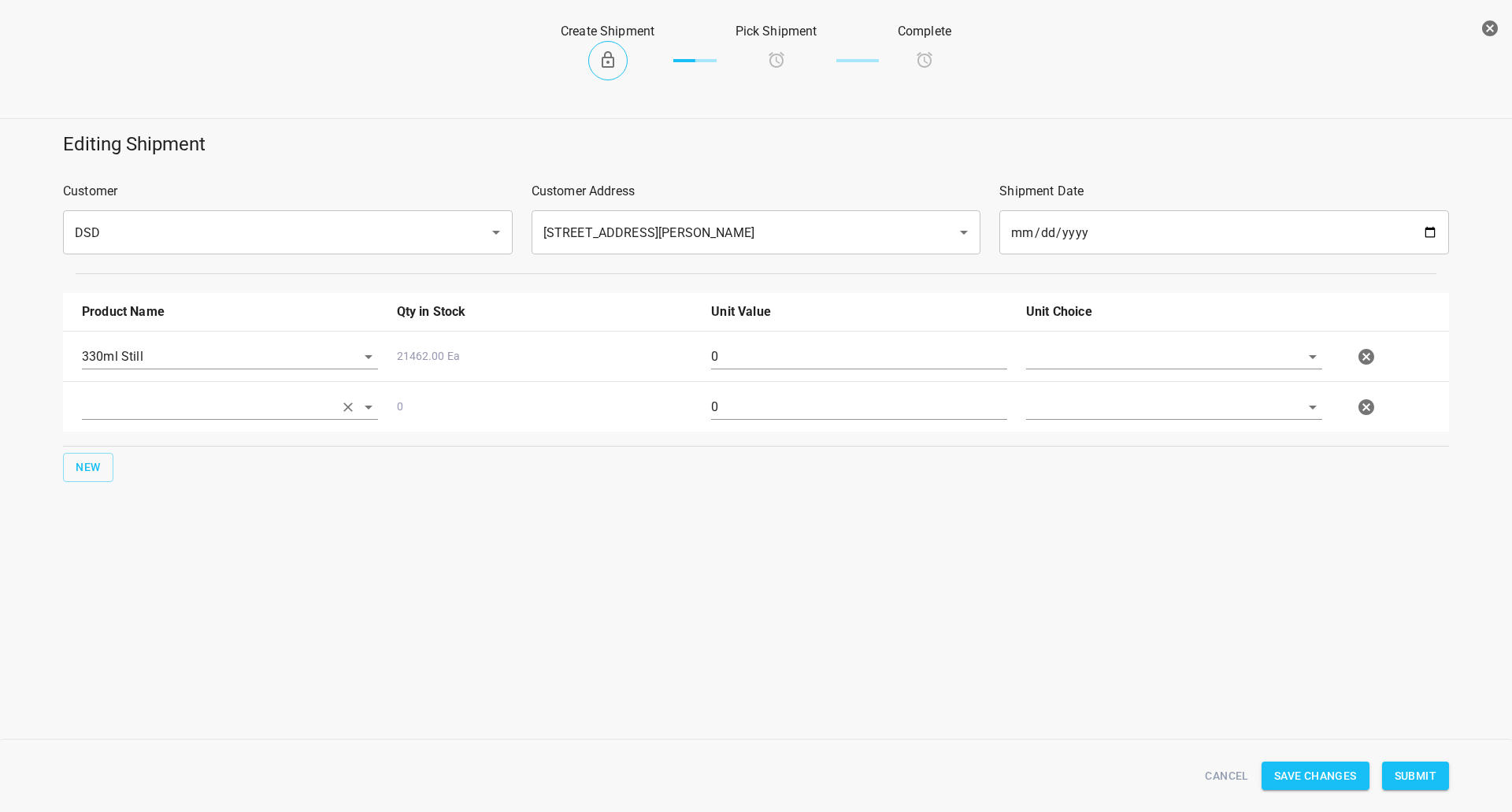
click at [126, 412] on input "text" at bounding box center [207, 407] width 252 height 25
click at [163, 554] on li "750ml Still" at bounding box center [229, 556] width 296 height 28
type input "750ml Still"
drag, startPoint x: 1065, startPoint y: 359, endPoint x: 1057, endPoint y: 388, distance: 30.1
click at [1065, 359] on input "text" at bounding box center [1152, 357] width 252 height 25
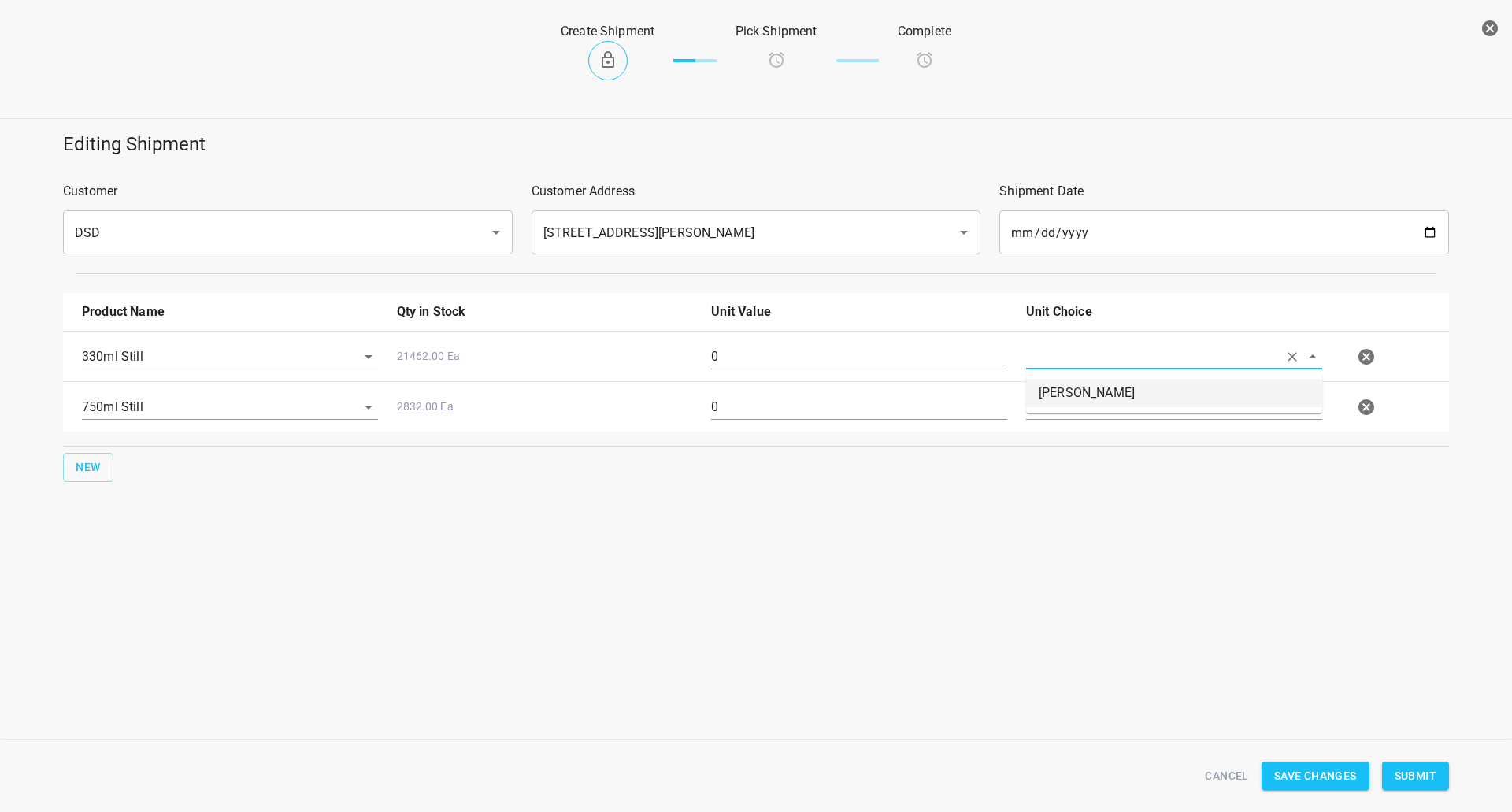
click at [1057, 390] on li "[PERSON_NAME]" at bounding box center [1174, 393] width 296 height 28
type input "[PERSON_NAME]"
drag, startPoint x: 1057, startPoint y: 397, endPoint x: 1057, endPoint y: 409, distance: 12.0
click at [1057, 409] on input "text" at bounding box center [1152, 407] width 252 height 25
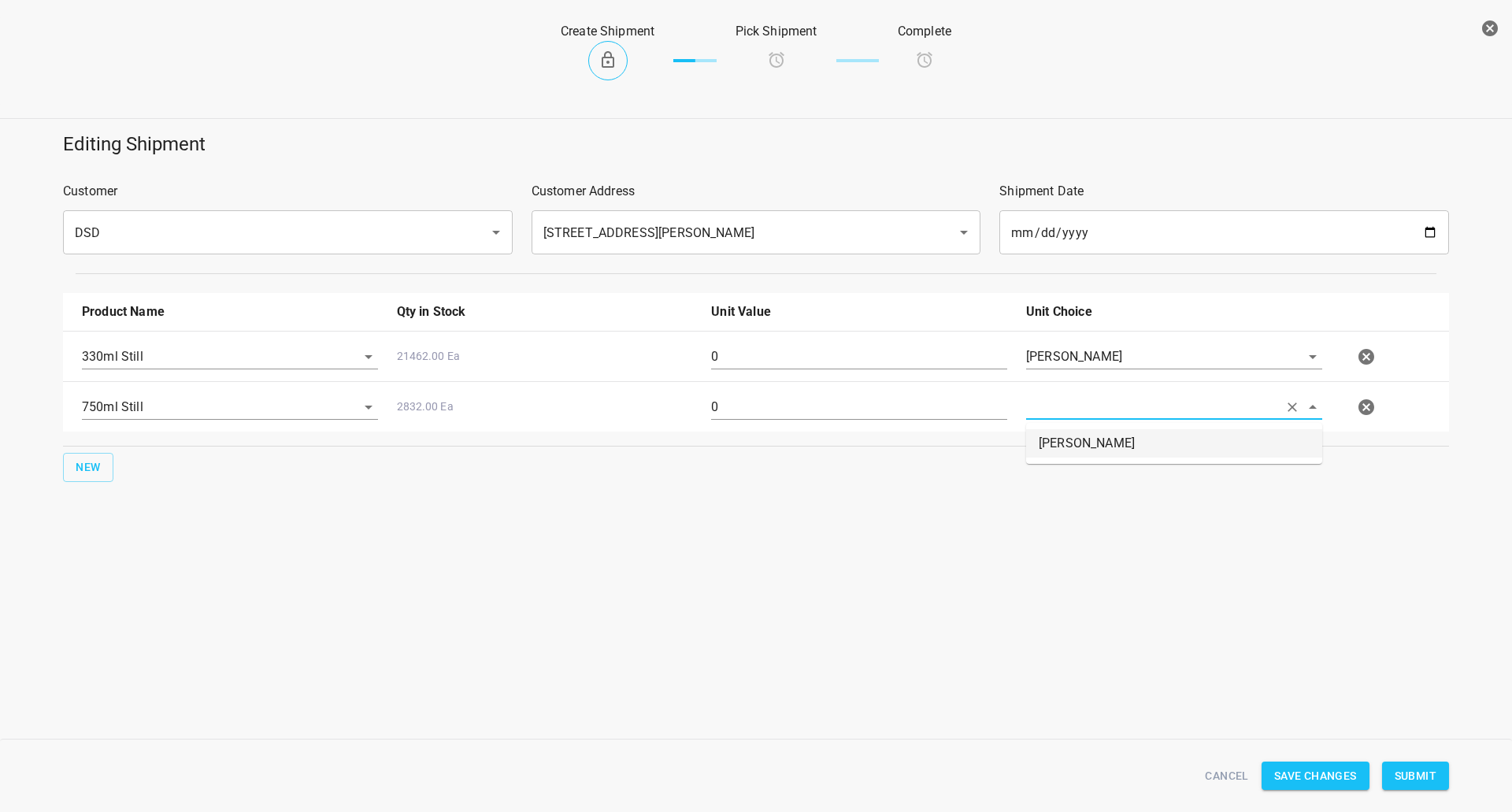
click at [1057, 447] on li "[PERSON_NAME]" at bounding box center [1174, 443] width 296 height 28
type input "[PERSON_NAME]"
click at [761, 363] on input "0" at bounding box center [859, 357] width 296 height 25
type input "1"
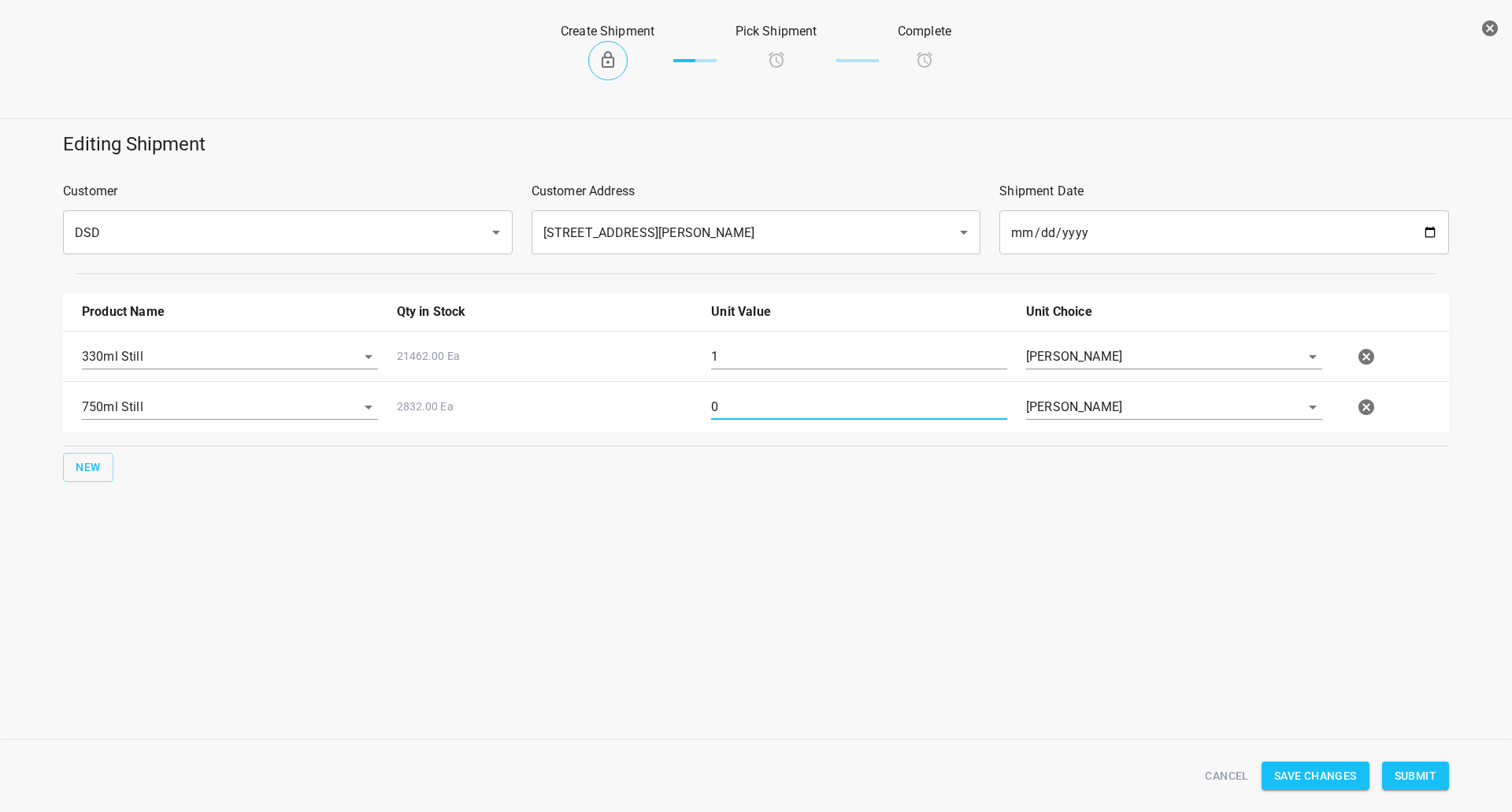
click at [767, 412] on input "0" at bounding box center [859, 407] width 296 height 25
type input "17"
click at [1394, 787] on button "Submit" at bounding box center [1415, 775] width 67 height 29
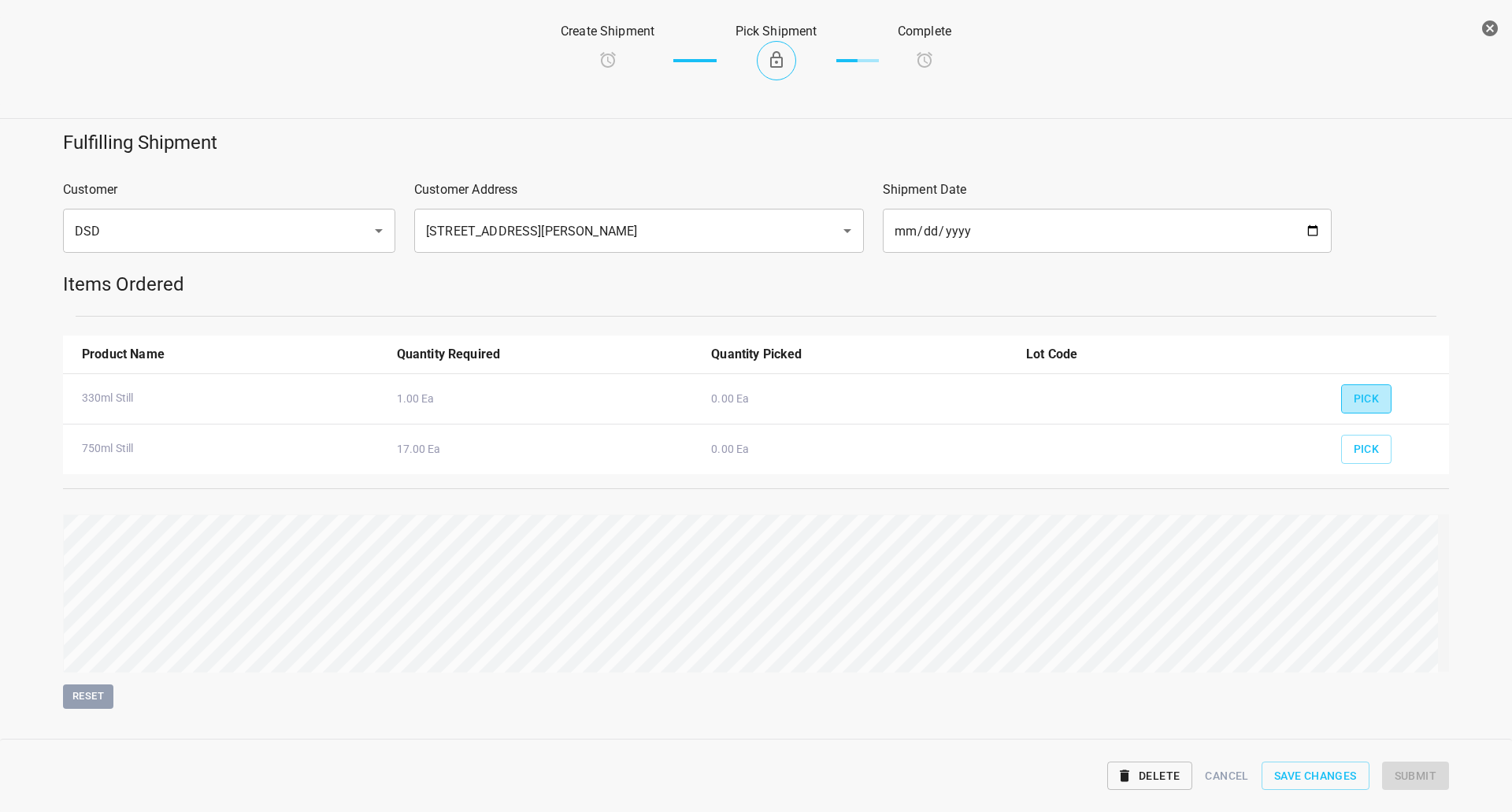
click at [1363, 394] on span "Pick" at bounding box center [1367, 399] width 26 height 19
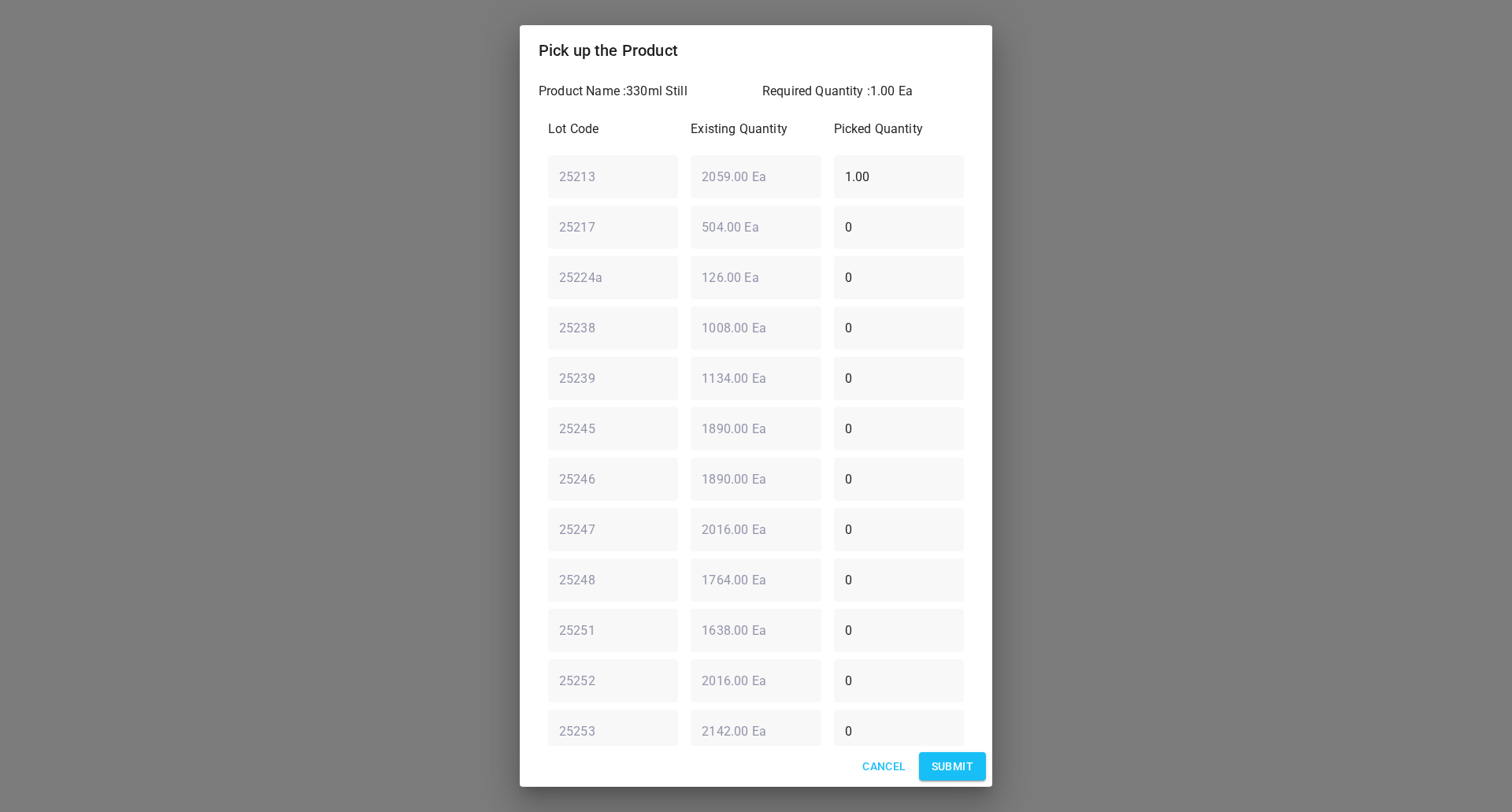
click at [960, 771] on span "Submit" at bounding box center [952, 766] width 41 height 19
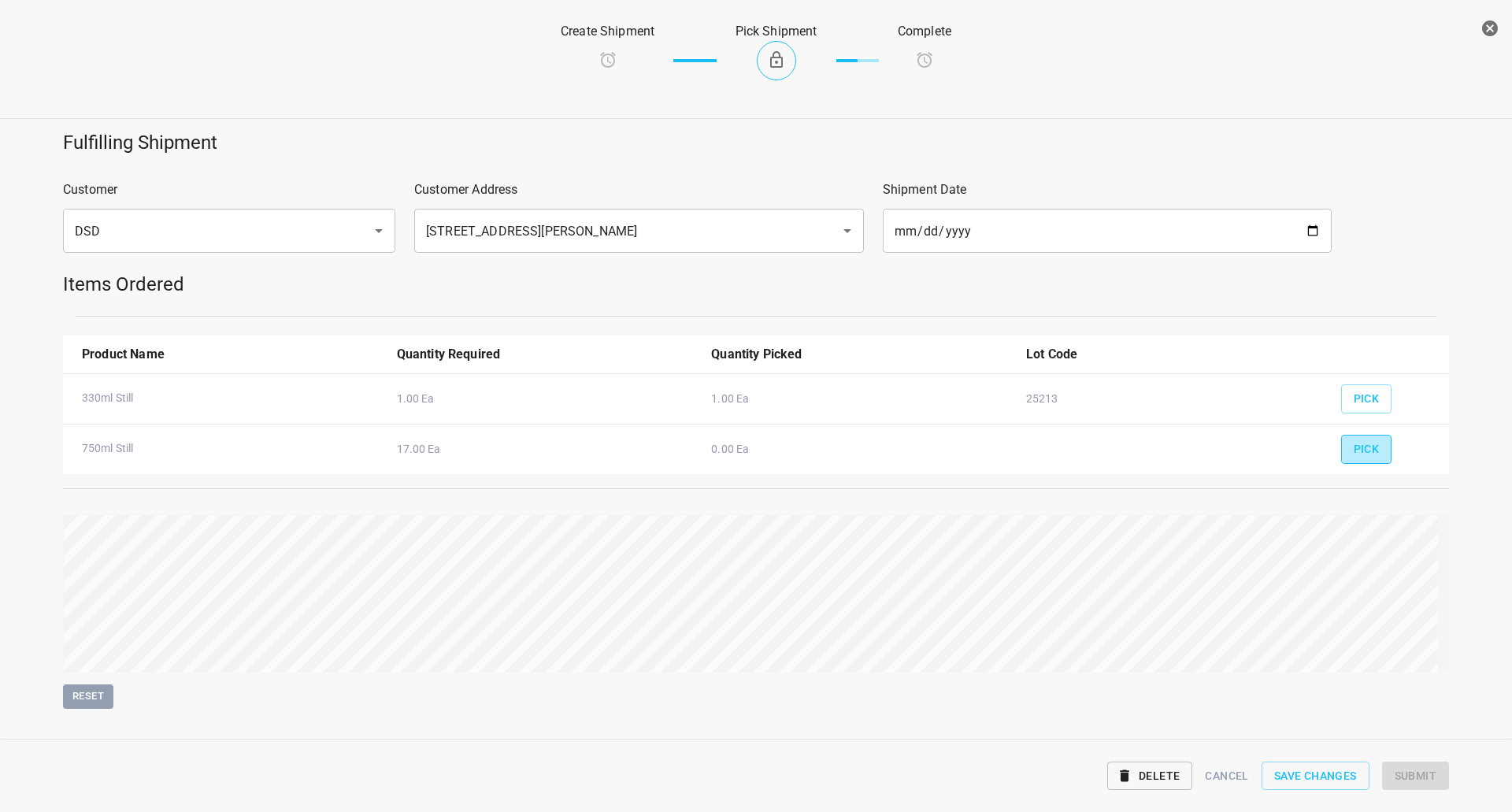
click at [1354, 447] on span "Pick" at bounding box center [1367, 449] width 26 height 19
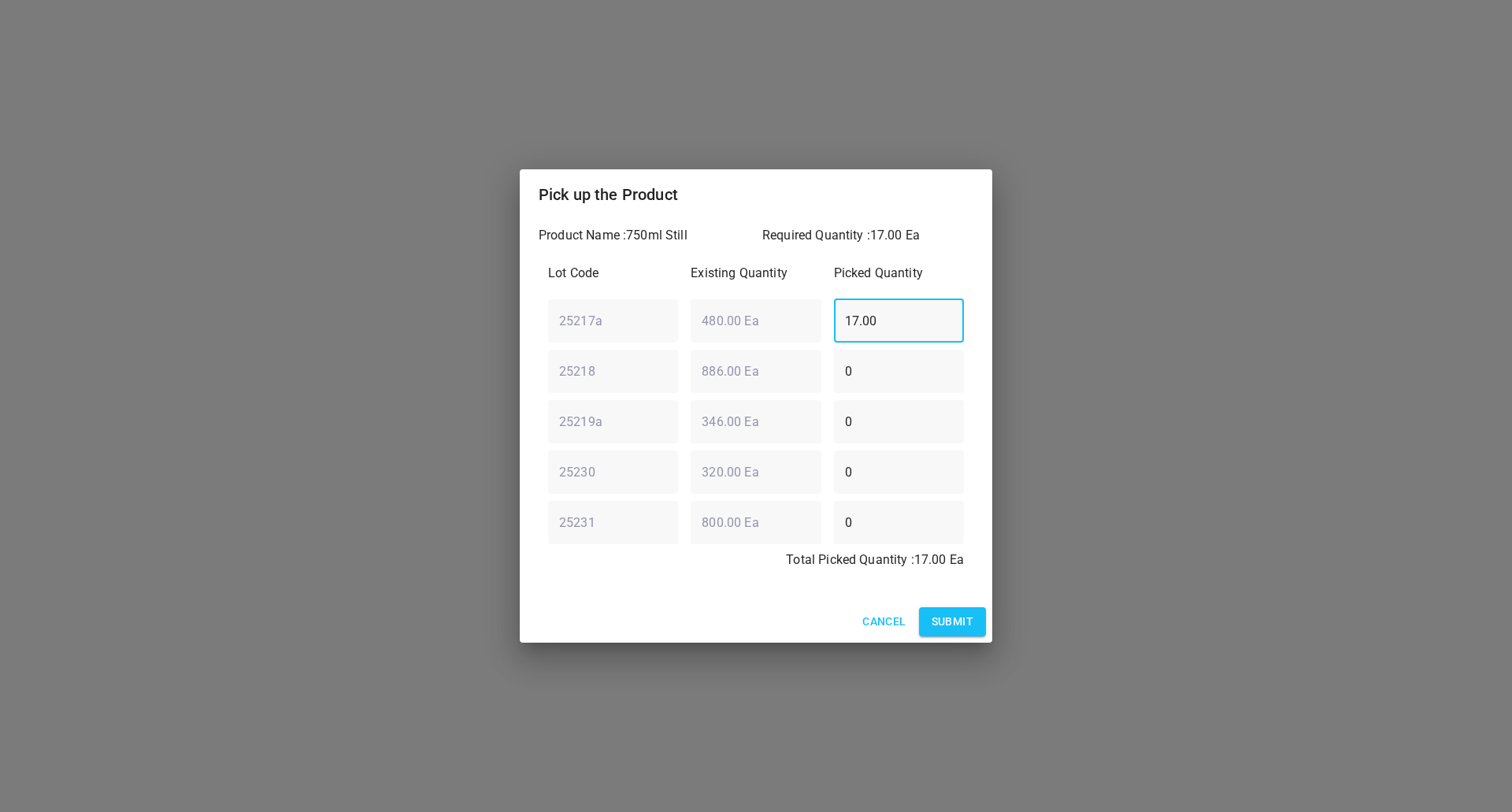
drag, startPoint x: 726, startPoint y: 316, endPoint x: 340, endPoint y: 389, distance: 392.8
click at [461, 343] on div "Pick up the Product Product Name : 750ml Still Required Quantity : 17.00 Ea Lot…" at bounding box center [756, 406] width 1512 height 812
type input "0"
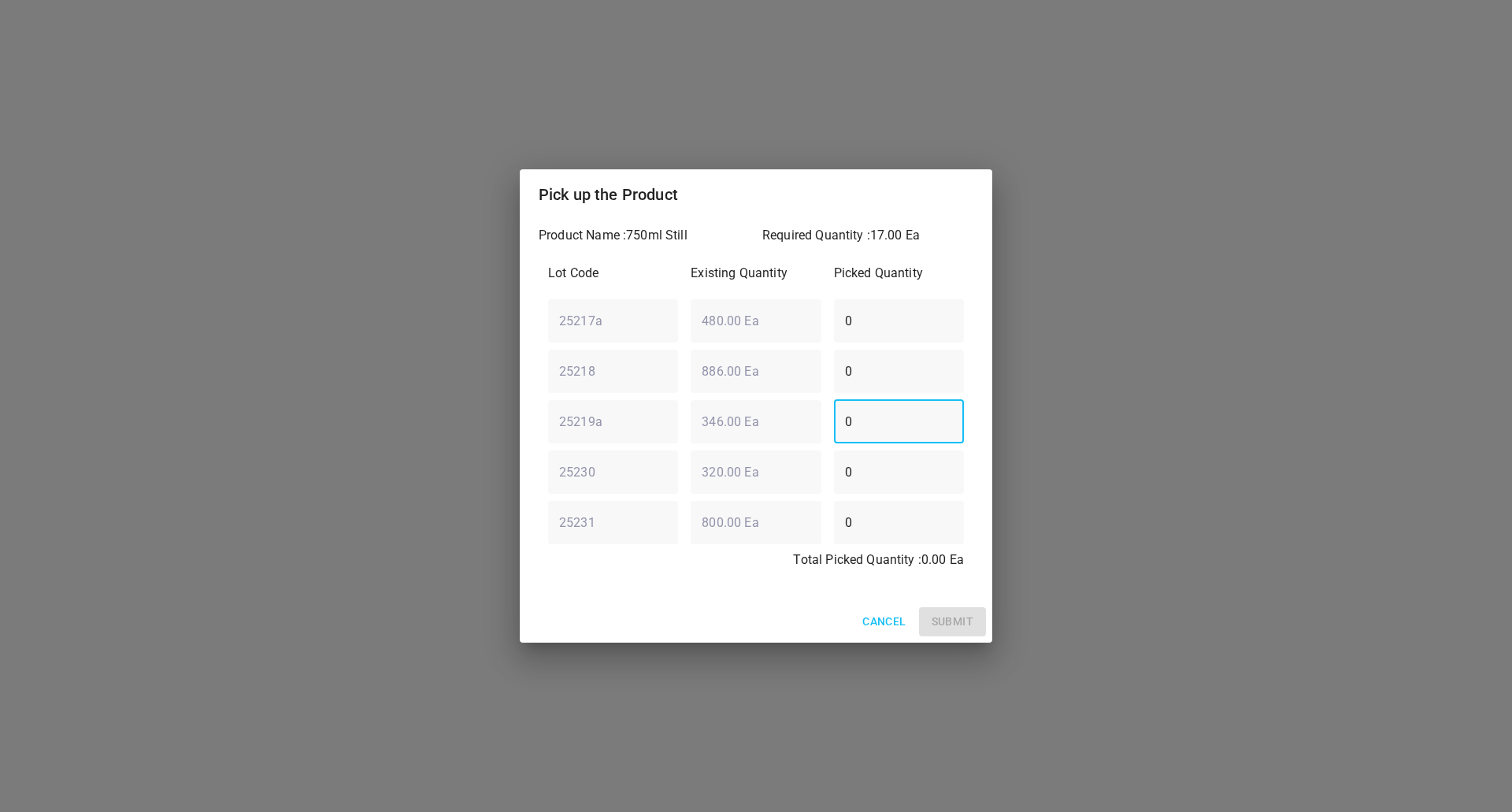
click at [595, 462] on div "Lot Code Existing Quantity Picked Quantity 25217a ​ 480.00 Ea ​ 0 ​ 25218 ​ 886…" at bounding box center [756, 421] width 435 height 334
type input "17"
click at [963, 625] on span "Submit" at bounding box center [952, 621] width 41 height 19
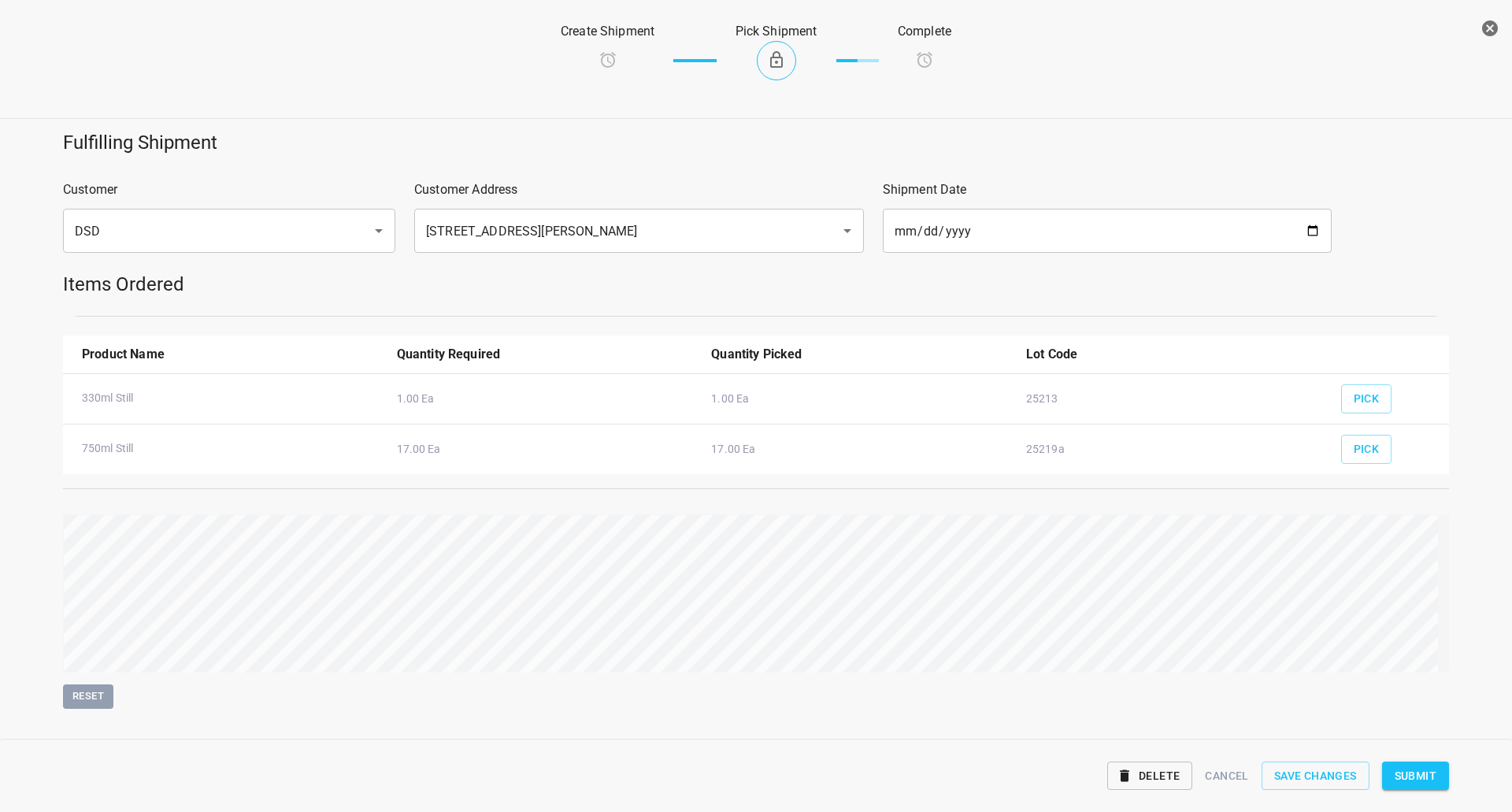
click at [1414, 776] on span "Submit" at bounding box center [1415, 776] width 41 height 19
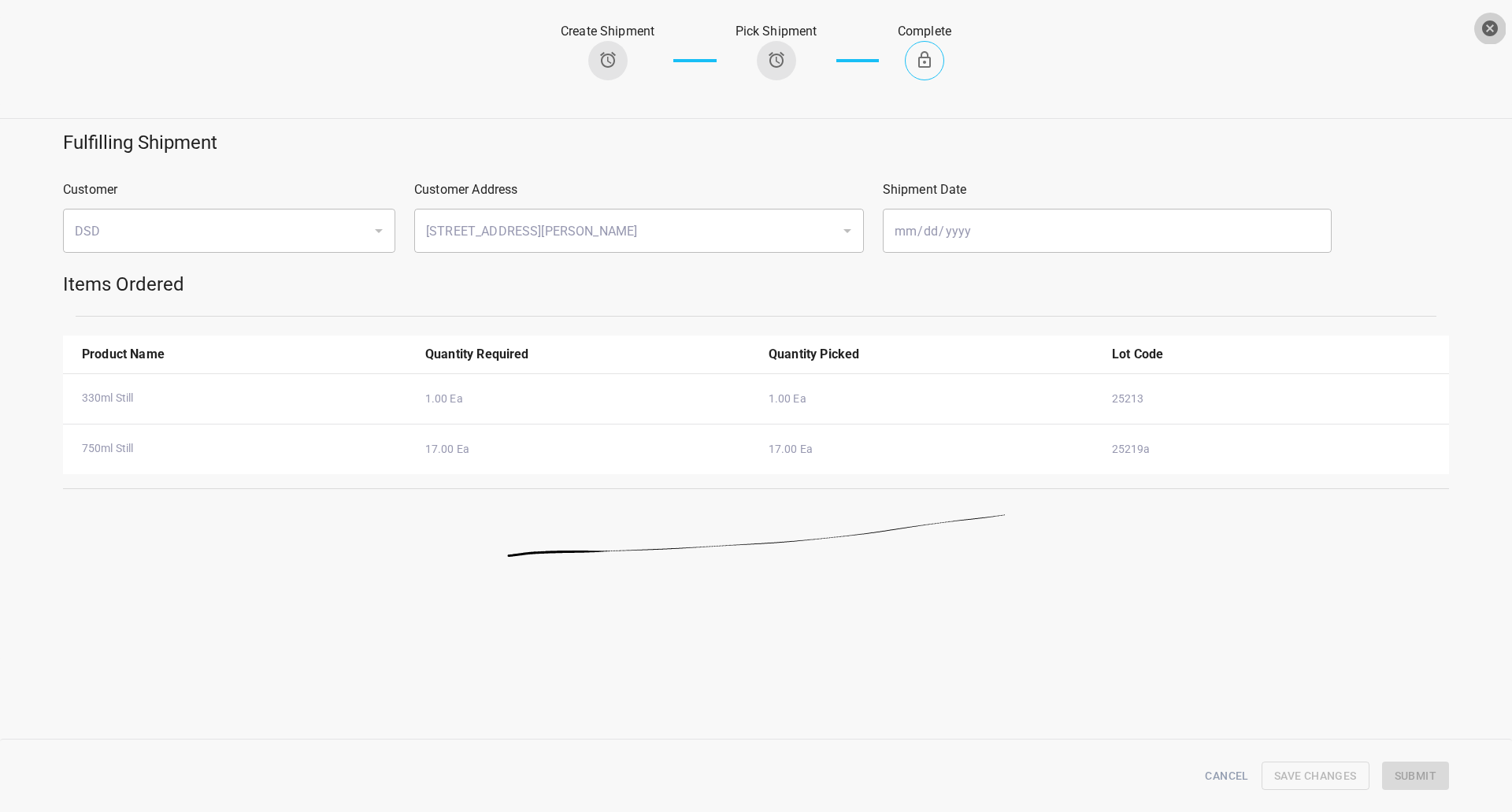
click at [1482, 21] on icon "button" at bounding box center [1490, 29] width 19 height 19
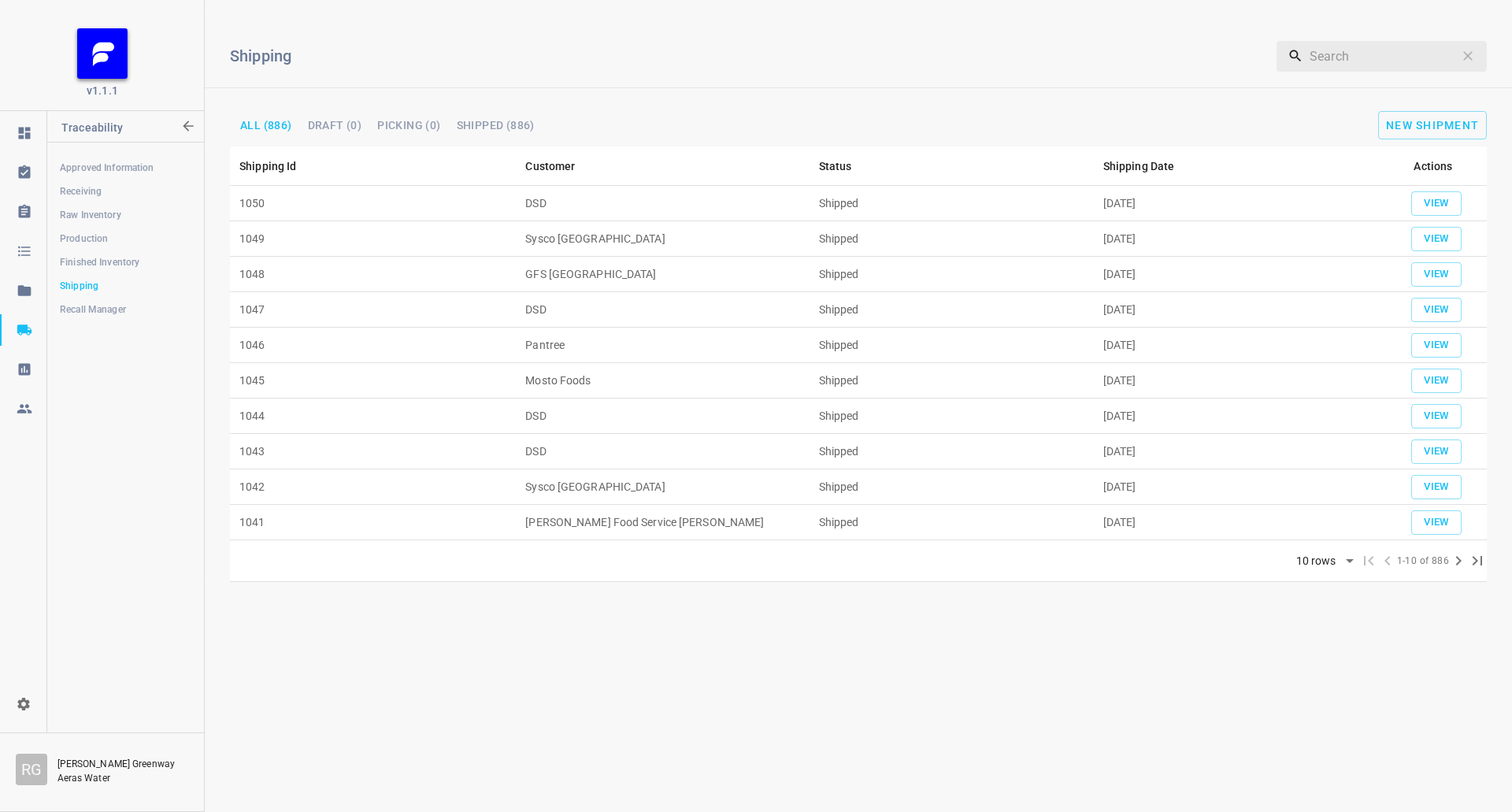
click at [113, 265] on span "Finished Inventory" at bounding box center [125, 262] width 131 height 16
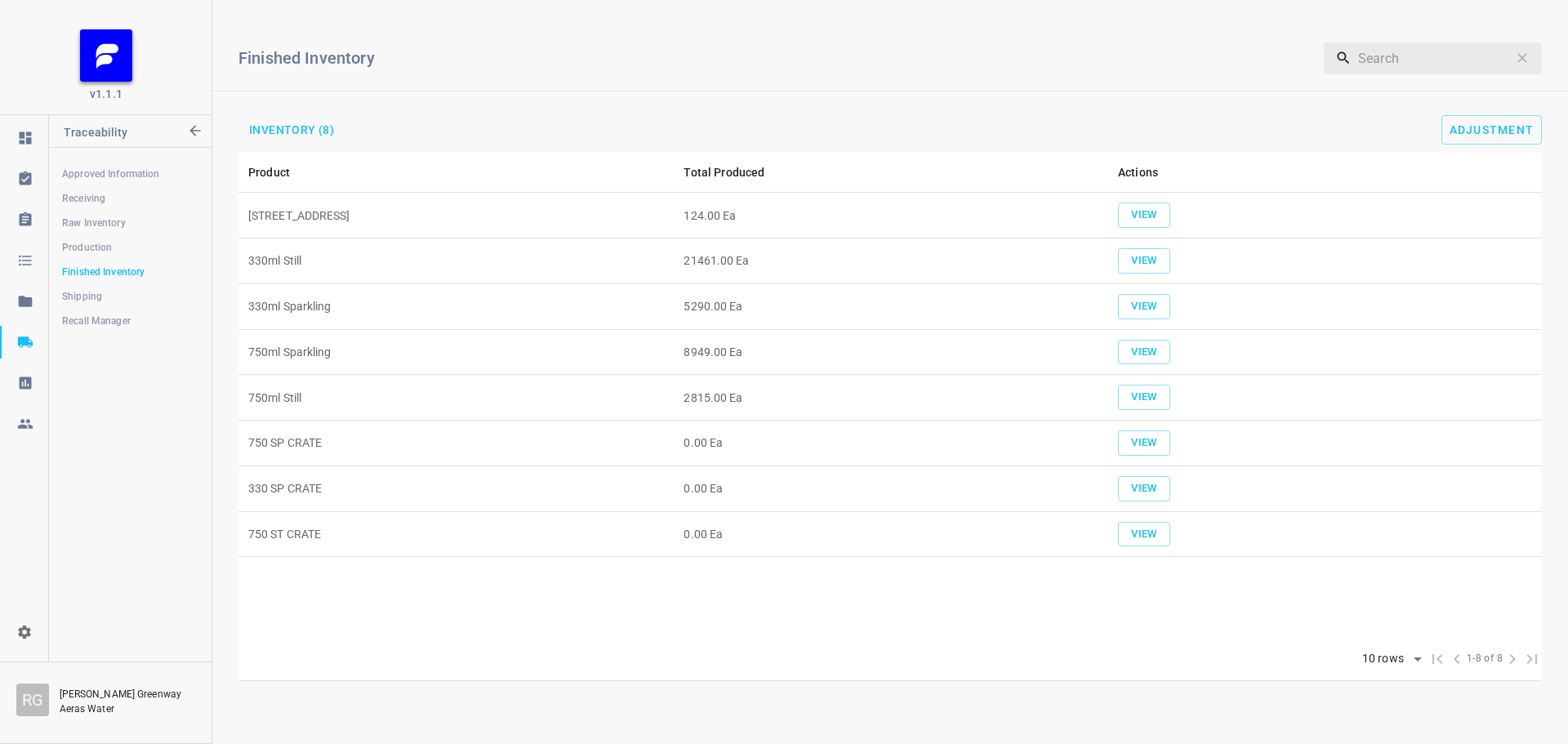
drag, startPoint x: 1474, startPoint y: 130, endPoint x: 192, endPoint y: 254, distance: 1288.0
click at [306, 205] on div "Finished Inventory ​ Inventory (8) Adjustment Product Total Produced Actions 33…" at bounding box center [890, 346] width 1356 height 668
click at [1527, 134] on span "Adjustment" at bounding box center [1491, 129] width 85 height 13
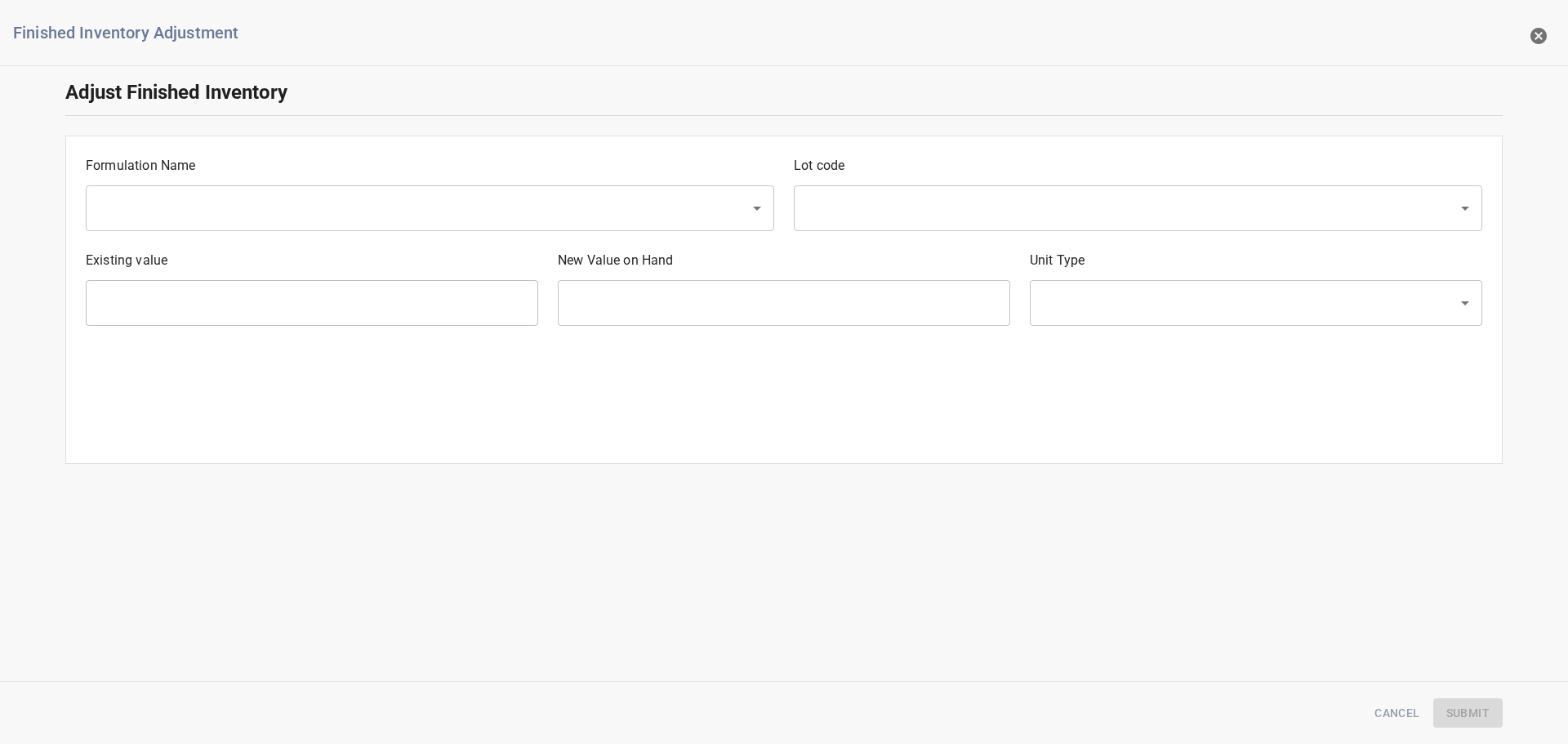
click at [145, 210] on input "text" at bounding box center [407, 208] width 628 height 31
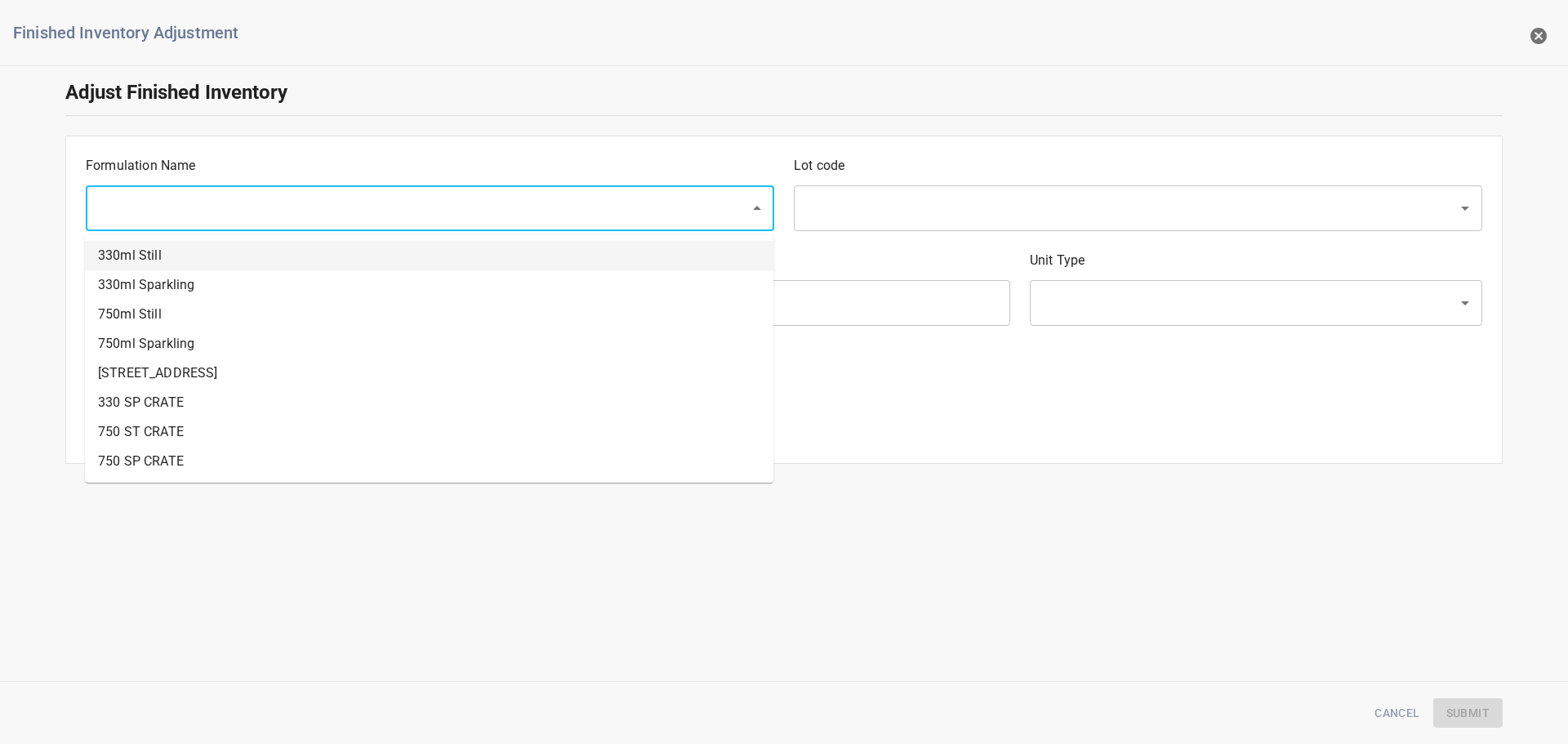
click at [195, 257] on li "330ml Still" at bounding box center [428, 255] width 688 height 29
type input "330ml Still"
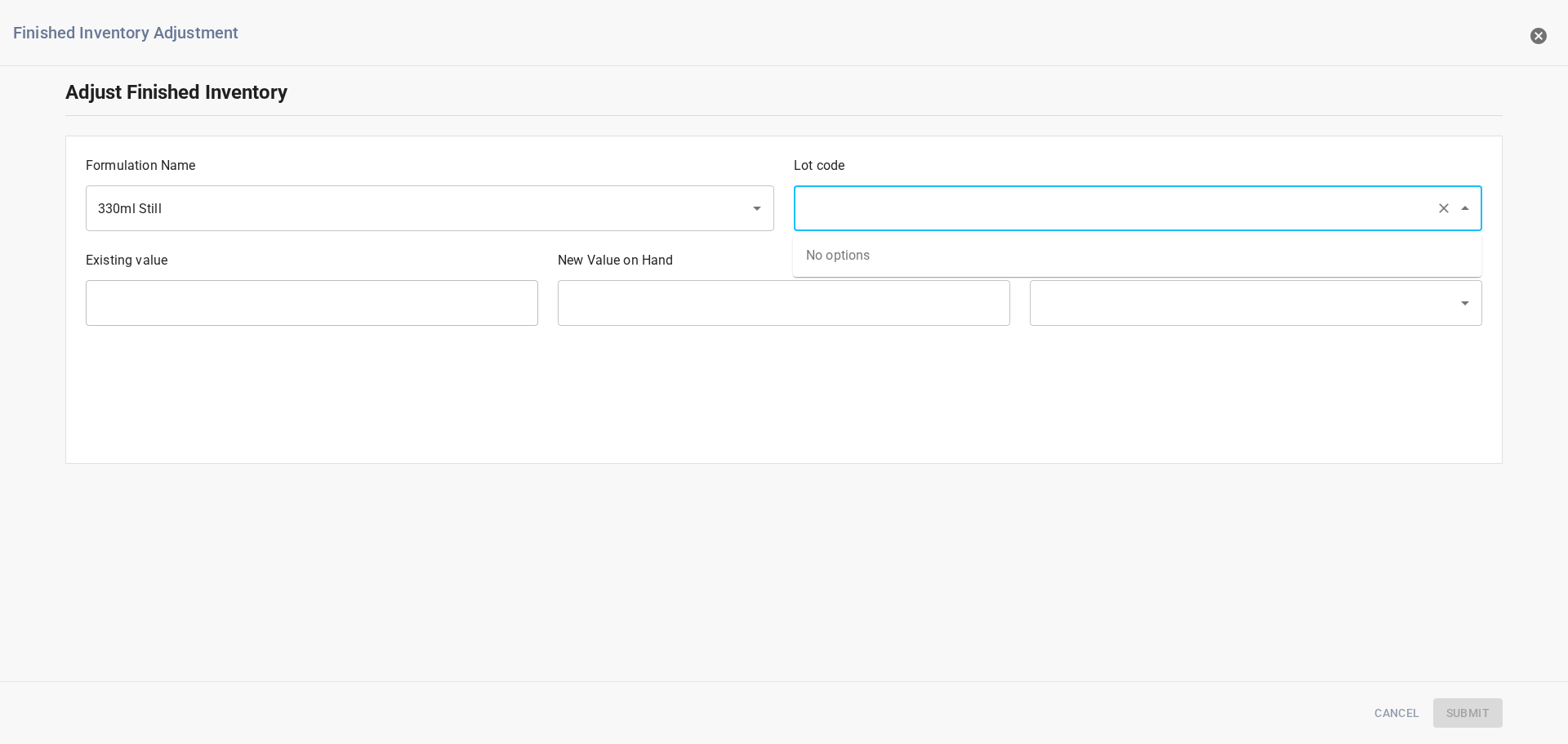
click at [964, 224] on div "​" at bounding box center [1138, 208] width 688 height 46
type input "25260"
click at [874, 249] on li "25260" at bounding box center [1137, 255] width 688 height 29
type input "1890 Ea"
type input "[PERSON_NAME]"
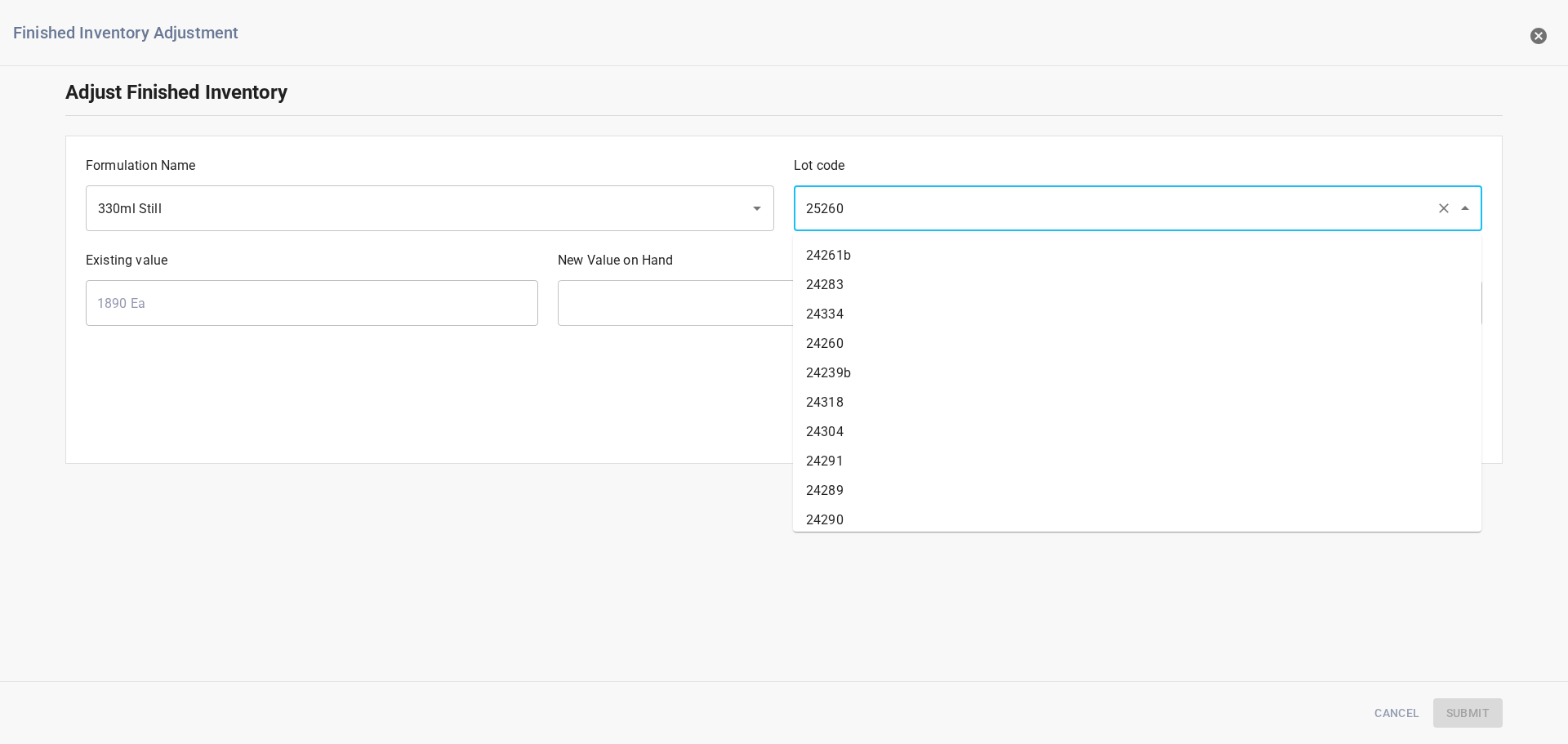
drag, startPoint x: 879, startPoint y: 208, endPoint x: 880, endPoint y: 216, distance: 8.1
click at [879, 207] on input "25260" at bounding box center [1115, 208] width 628 height 31
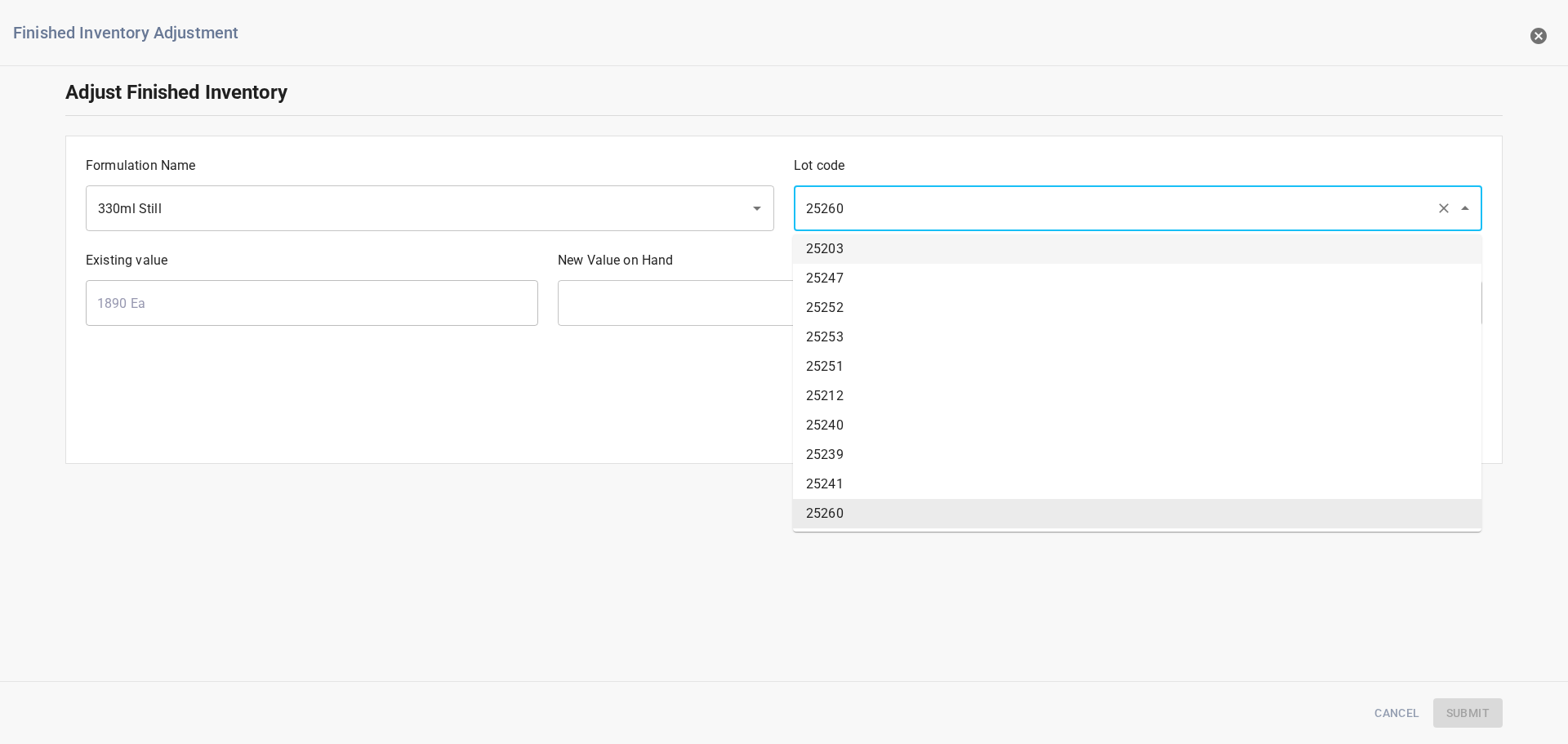
click at [890, 197] on input "25260" at bounding box center [1115, 208] width 628 height 31
type input "25260a"
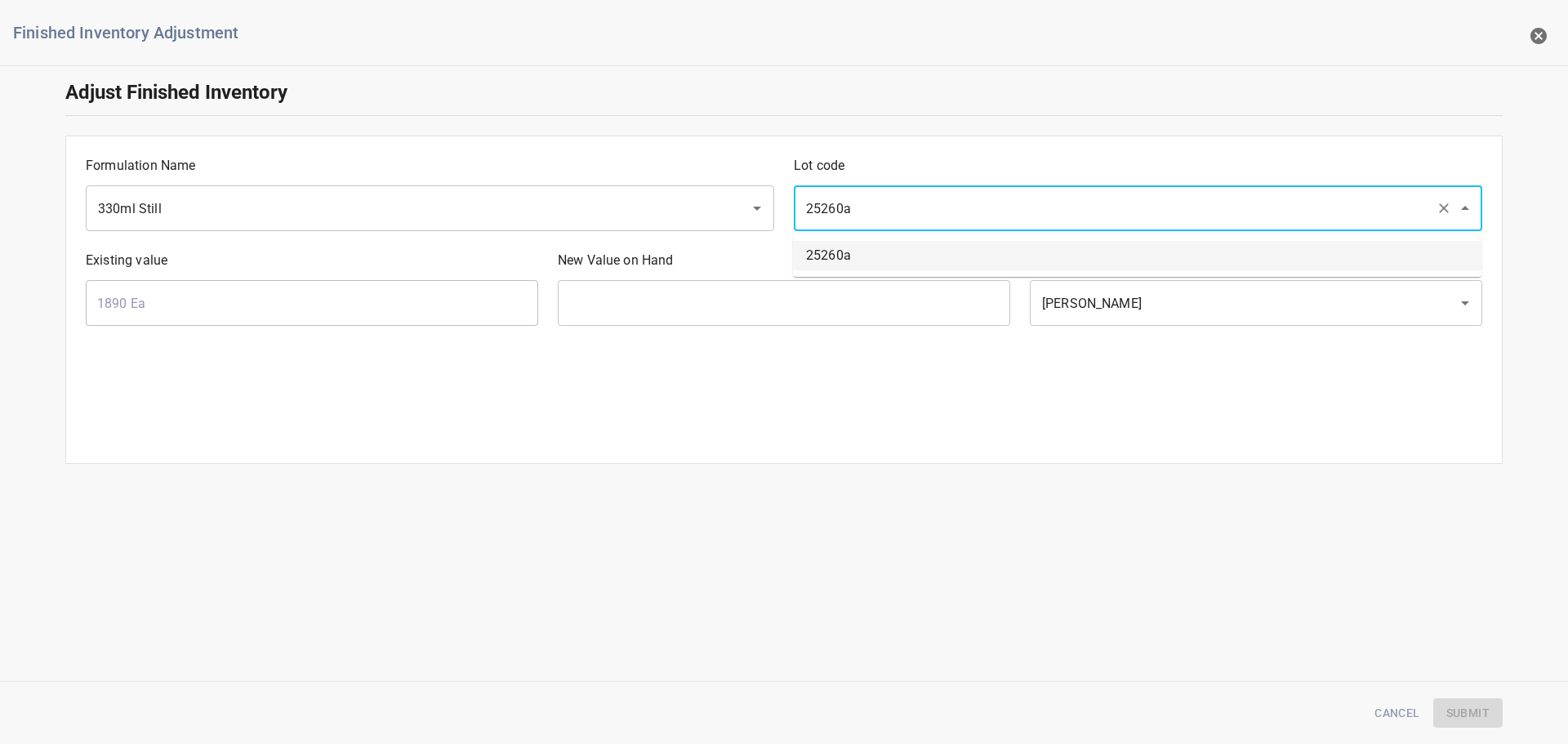
click at [873, 264] on li "25260a" at bounding box center [1137, 255] width 688 height 29
type input "0 Ea"
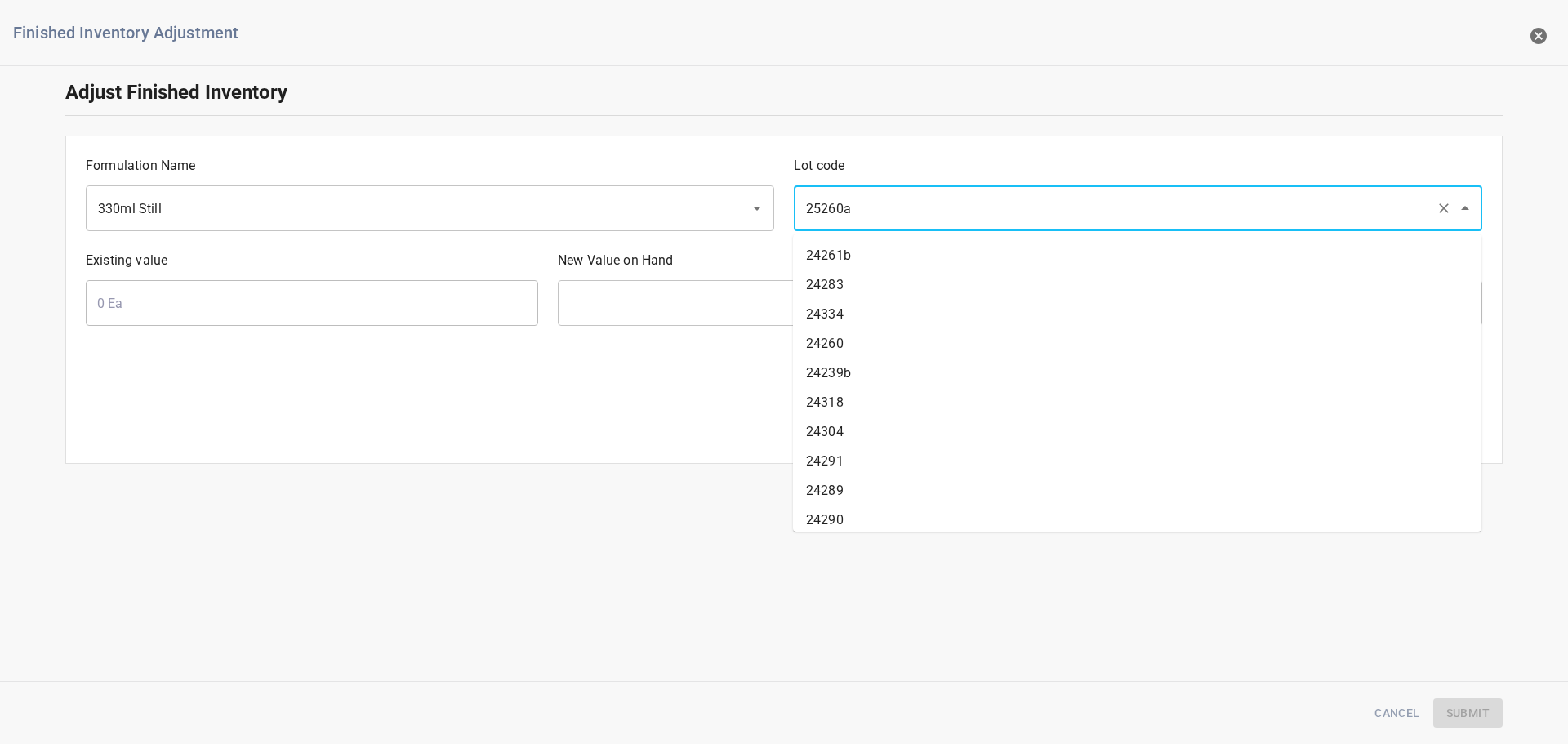
click at [882, 204] on input "25260a" at bounding box center [1115, 208] width 628 height 31
type input "25260"
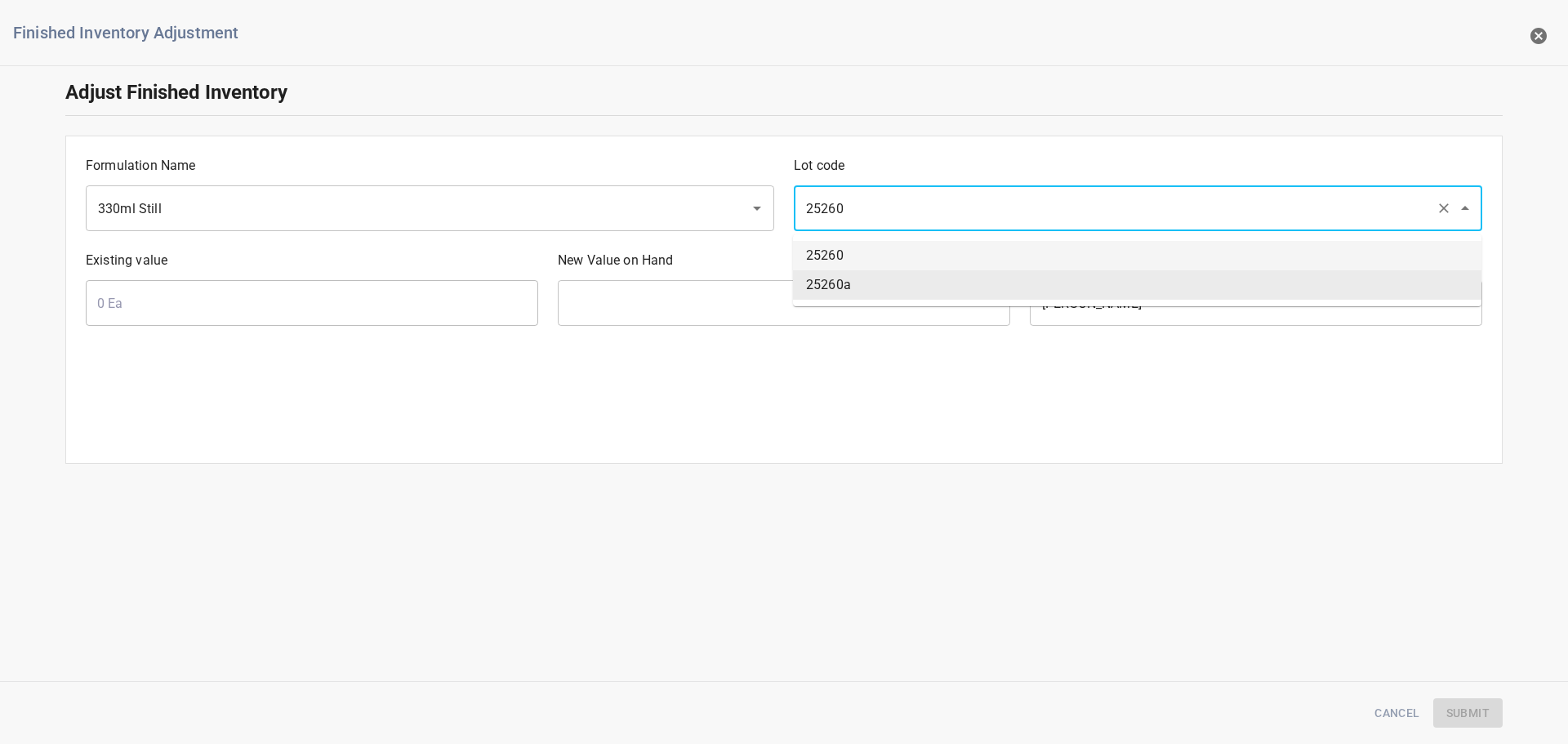
click at [858, 255] on li "25260" at bounding box center [1137, 255] width 688 height 29
type input "1890 Ea"
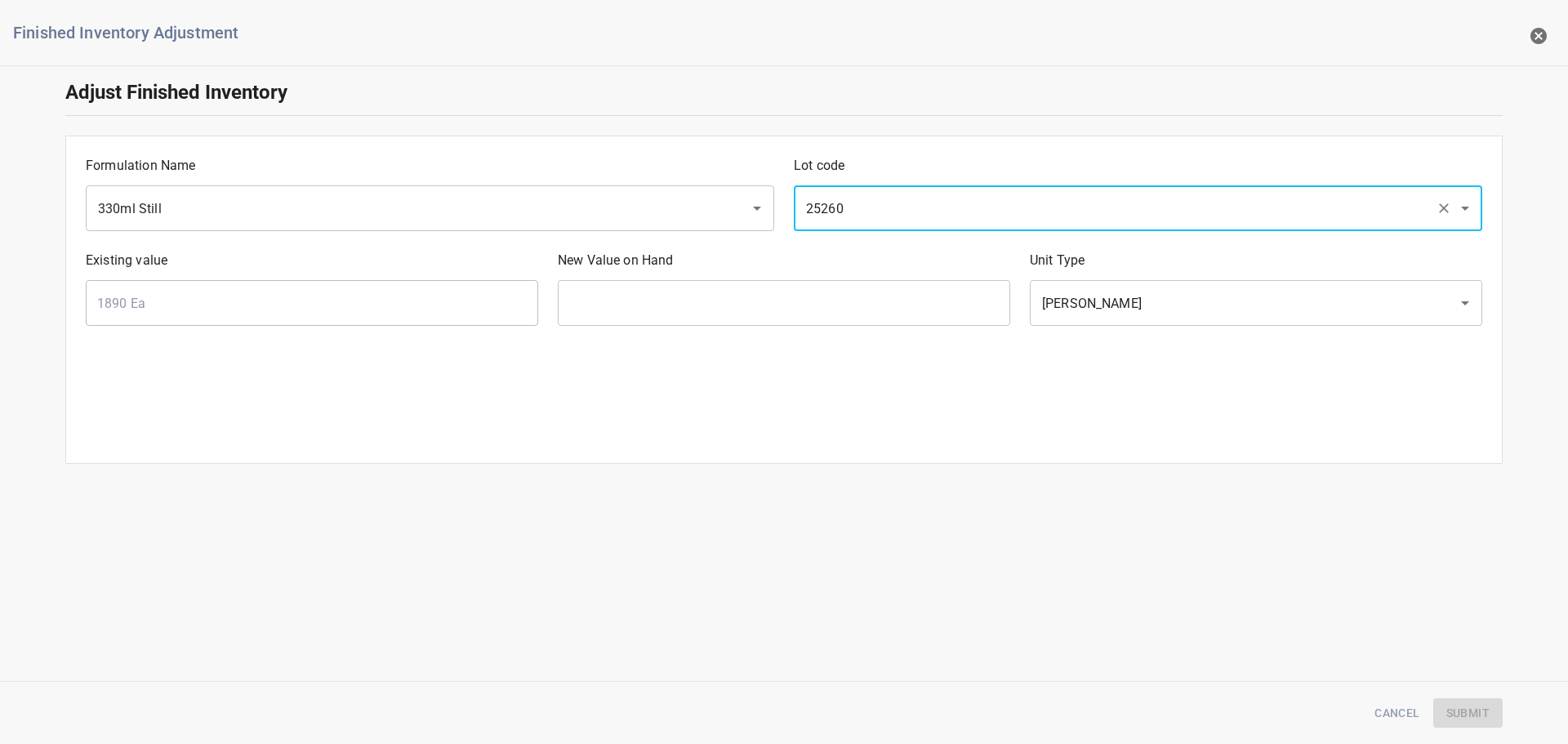
type input "25260"
click at [593, 322] on input "text" at bounding box center [784, 303] width 452 height 46
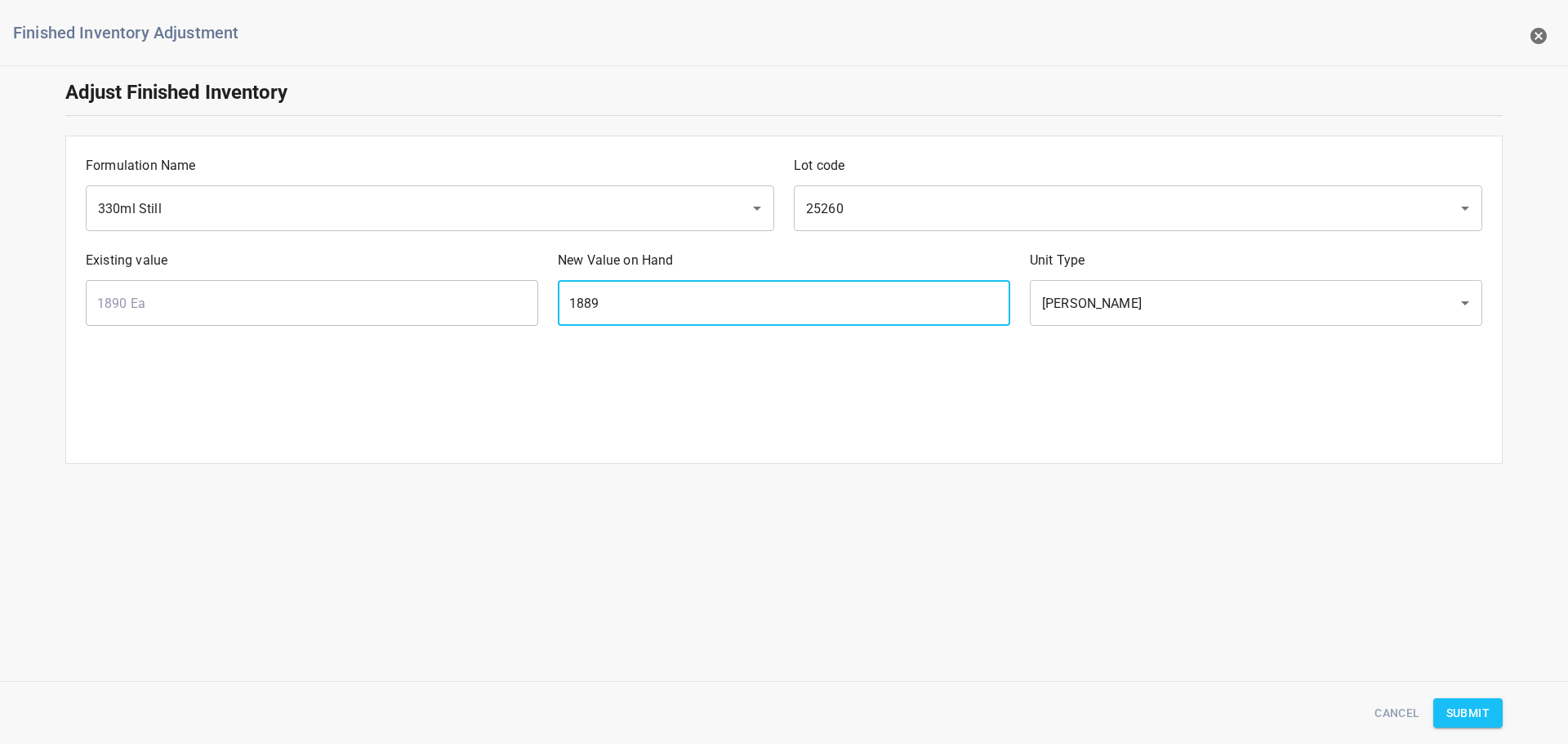
type input "1889"
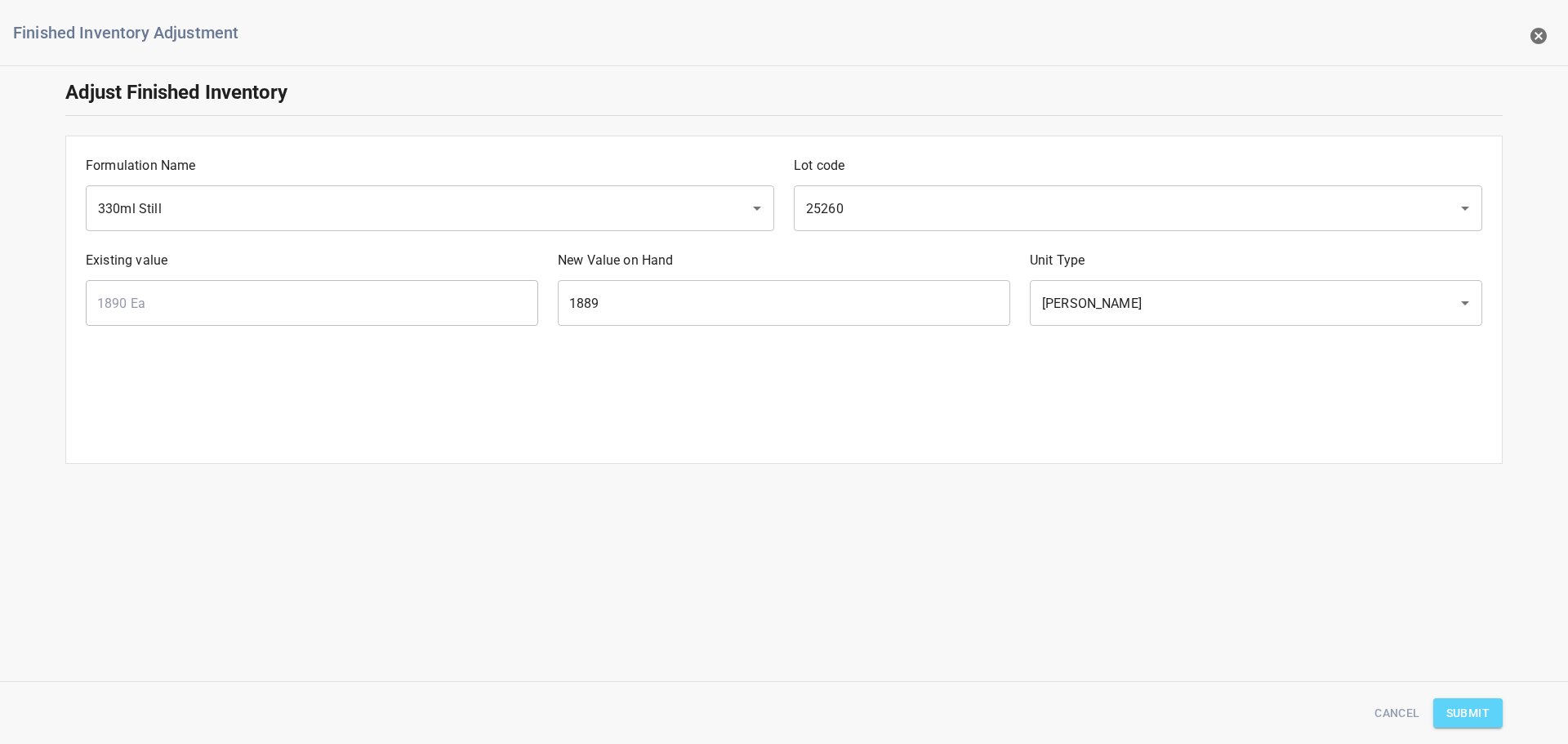
click at [1474, 711] on span "Submit" at bounding box center [1468, 713] width 43 height 20
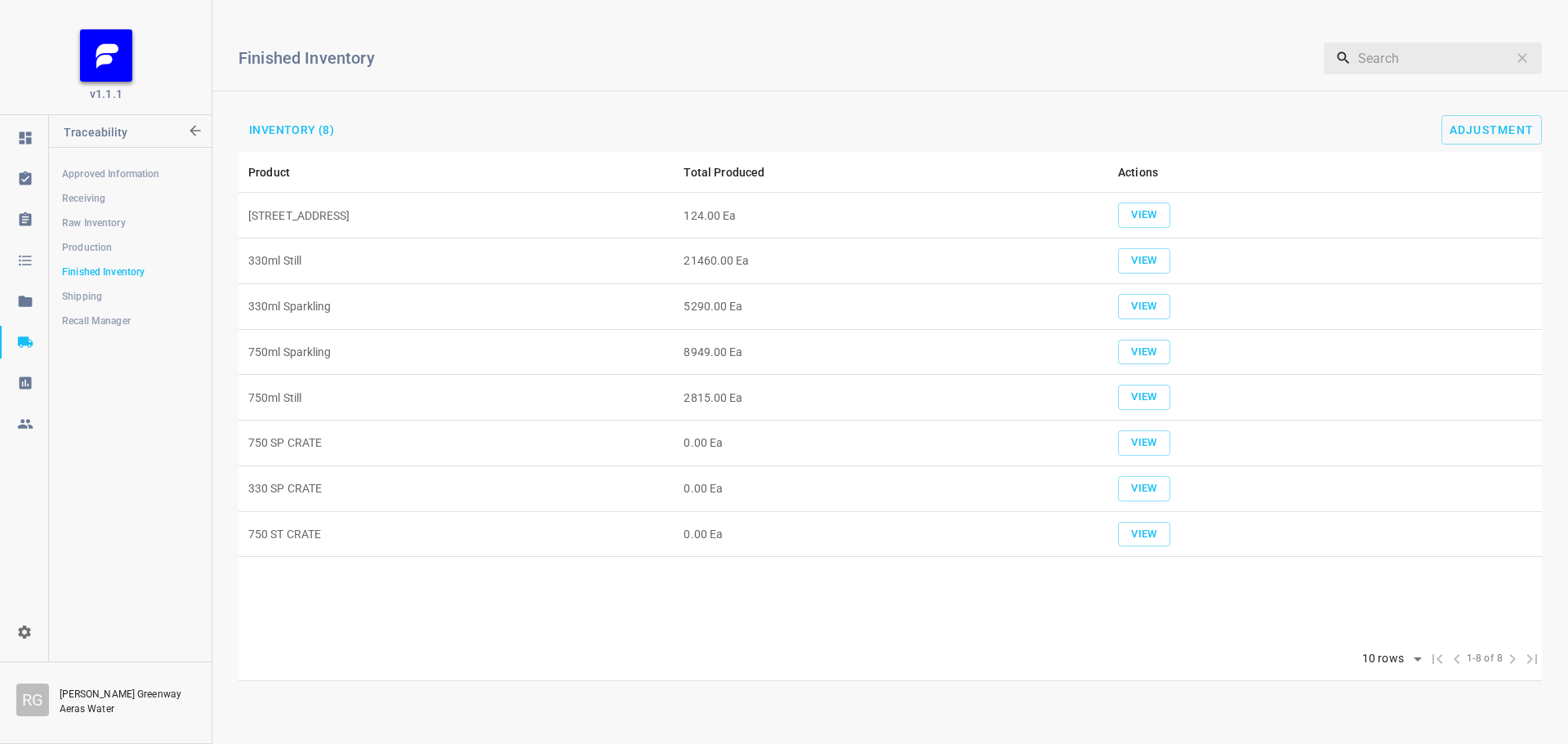
click at [820, 58] on h6 "Finished Inventory" at bounding box center [665, 57] width 852 height 26
